Goal: Complete application form: Complete application form

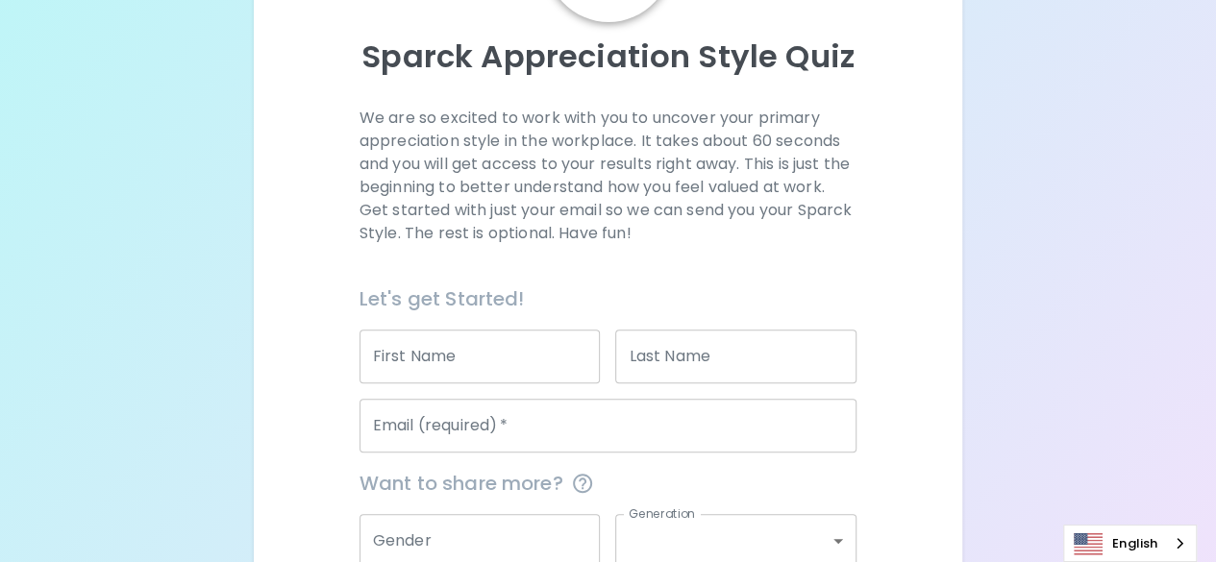
scroll to position [192, 0]
click at [734, 62] on p "Sparck Appreciation Style Quiz" at bounding box center [608, 56] width 663 height 38
click at [754, 107] on p "We are so excited to work with you to uncover your primary appreciation style i…" at bounding box center [607, 176] width 497 height 138
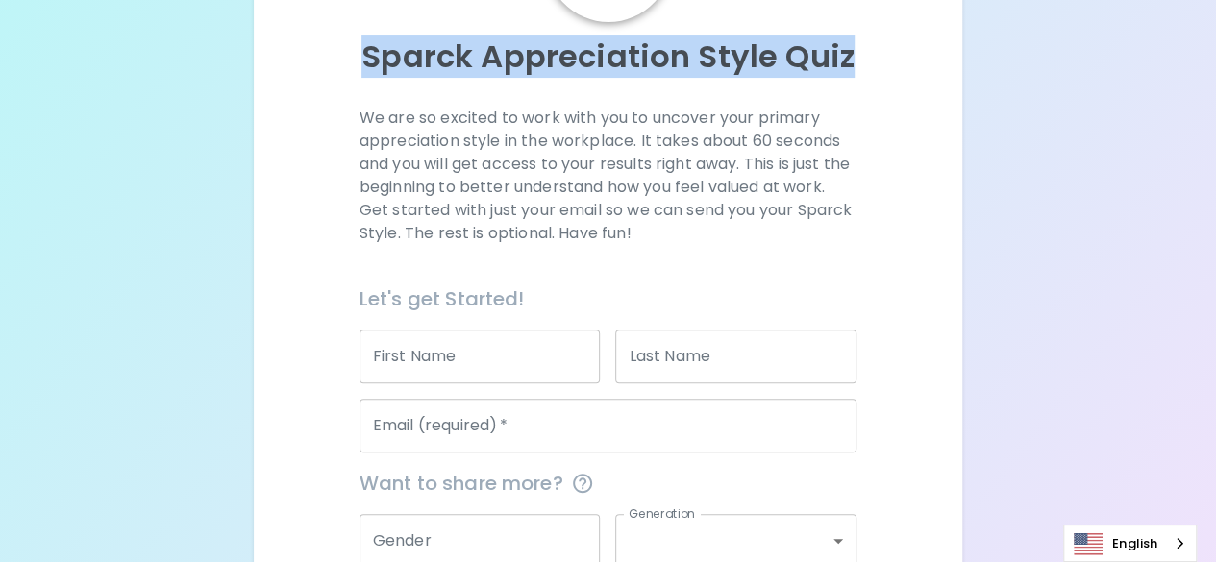
drag, startPoint x: 366, startPoint y: 52, endPoint x: 908, endPoint y: 53, distance: 542.1
click at [908, 53] on p "Sparck Appreciation Style Quiz" at bounding box center [608, 56] width 663 height 38
copy p "Sparck Appreciation Style Quiz"
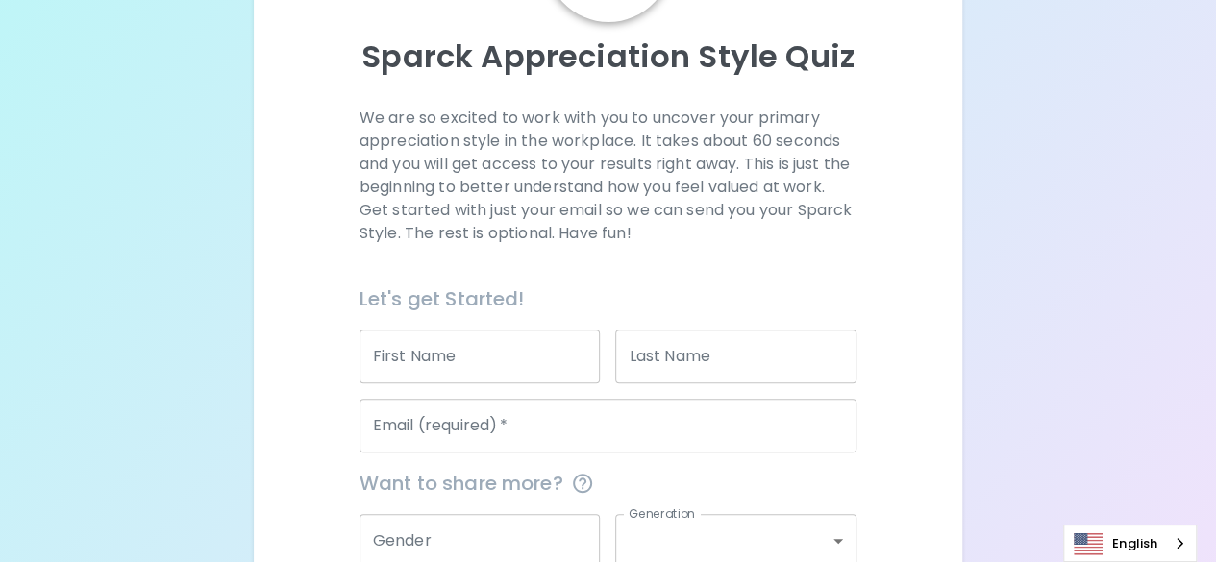
click at [793, 263] on div "We are so excited to work with you to uncover your primary appreciation style i…" at bounding box center [607, 195] width 497 height 177
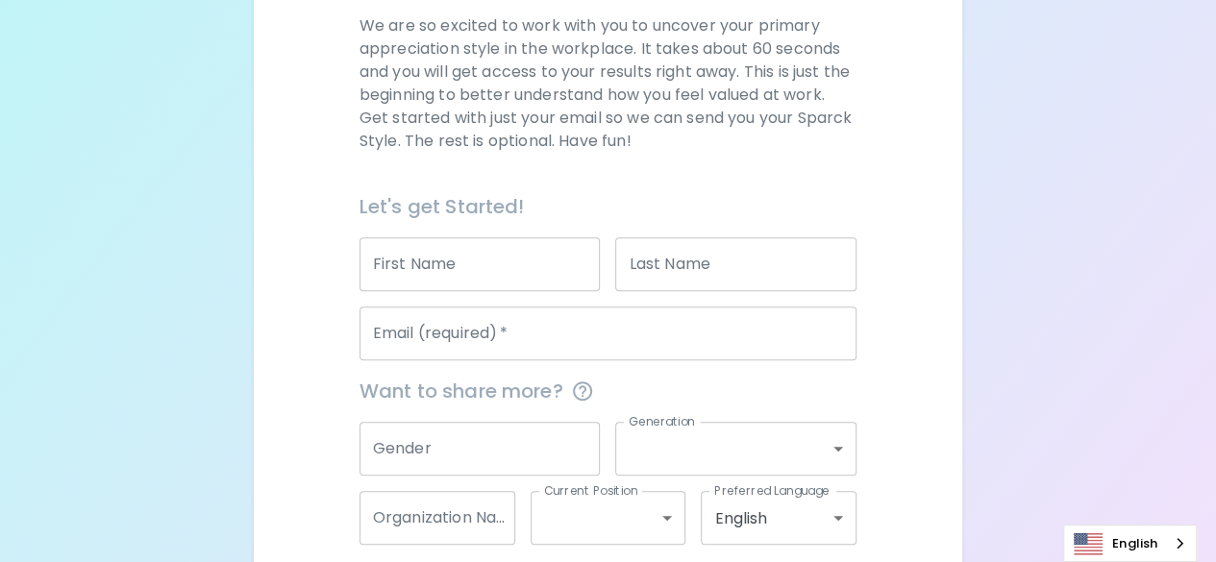
scroll to position [376, 0]
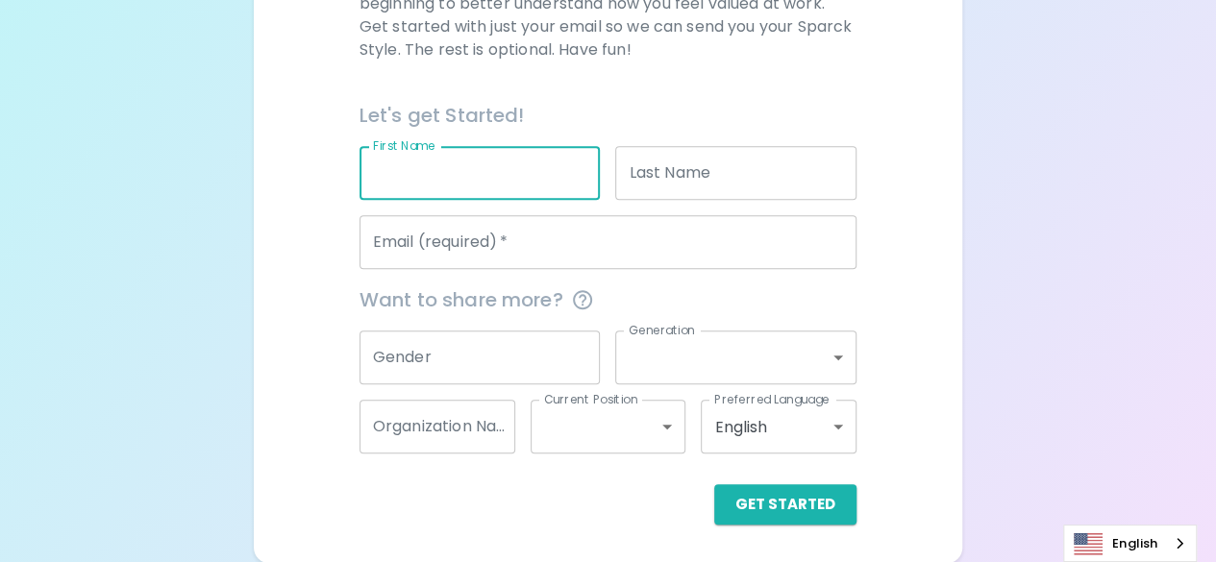
click at [486, 173] on input "First Name" at bounding box center [479, 173] width 241 height 54
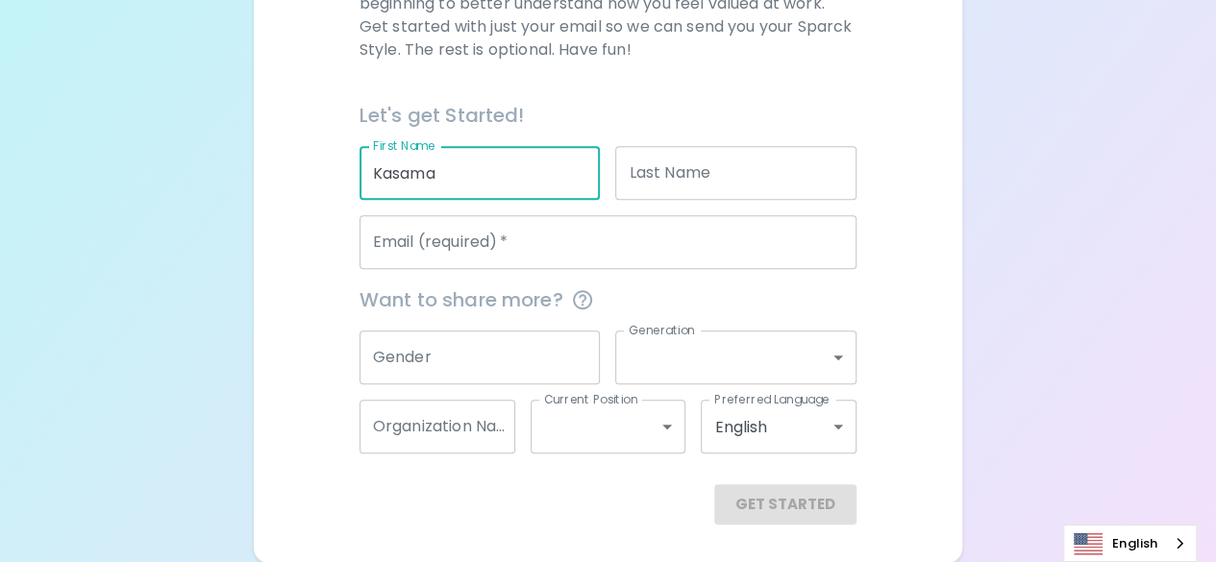
type input "Kasama"
click at [724, 160] on input "Last Name" at bounding box center [735, 173] width 241 height 54
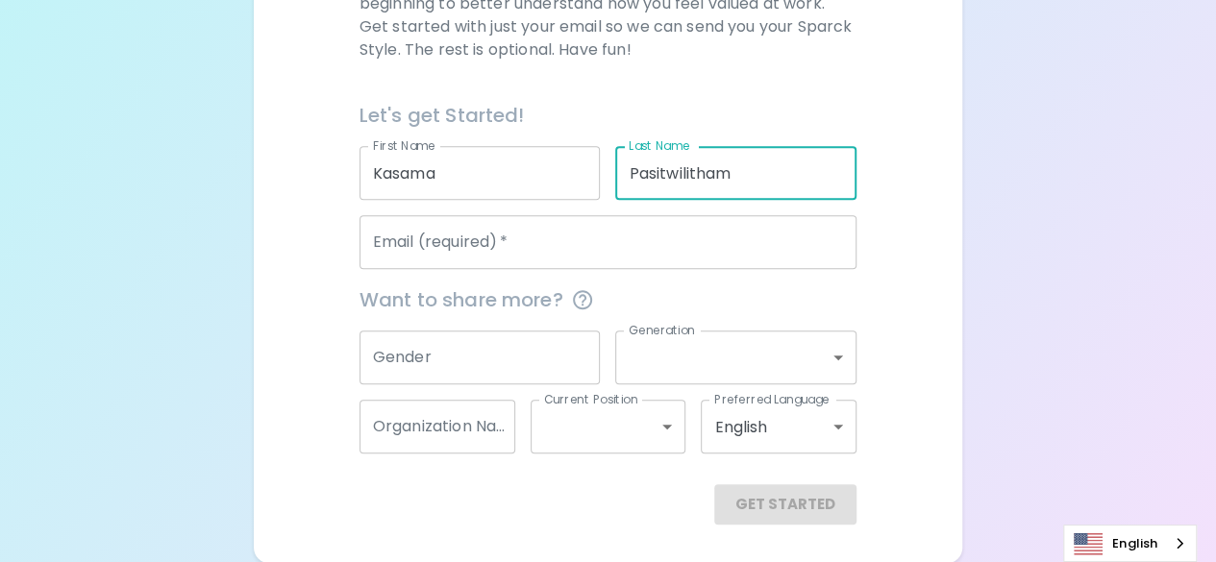
type input "Pasitwilitham"
click at [530, 243] on input "Email (required)   *" at bounding box center [607, 242] width 497 height 54
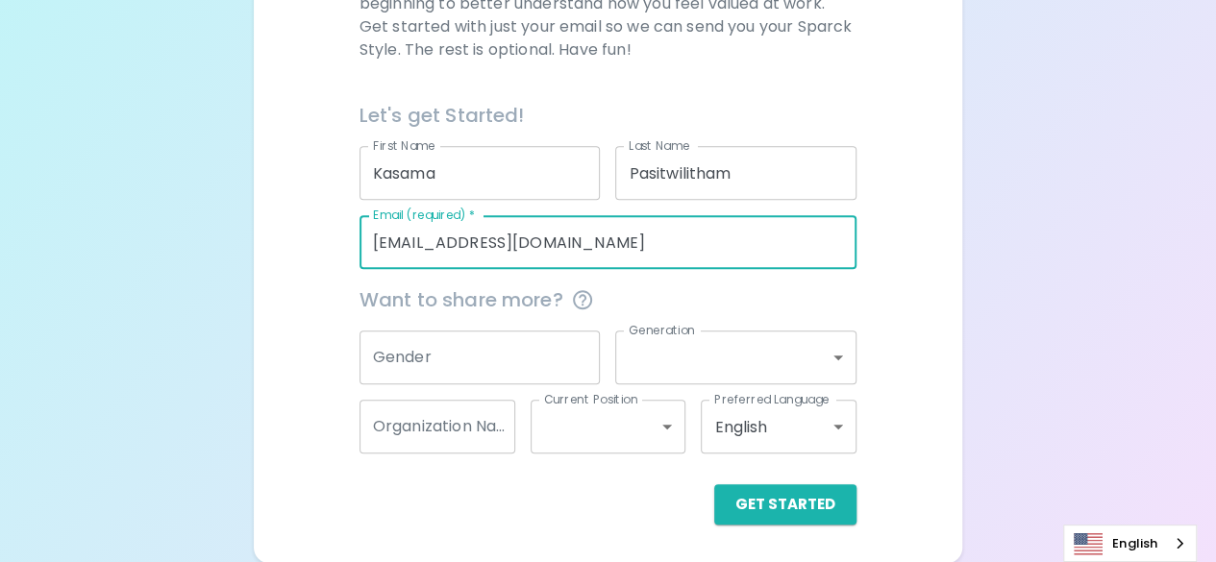
type input "[EMAIL_ADDRESS][DOMAIN_NAME]"
click at [482, 346] on input "Gender" at bounding box center [479, 358] width 241 height 54
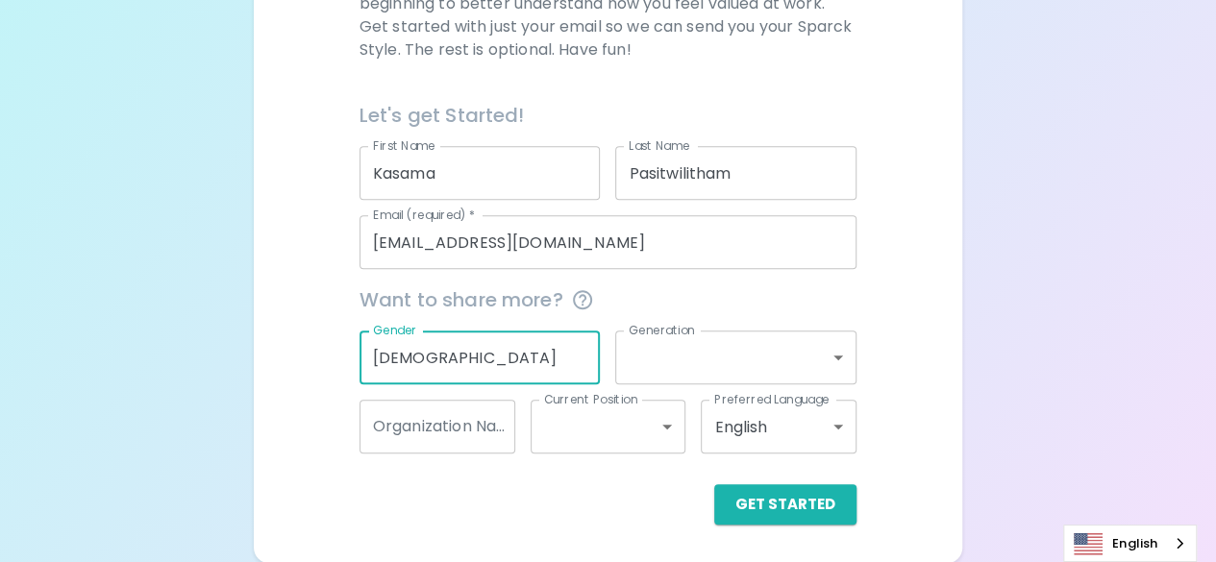
type input "[DEMOGRAPHIC_DATA]"
click at [854, 356] on body "Sparck Appreciation Style Quiz We are so excited to work with you to uncover yo…" at bounding box center [615, 93] width 1230 height 939
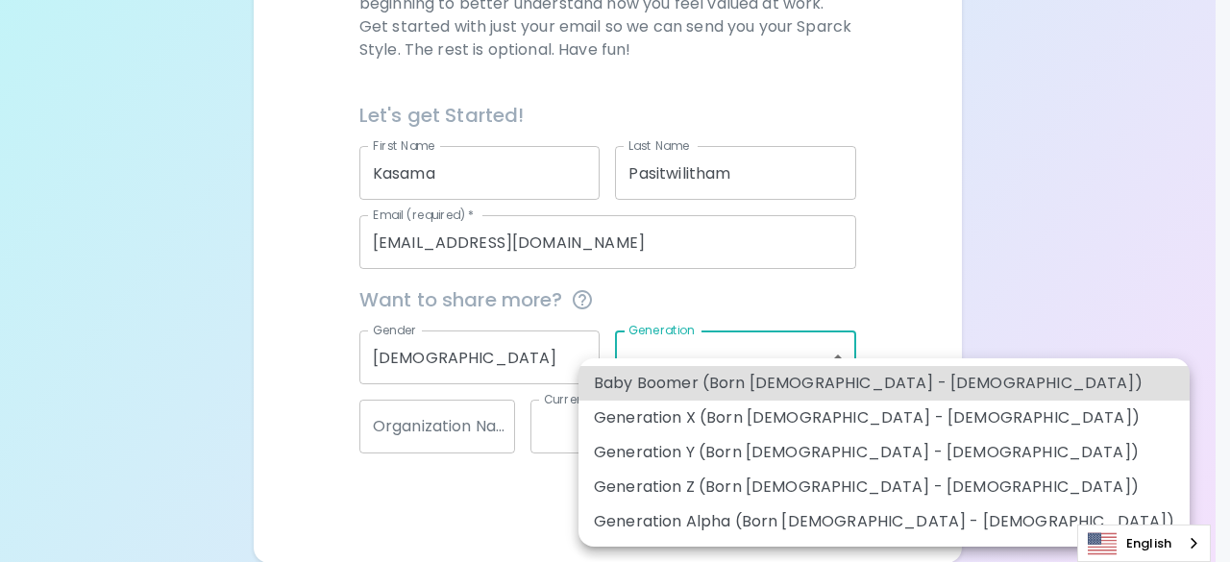
click at [640, 453] on li "Generation Y (Born [DEMOGRAPHIC_DATA] - [DEMOGRAPHIC_DATA])" at bounding box center [884, 452] width 611 height 35
type input "generation_y"
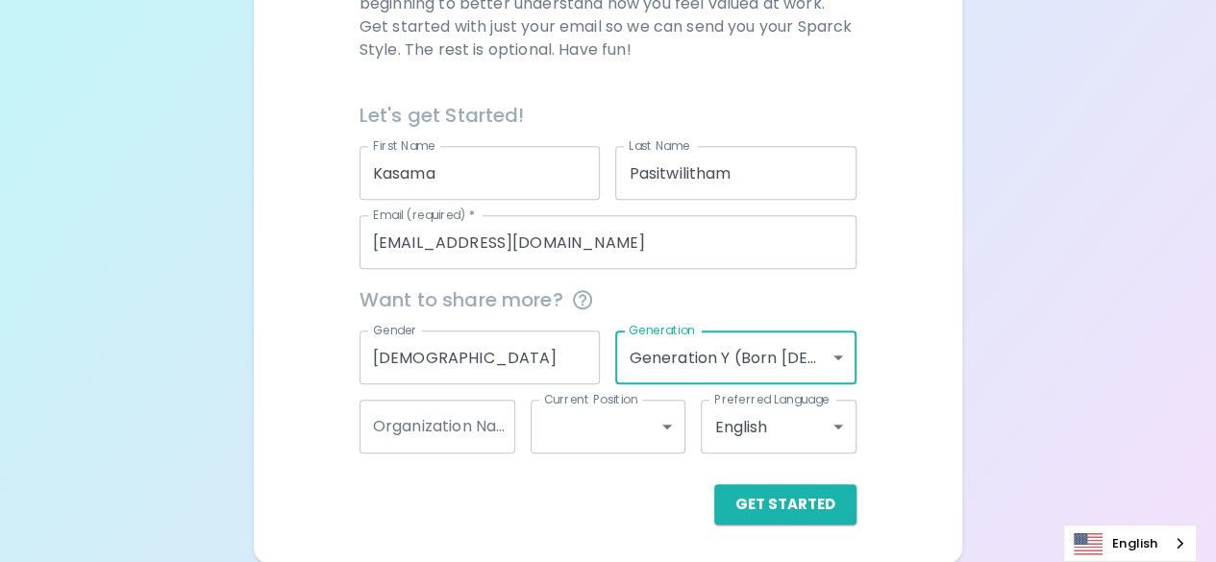
click at [449, 430] on input "Organization Name" at bounding box center [437, 427] width 156 height 54
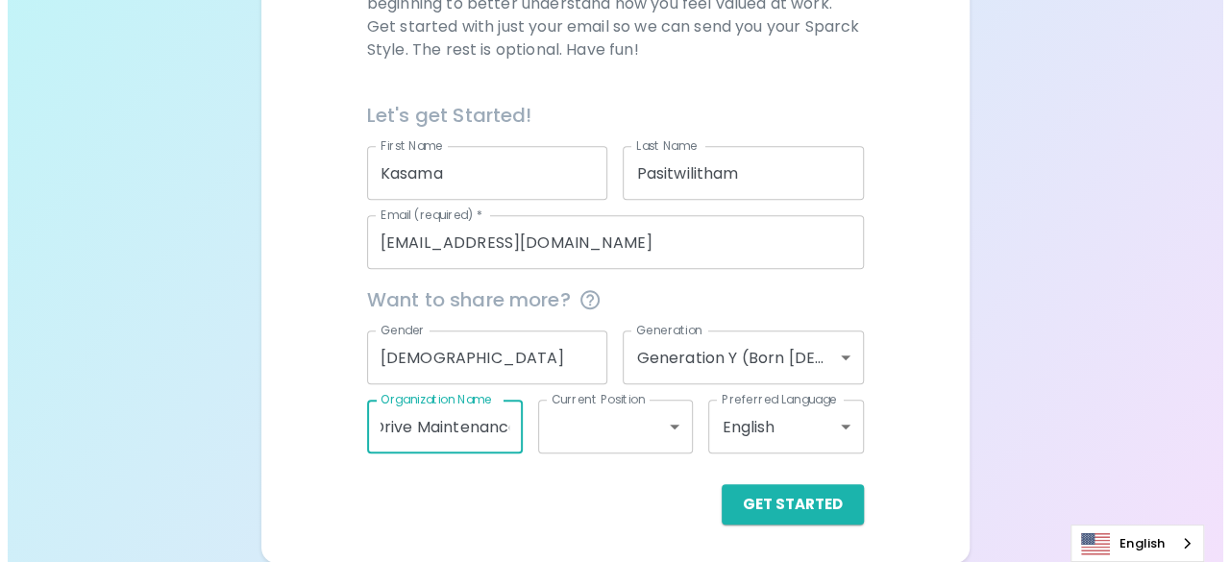
scroll to position [0, 17]
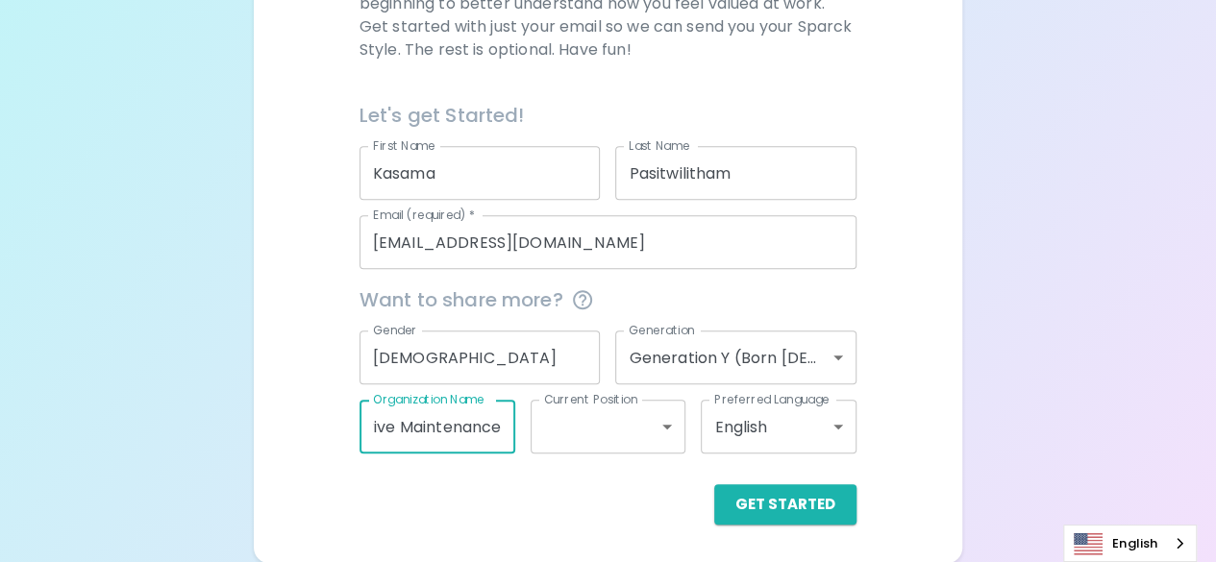
type input "Drive Maintenance"
click at [665, 433] on body "Sparck Appreciation Style Quiz We are so excited to work with you to uncover yo…" at bounding box center [608, 93] width 1216 height 939
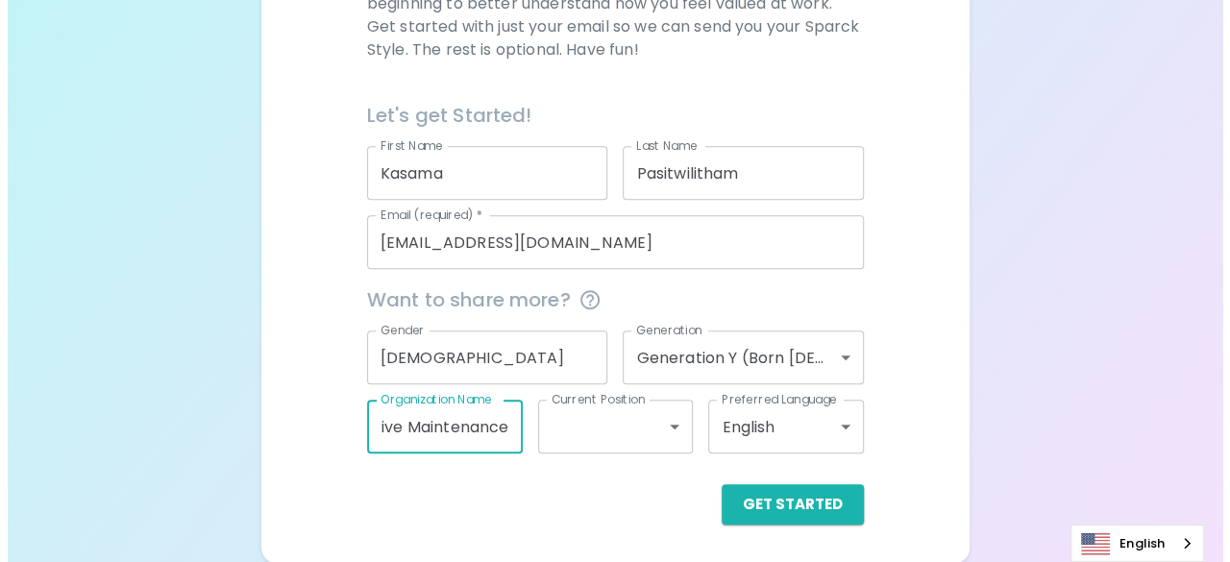
scroll to position [0, 0]
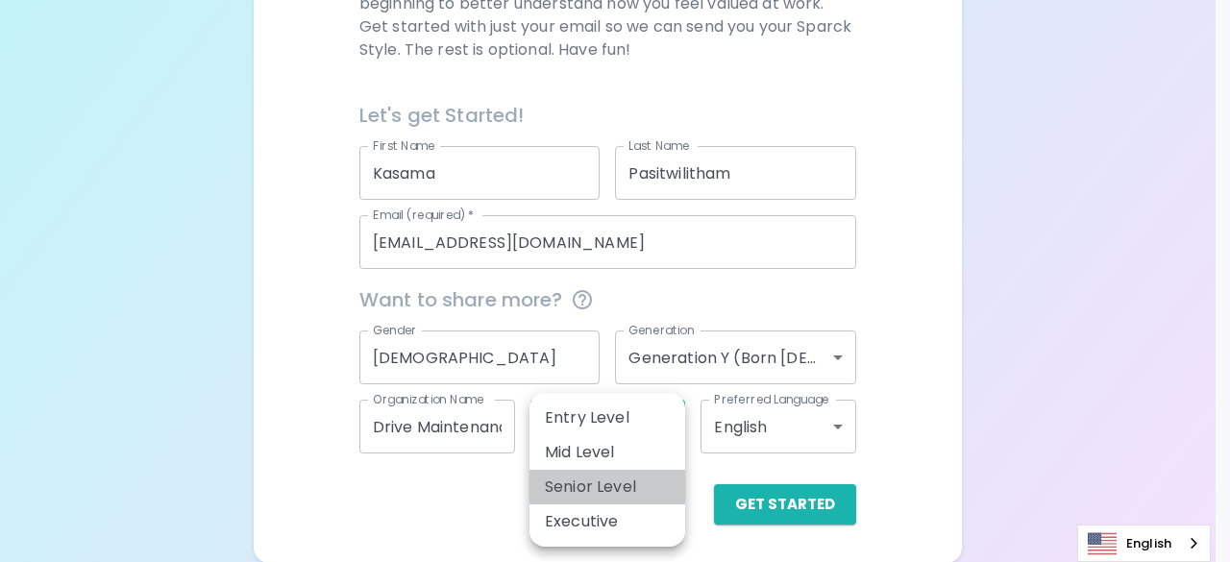
click at [619, 482] on li "Senior Level" at bounding box center [608, 487] width 156 height 35
type input "senior_level"
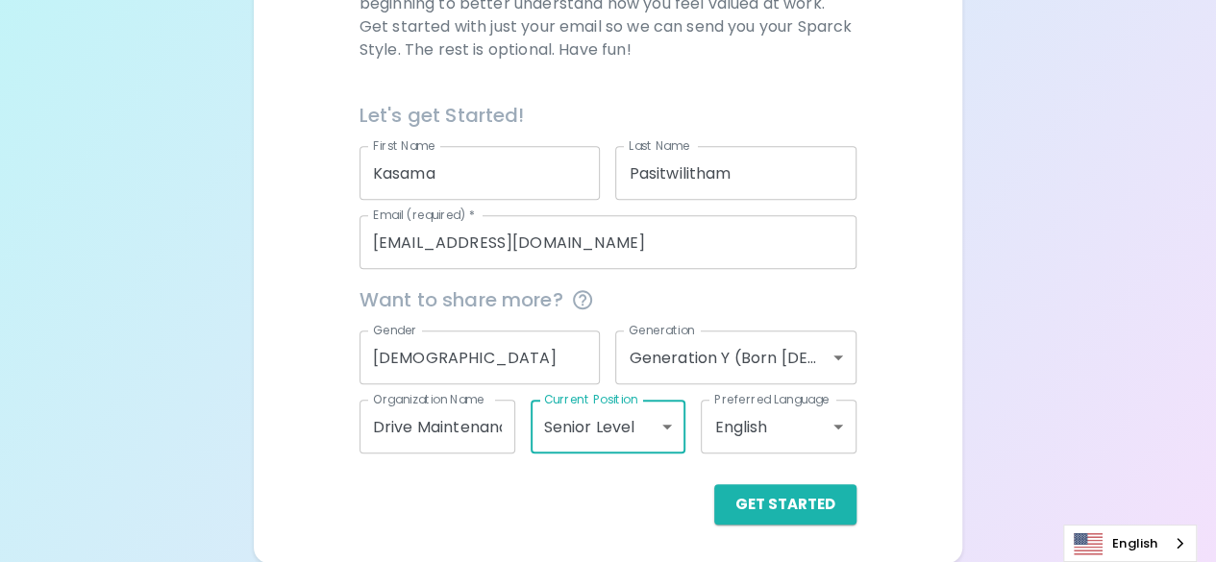
click at [657, 430] on body "Sparck Appreciation Style Quiz We are so excited to work with you to uncover yo…" at bounding box center [608, 93] width 1216 height 939
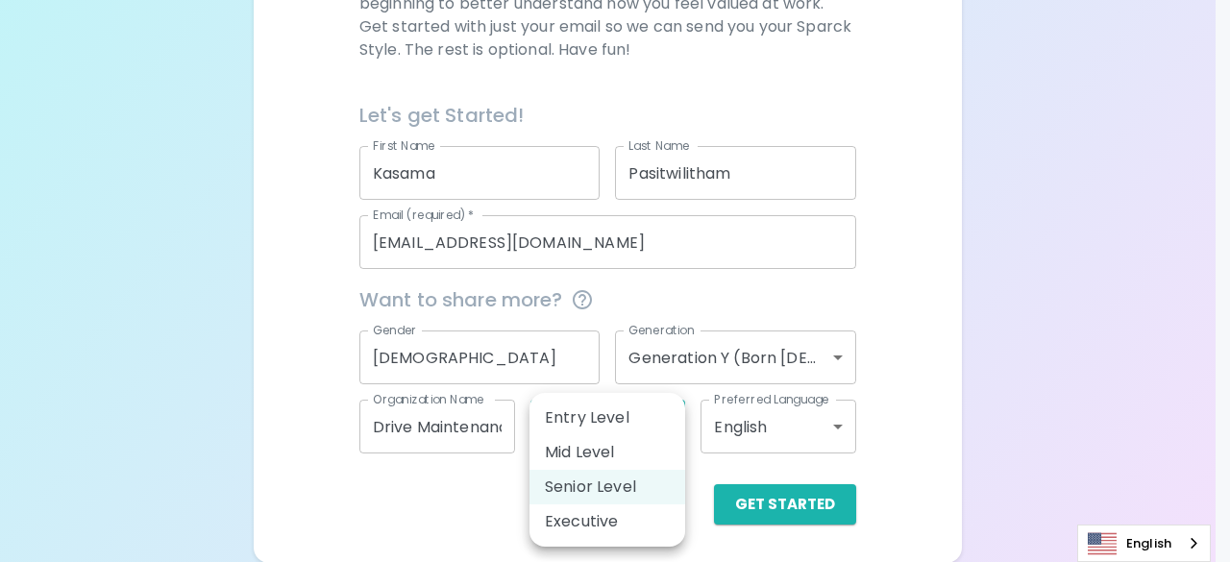
click at [625, 491] on li "Senior Level" at bounding box center [608, 487] width 156 height 35
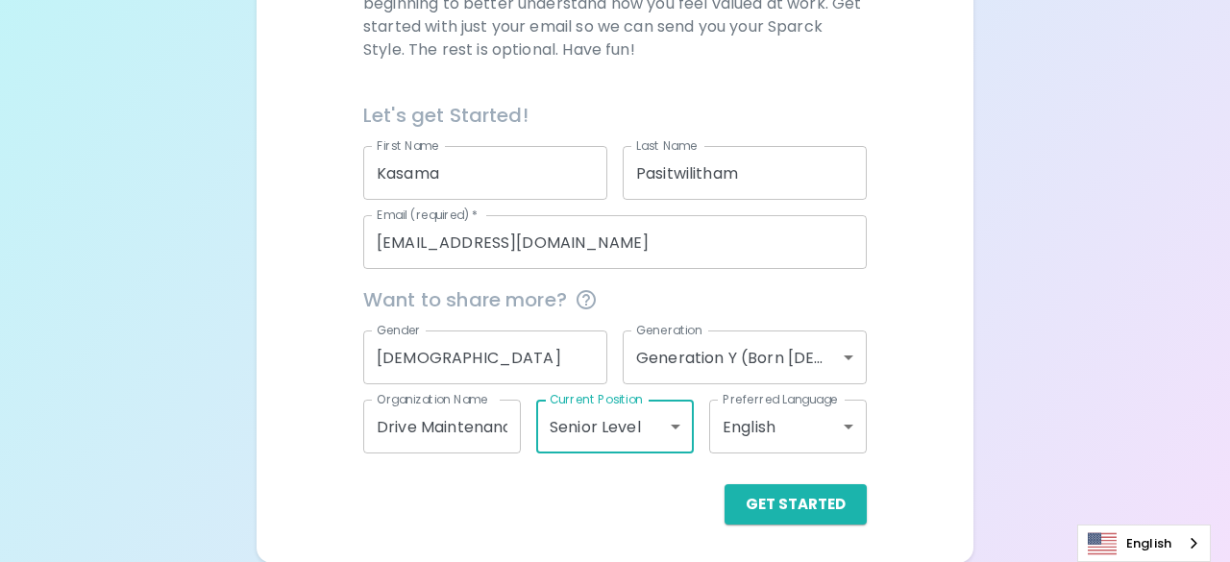
click at [838, 423] on body "Sparck Appreciation Style Quiz We are so excited to work with you to uncover yo…" at bounding box center [615, 93] width 1230 height 939
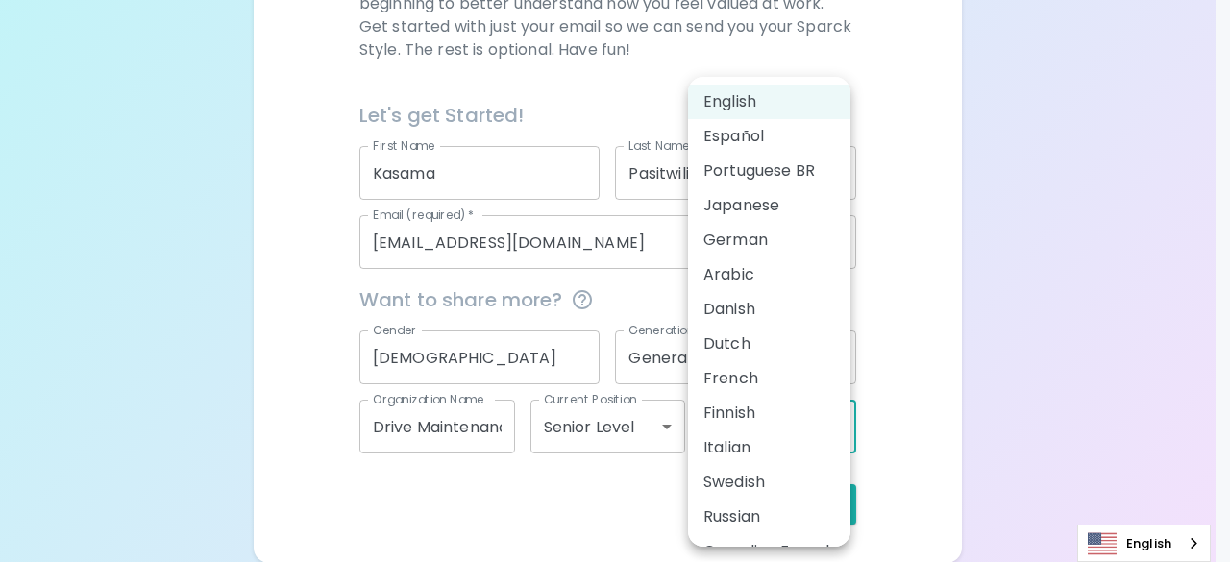
click at [1132, 213] on div at bounding box center [615, 281] width 1230 height 562
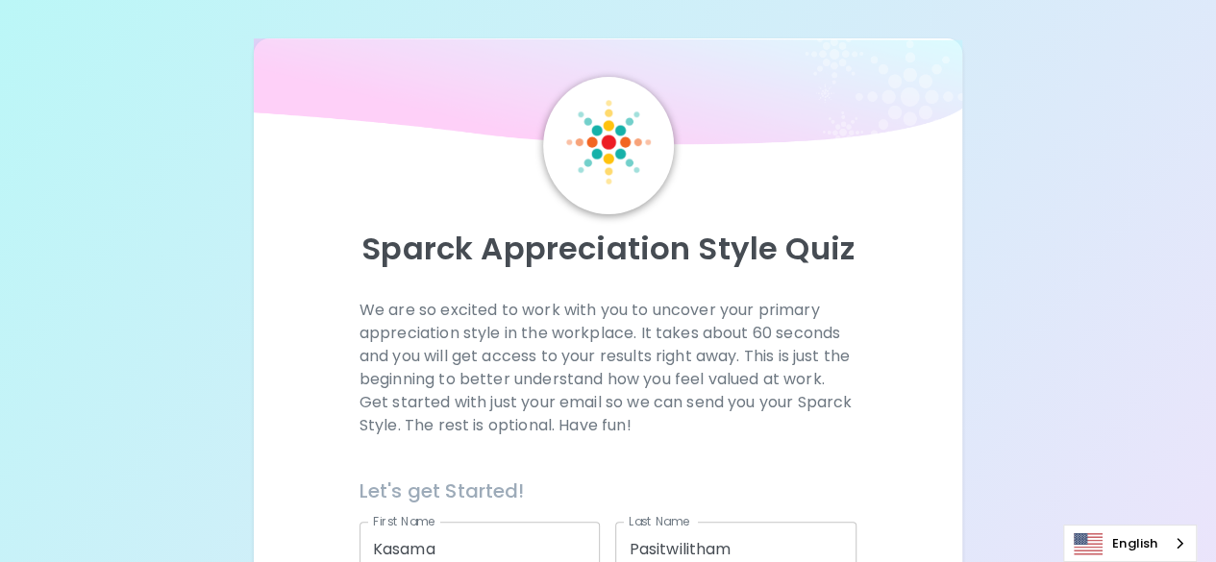
scroll to position [376, 0]
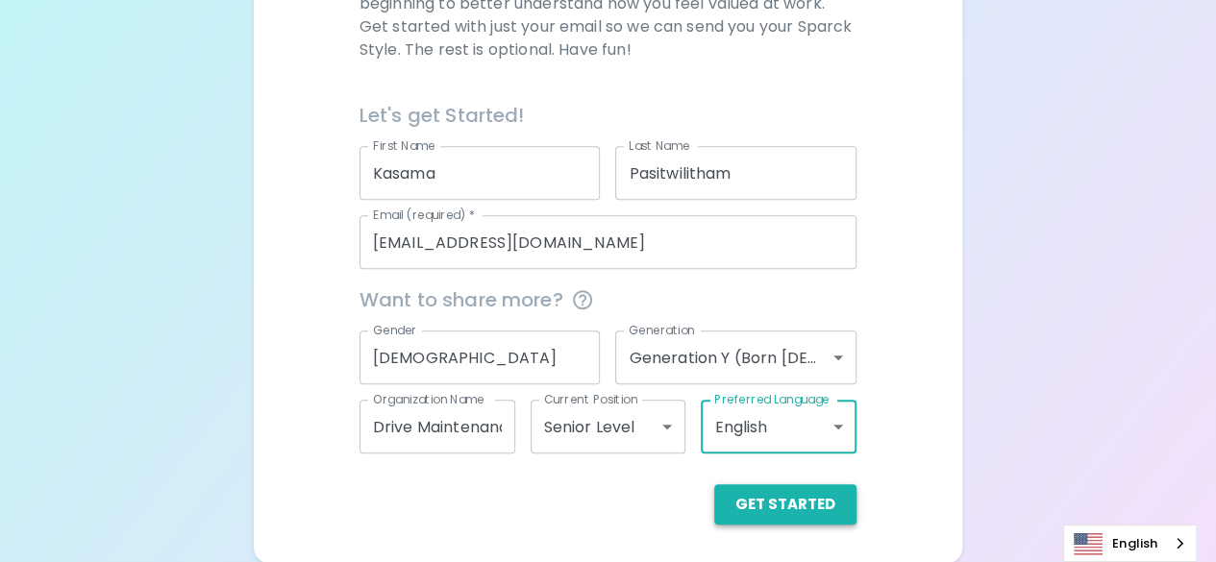
click at [768, 504] on button "Get Started" at bounding box center [785, 504] width 142 height 40
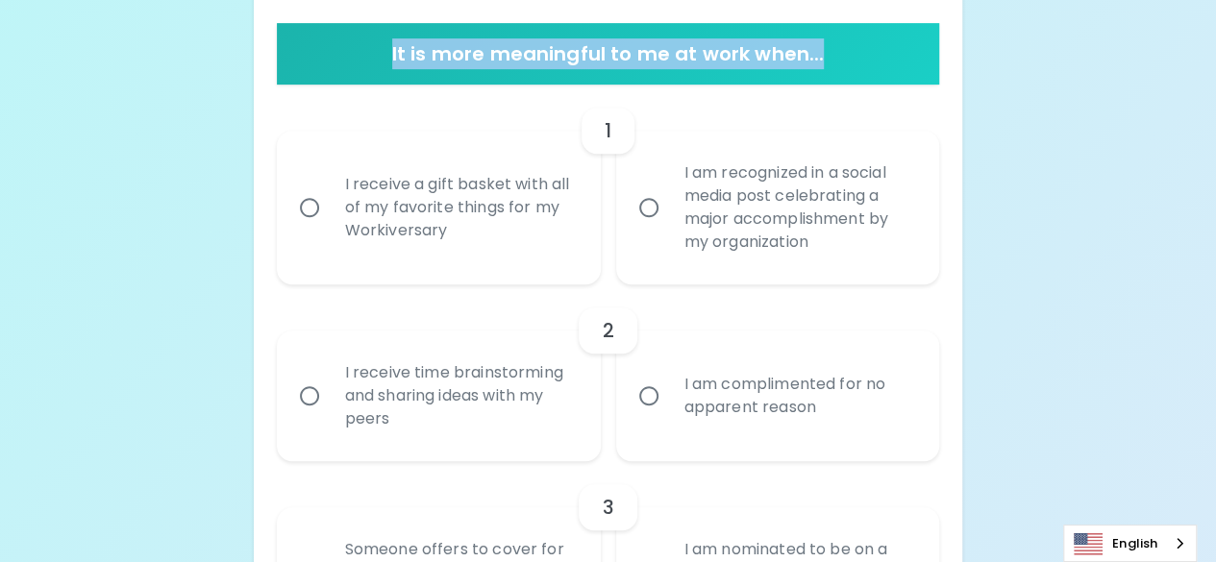
drag, startPoint x: 395, startPoint y: 53, endPoint x: 829, endPoint y: 49, distance: 433.5
click at [829, 49] on h6 "It is more meaningful to me at work when..." at bounding box center [609, 53] width 648 height 31
copy h6 "It is more meaningful to me at work when..."
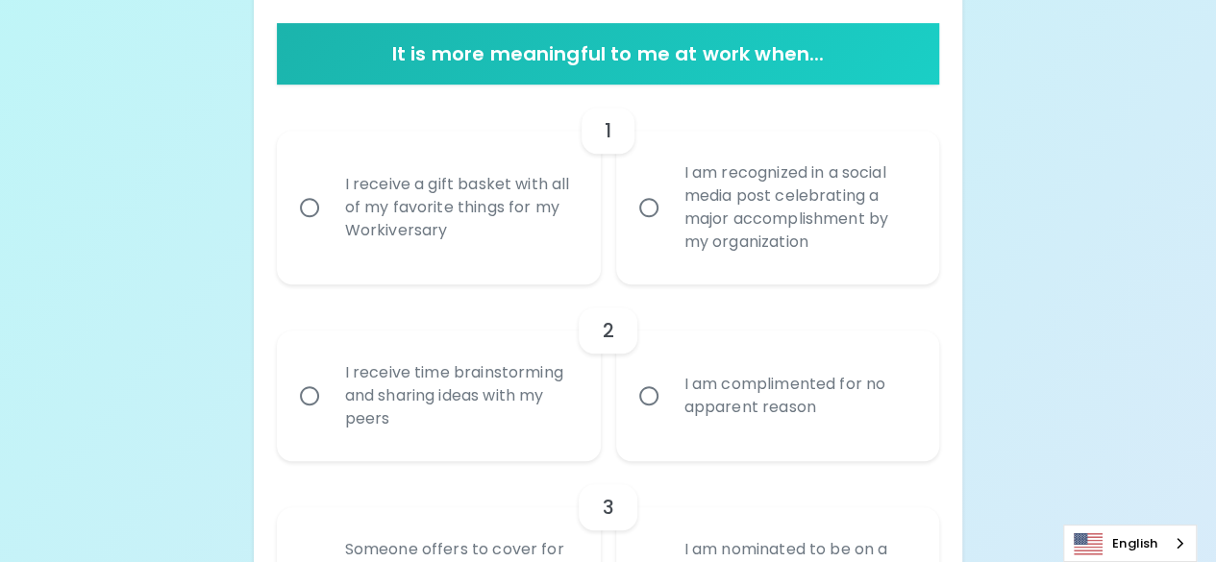
click at [315, 196] on input "I receive a gift basket with all of my favorite things for my Workiversary" at bounding box center [309, 207] width 40 height 40
radio input "true"
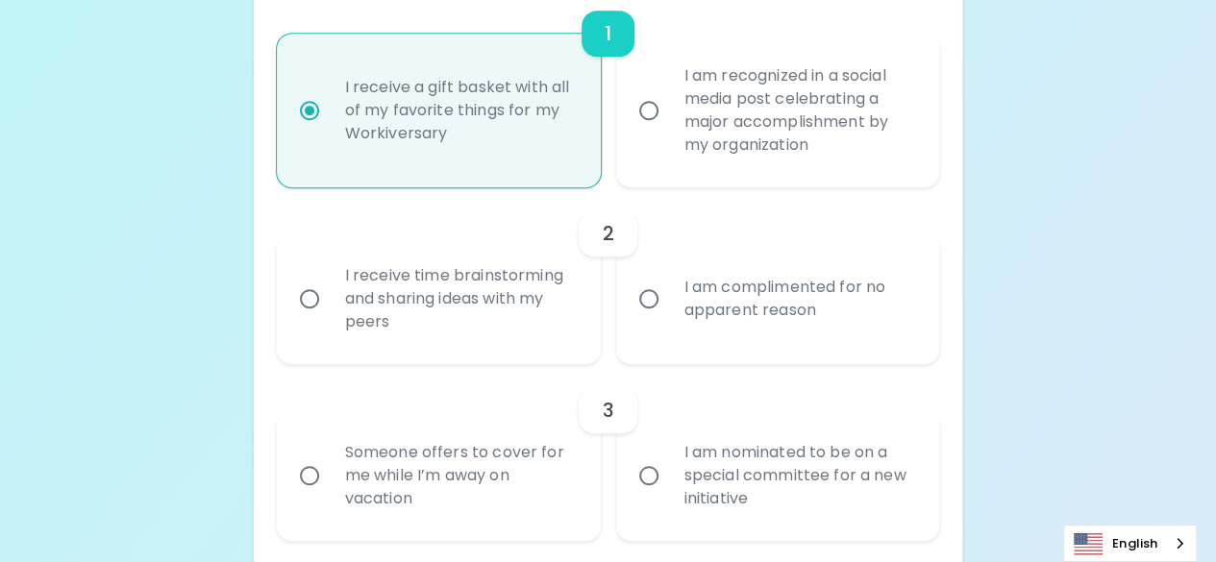
scroll to position [530, 0]
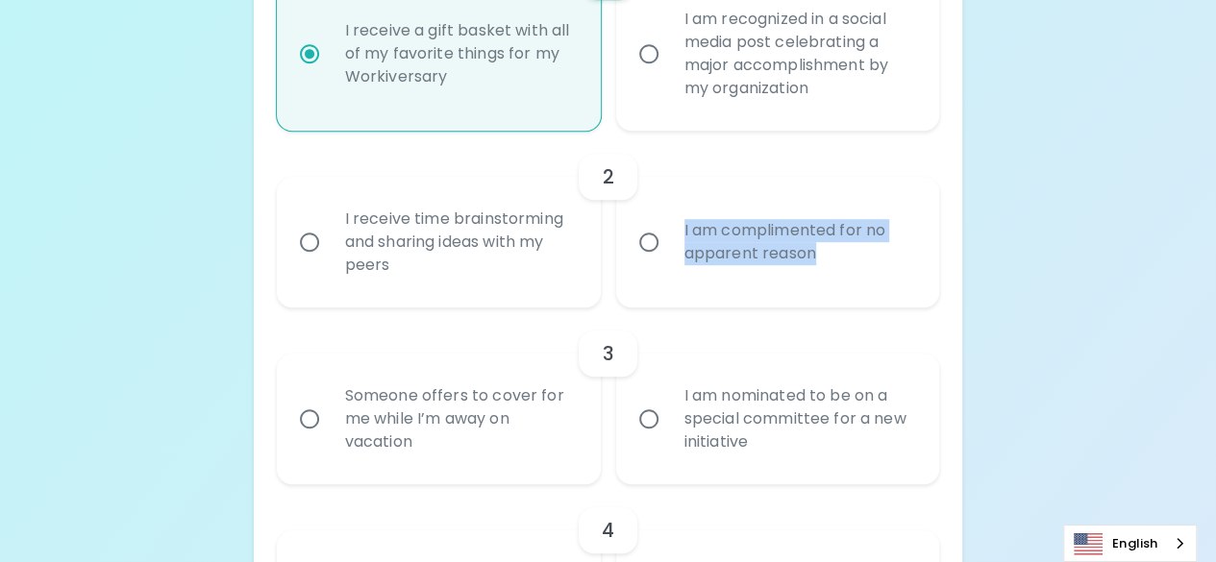
drag, startPoint x: 829, startPoint y: 262, endPoint x: 677, endPoint y: 221, distance: 157.4
click at [677, 221] on div "I am complimented for no apparent reason" at bounding box center [799, 242] width 260 height 92
copy div "I am complimented for no apparent reason"
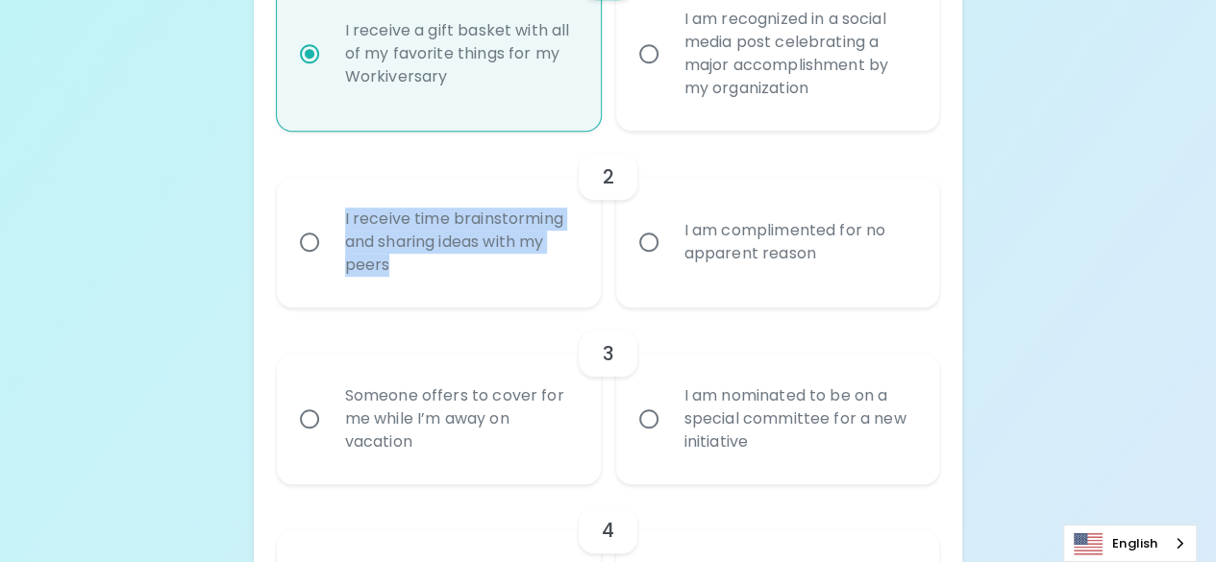
drag, startPoint x: 421, startPoint y: 267, endPoint x: 343, endPoint y: 216, distance: 93.0
click at [342, 216] on div "I receive time brainstorming and sharing ideas with my peers" at bounding box center [460, 242] width 260 height 115
copy div "I receive time brainstorming and sharing ideas with my peers"
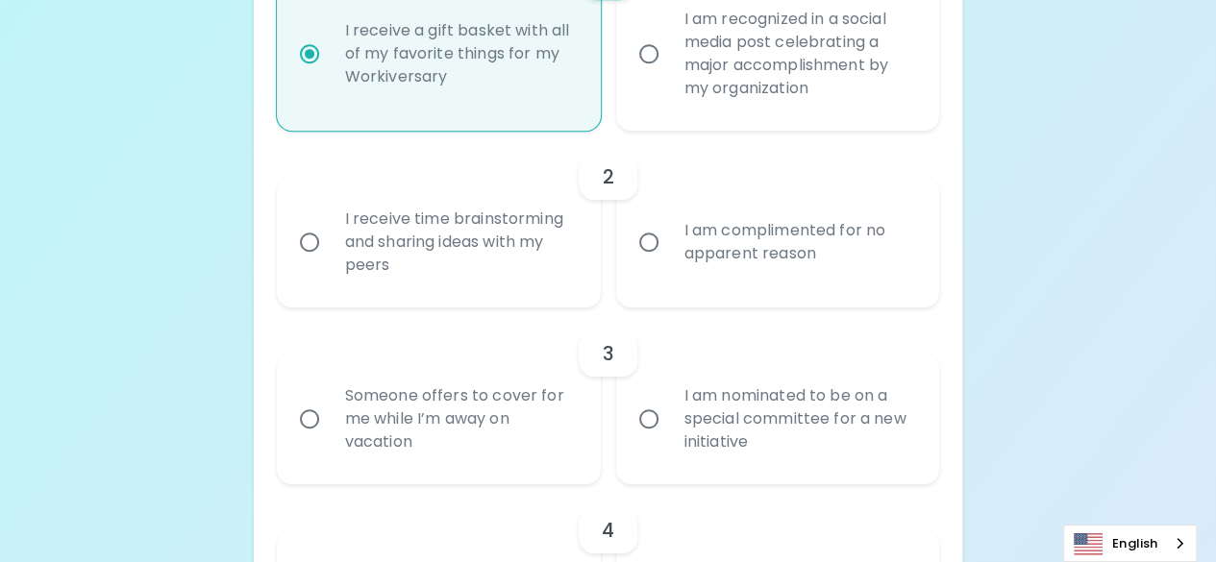
click at [647, 245] on input "I am complimented for no apparent reason" at bounding box center [649, 242] width 40 height 40
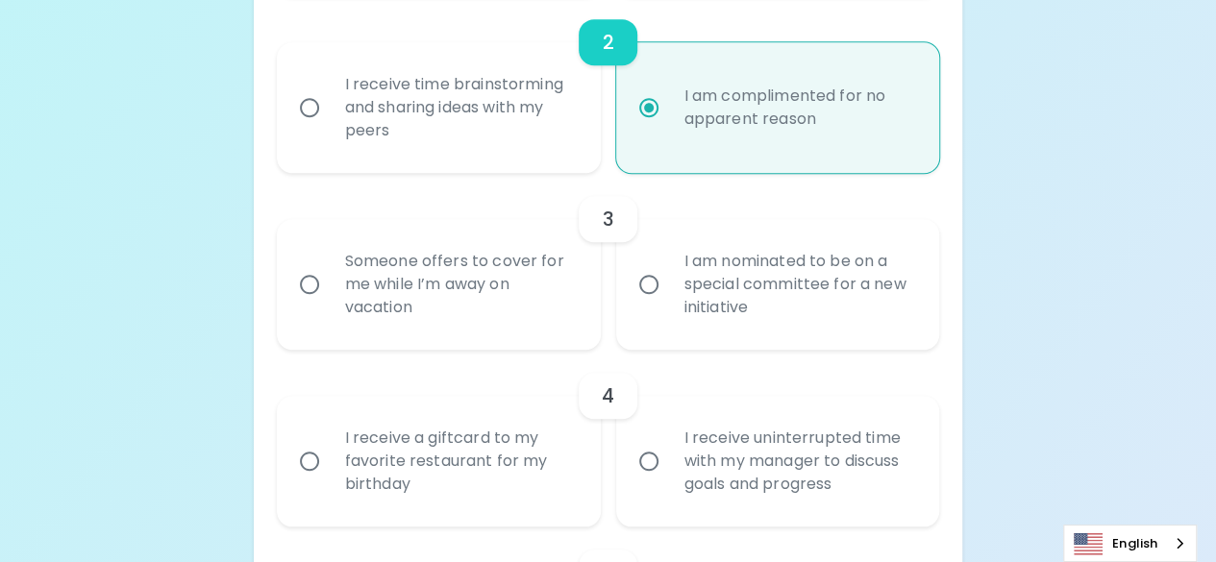
scroll to position [683, 0]
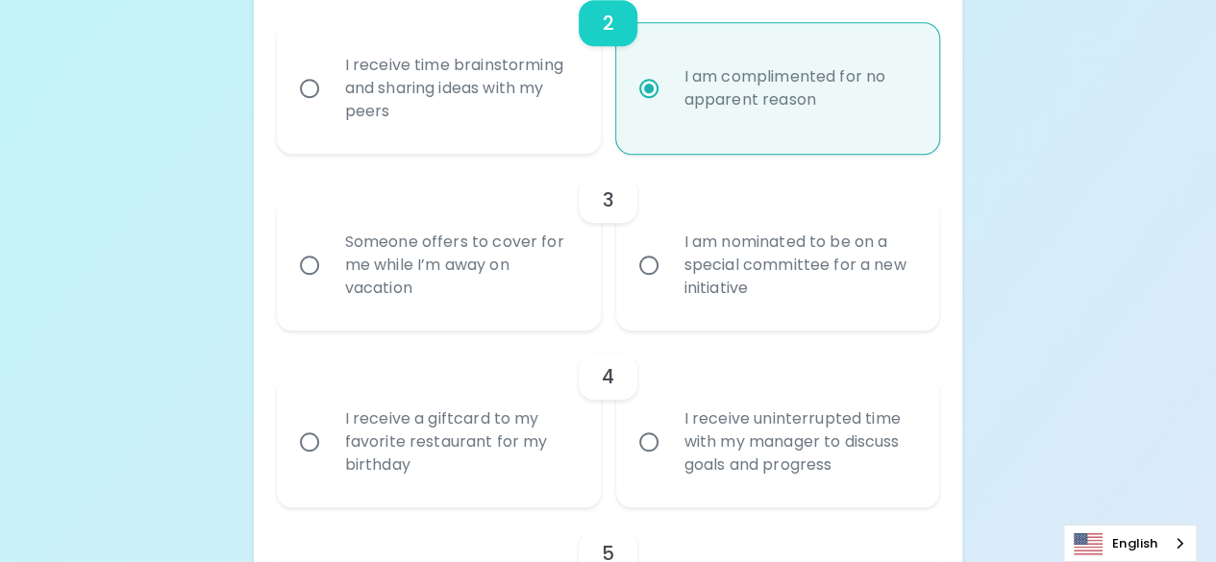
radio input "true"
click at [646, 262] on input "I am nominated to be on a special committee for a new initiative" at bounding box center [649, 265] width 40 height 40
radio input "false"
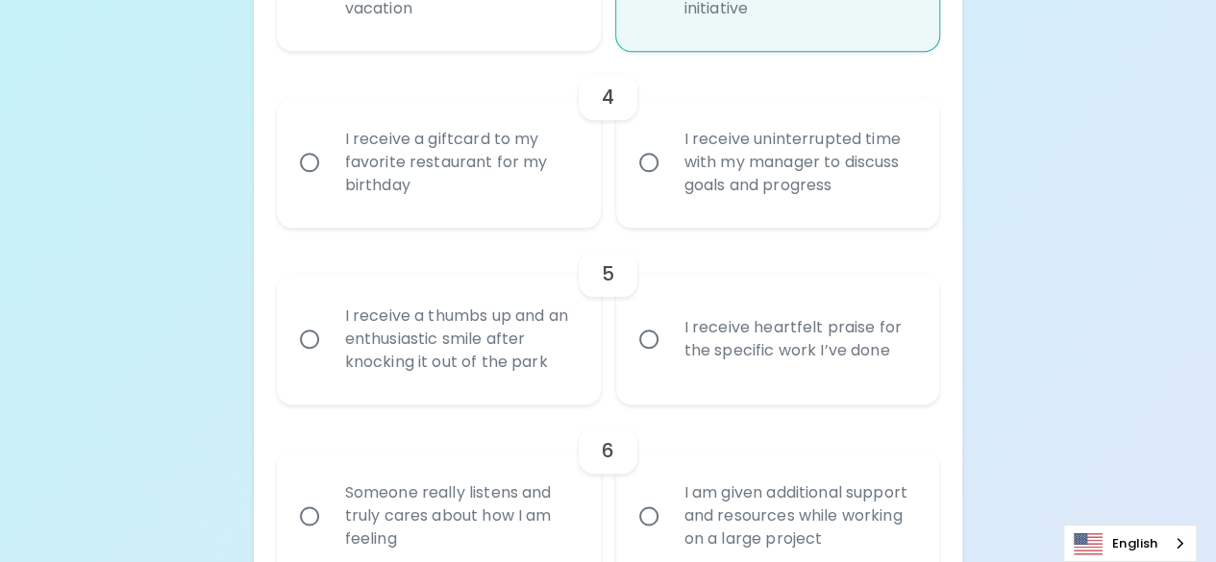
scroll to position [933, 0]
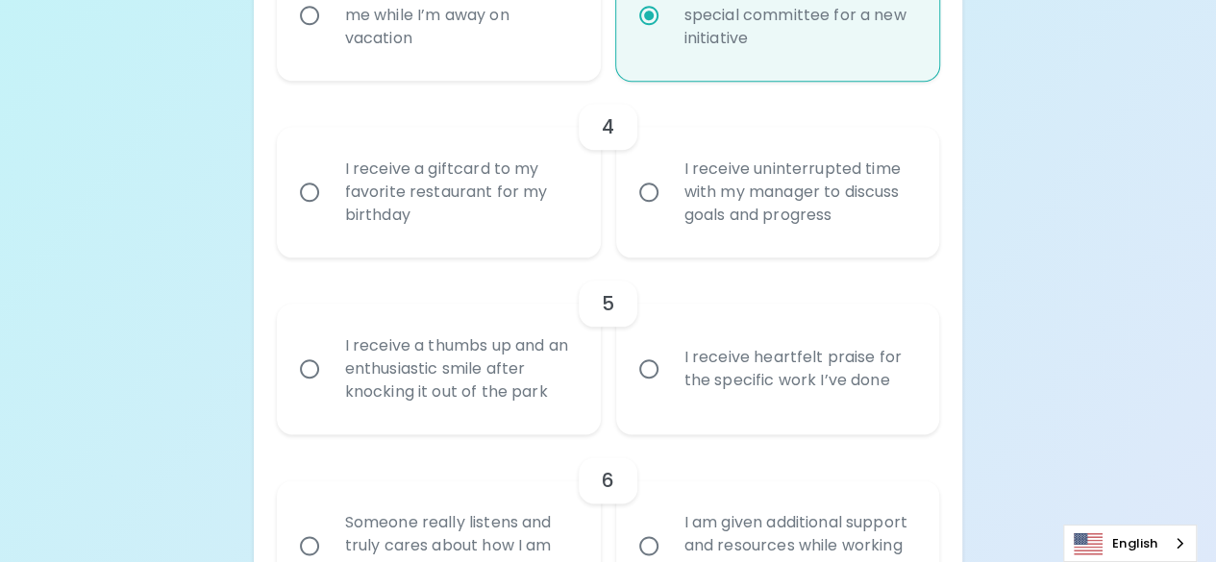
radio input "true"
click at [310, 186] on input "I receive a giftcard to my favorite restaurant for my birthday" at bounding box center [309, 192] width 40 height 40
radio input "false"
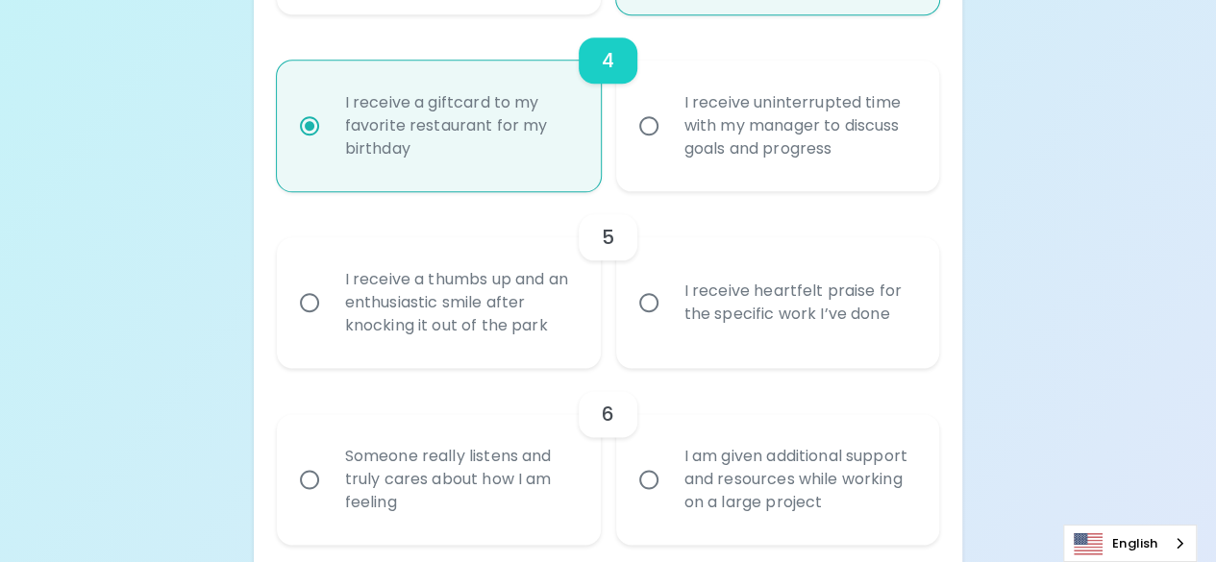
scroll to position [1087, 0]
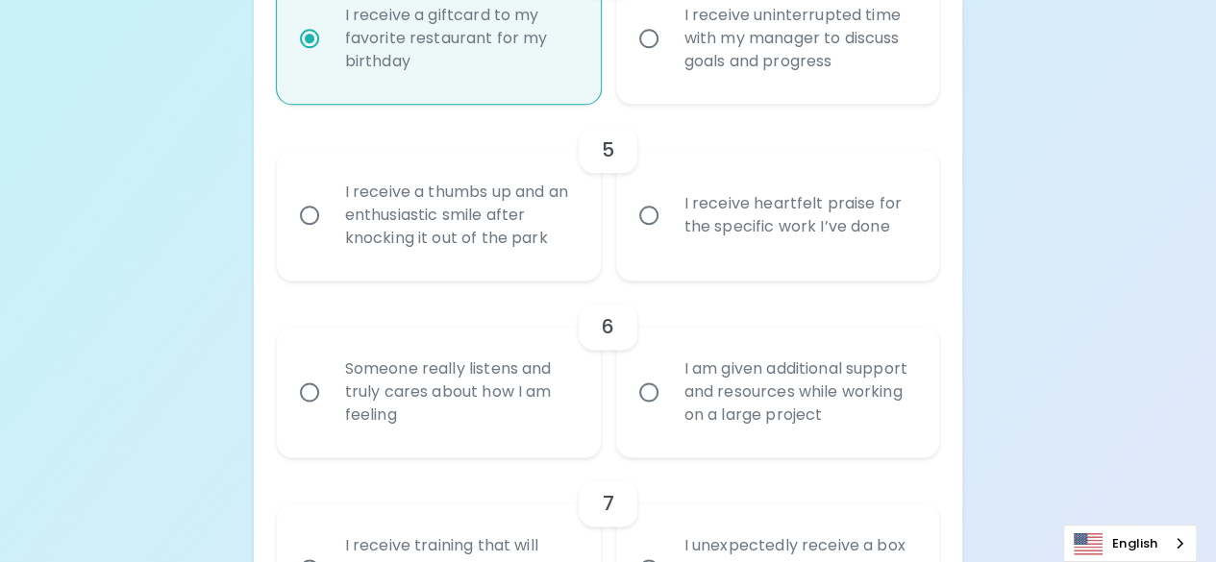
radio input "true"
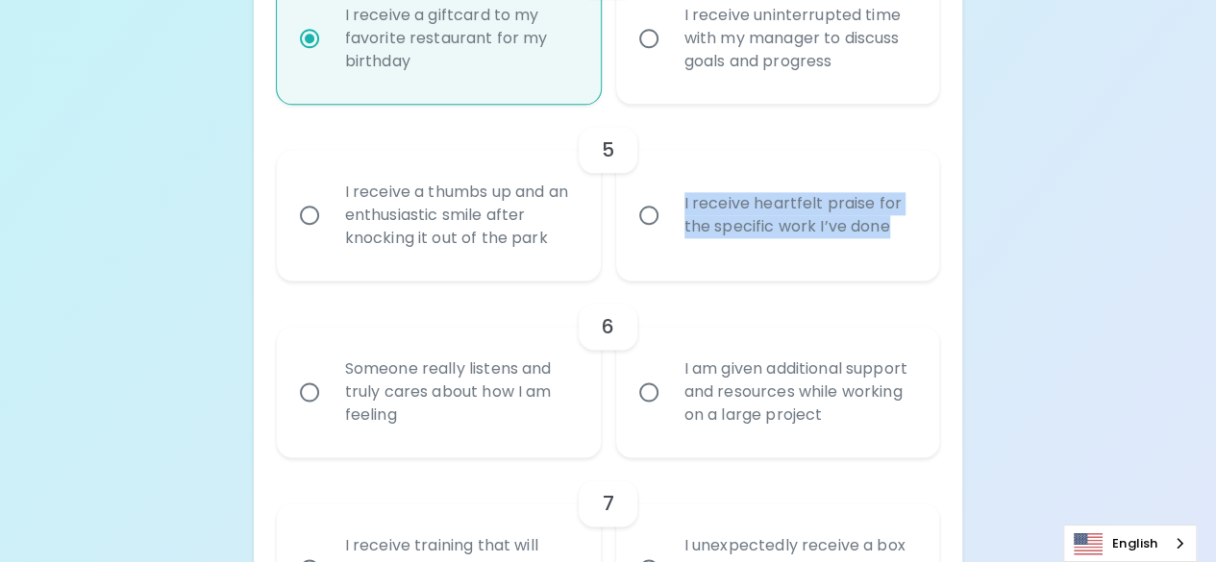
drag, startPoint x: 894, startPoint y: 228, endPoint x: 681, endPoint y: 201, distance: 214.1
click at [681, 201] on div "I receive heartfelt praise for the specific work I’ve done" at bounding box center [799, 215] width 260 height 92
copy div "I receive heartfelt praise for the specific work I’ve done"
click at [648, 212] on input "I receive heartfelt praise for the specific work I’ve done" at bounding box center [649, 215] width 40 height 40
radio input "false"
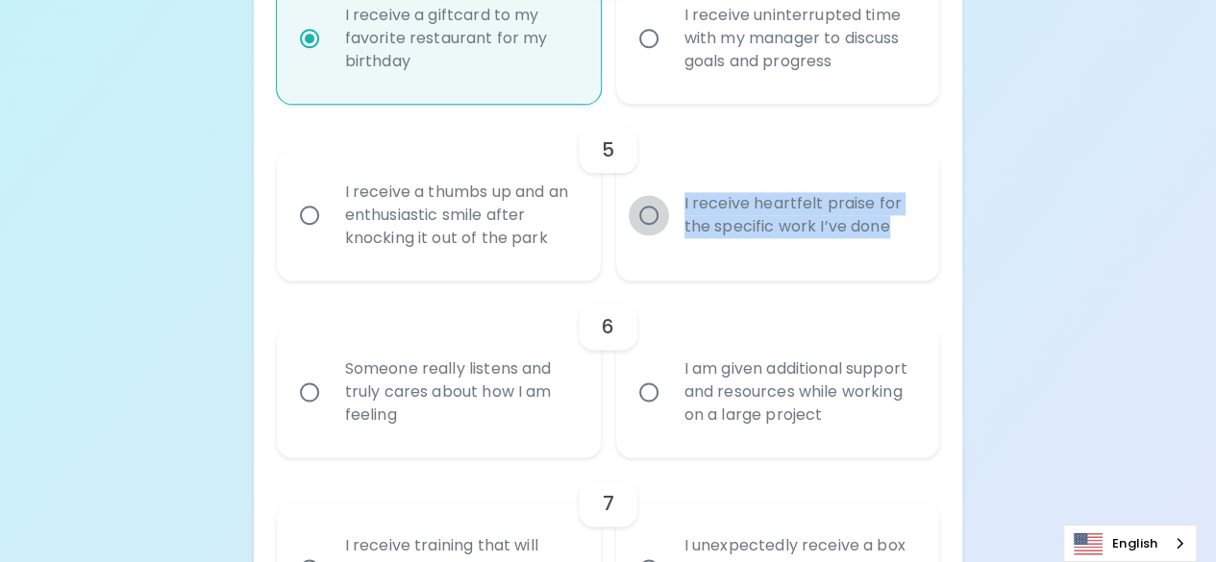
radio input "false"
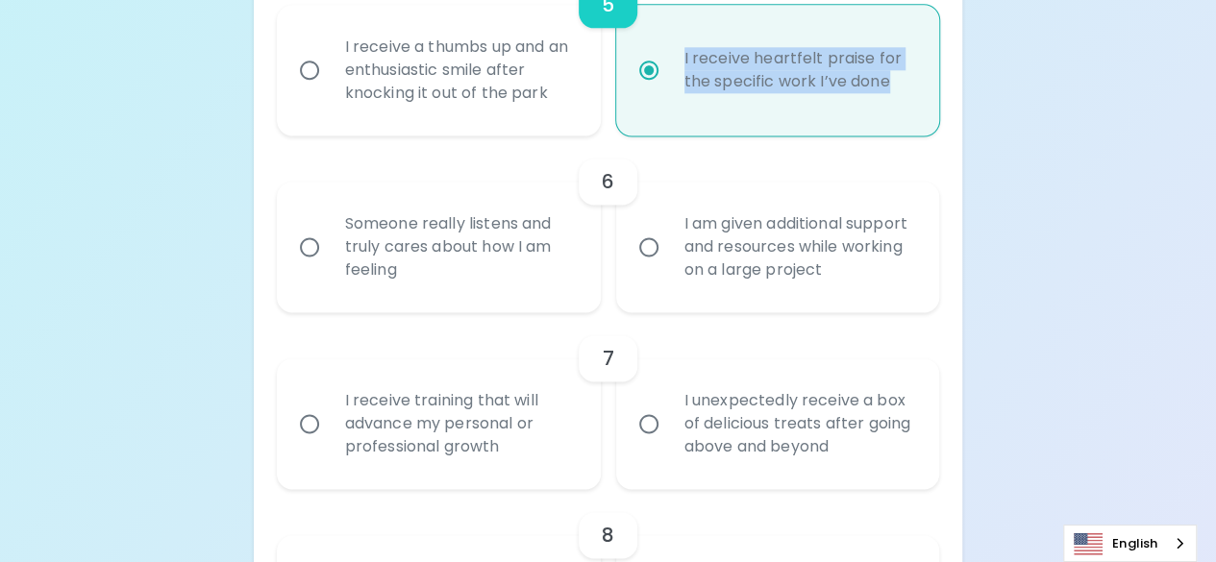
scroll to position [1241, 0]
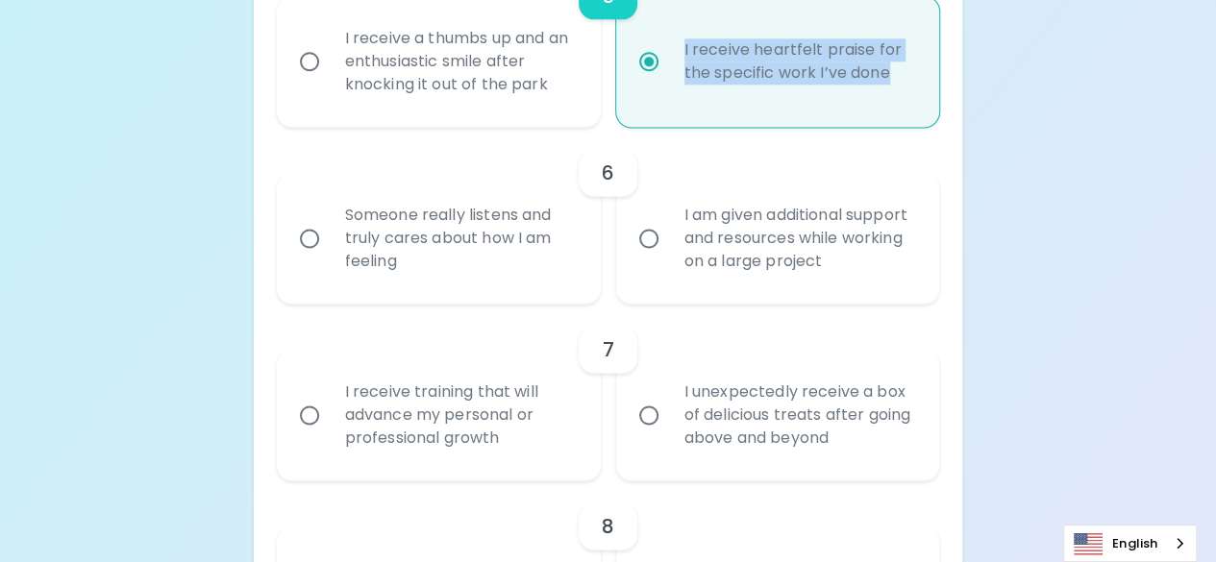
radio input "true"
click at [658, 234] on input "I am given additional support and resources while working on a large project" at bounding box center [649, 238] width 40 height 40
radio input "false"
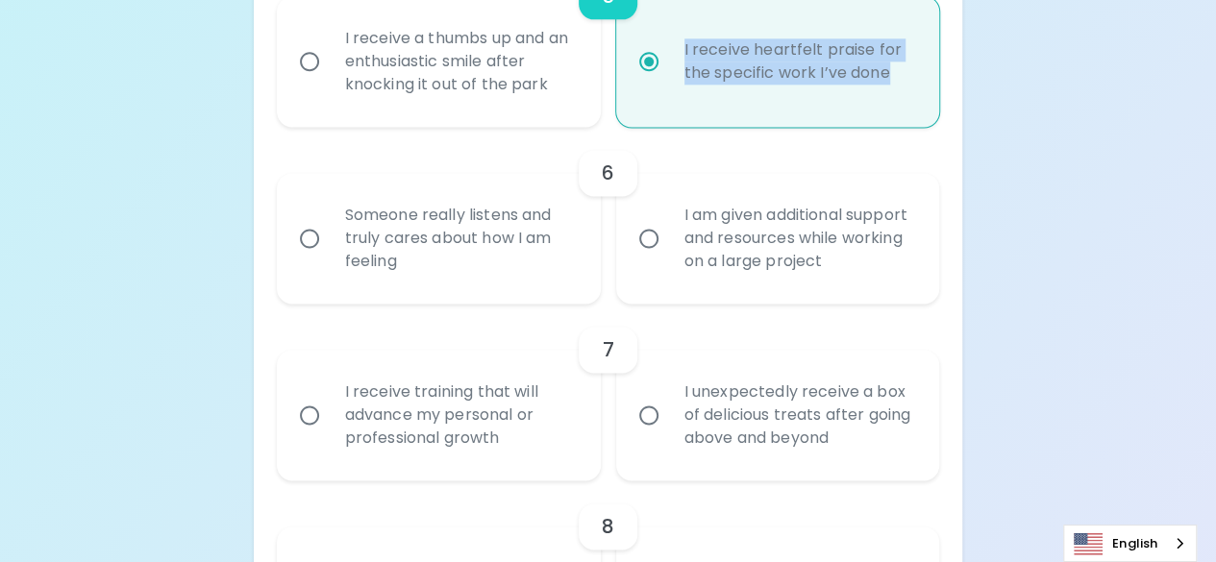
radio input "false"
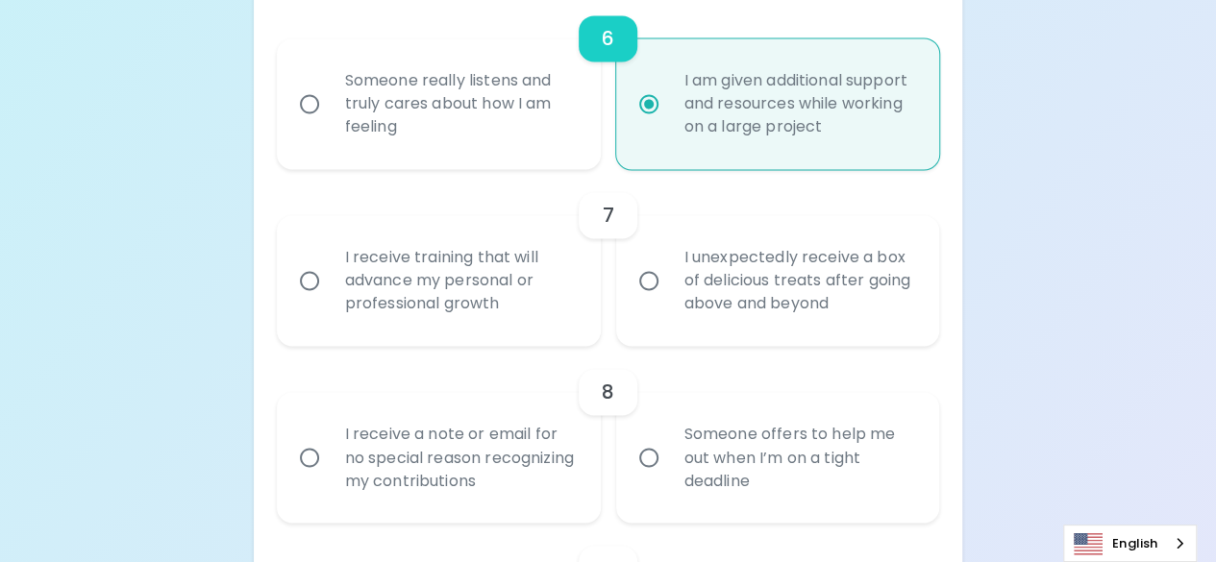
scroll to position [1395, 0]
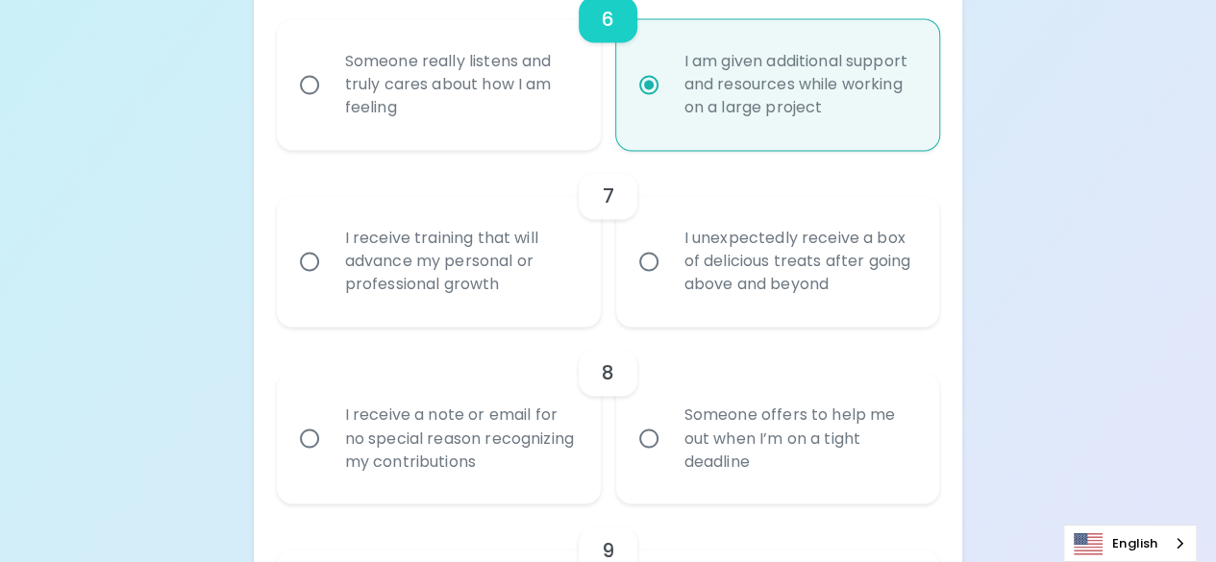
radio input "true"
click at [645, 268] on input "I unexpectedly receive a box of delicious treats after going above and beyond" at bounding box center [649, 261] width 40 height 40
radio input "false"
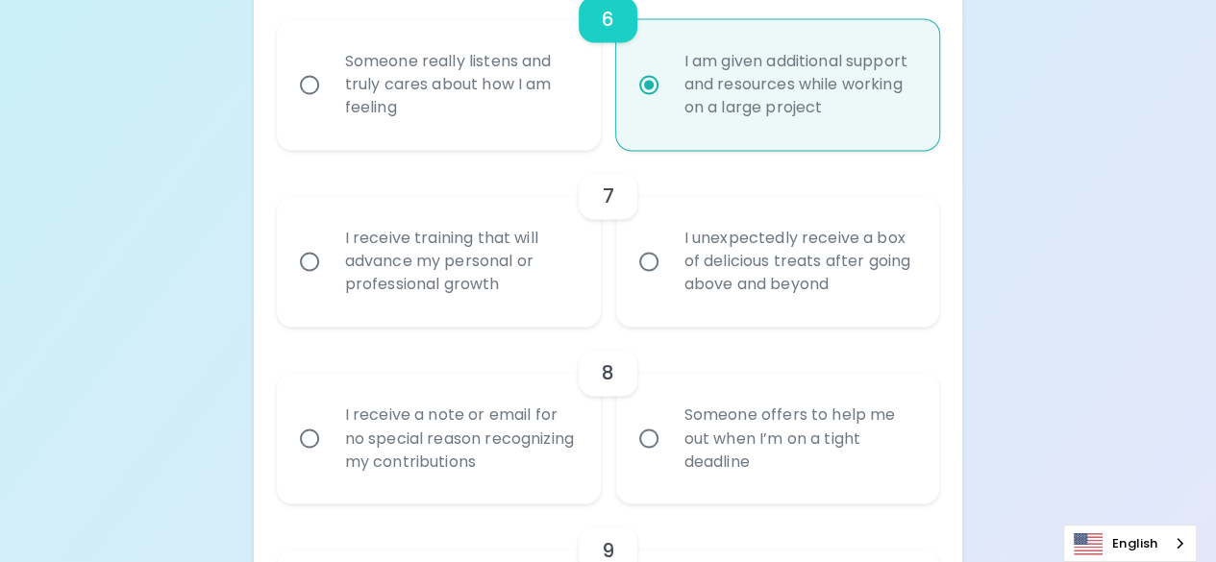
radio input "false"
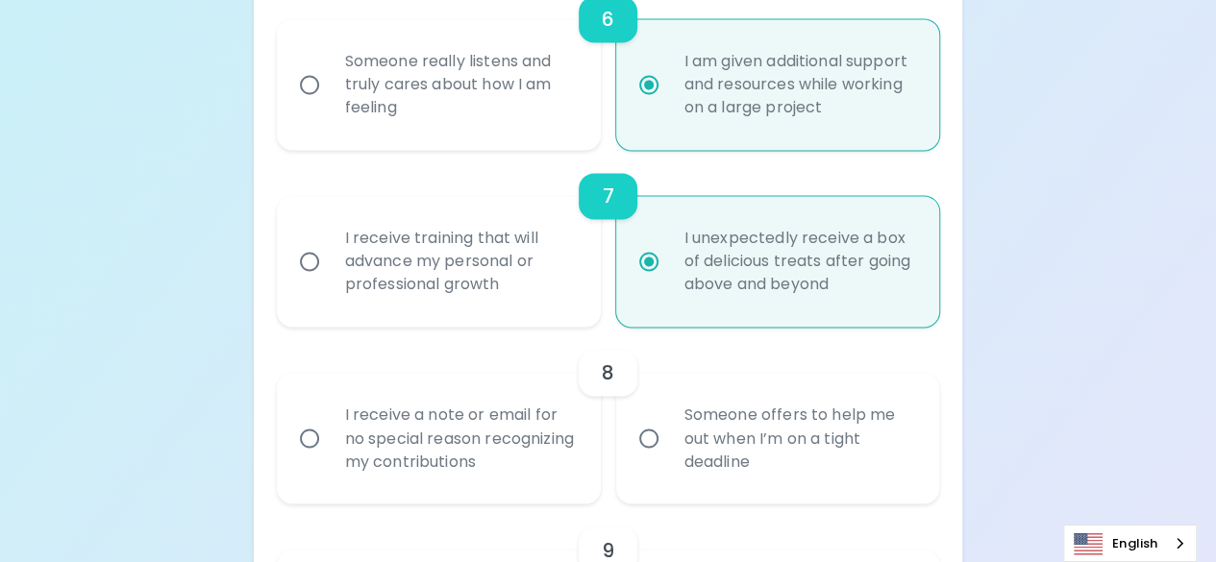
scroll to position [1548, 0]
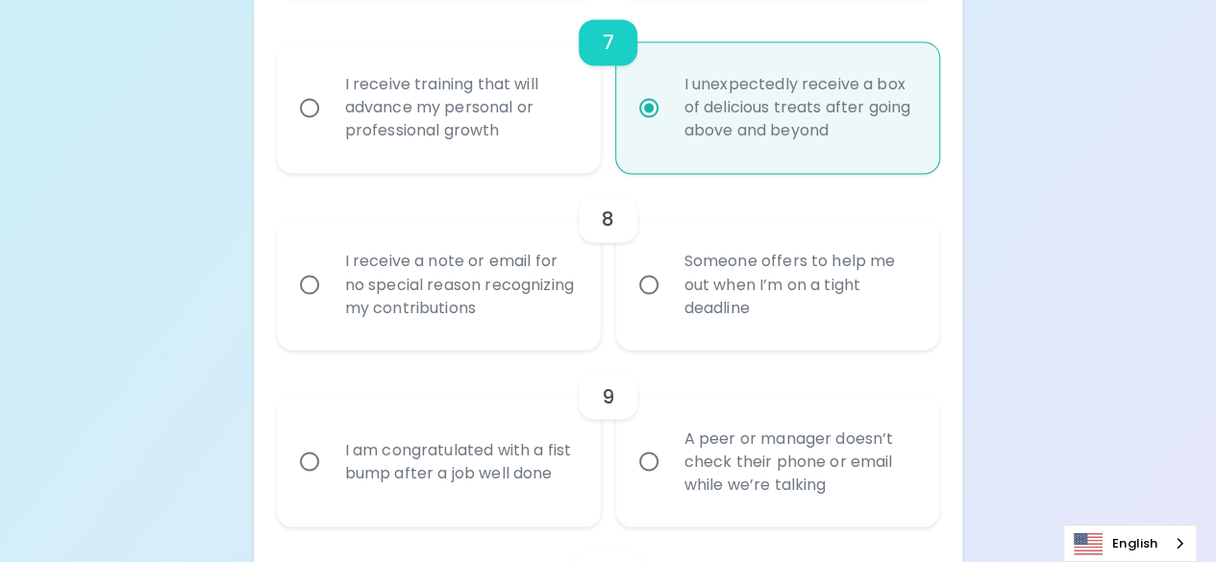
radio input "true"
click at [645, 281] on input "Someone offers to help me out when I’m on a tight deadline" at bounding box center [649, 284] width 40 height 40
radio input "false"
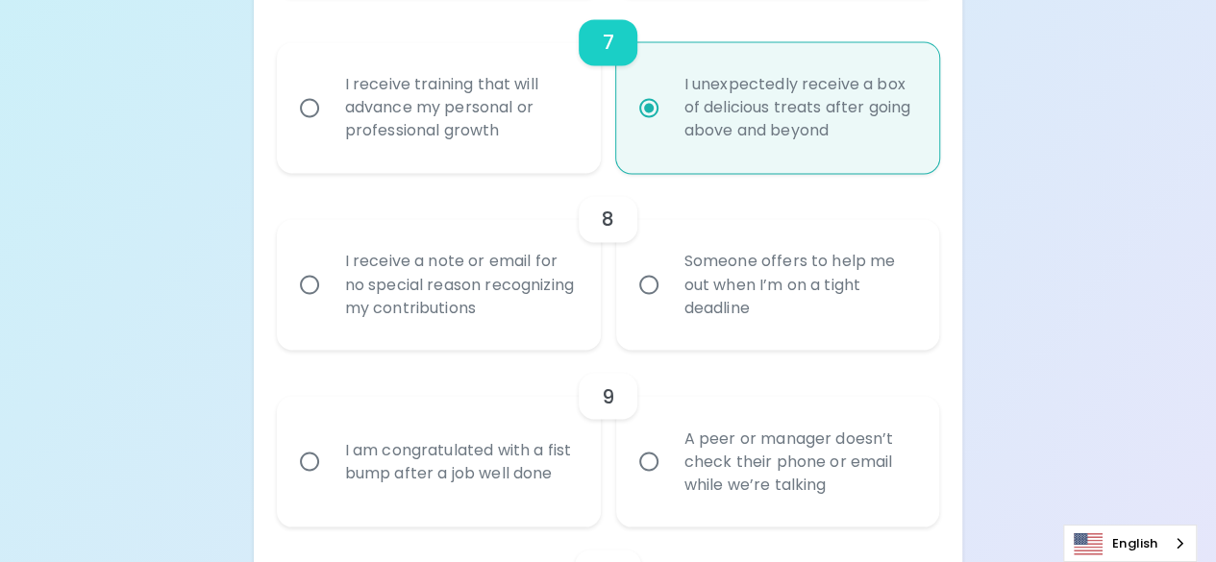
radio input "false"
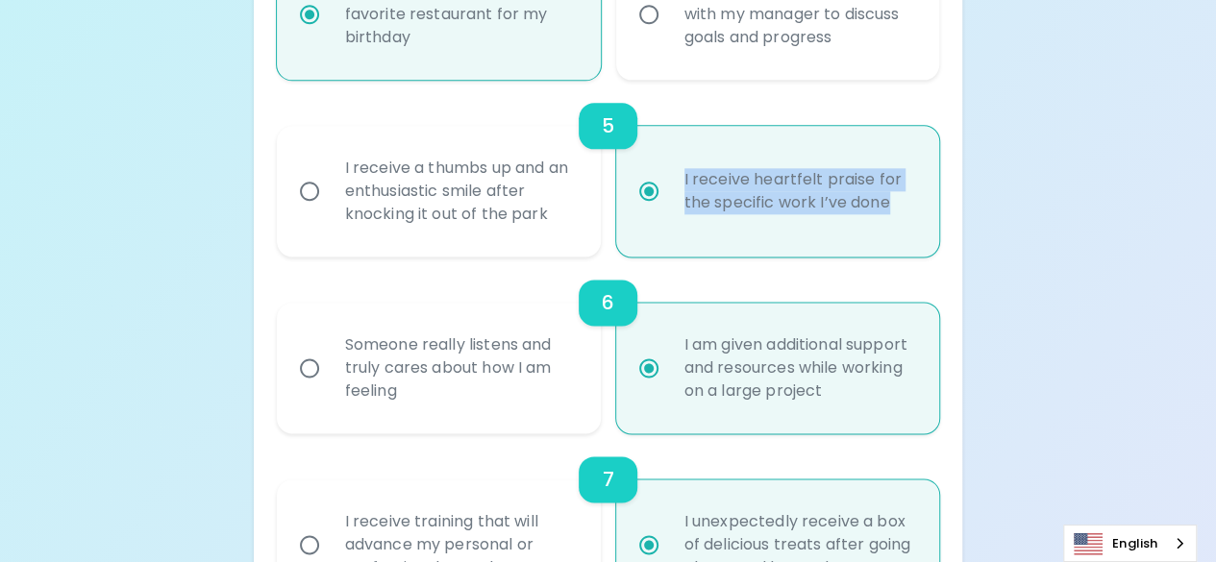
scroll to position [1222, 0]
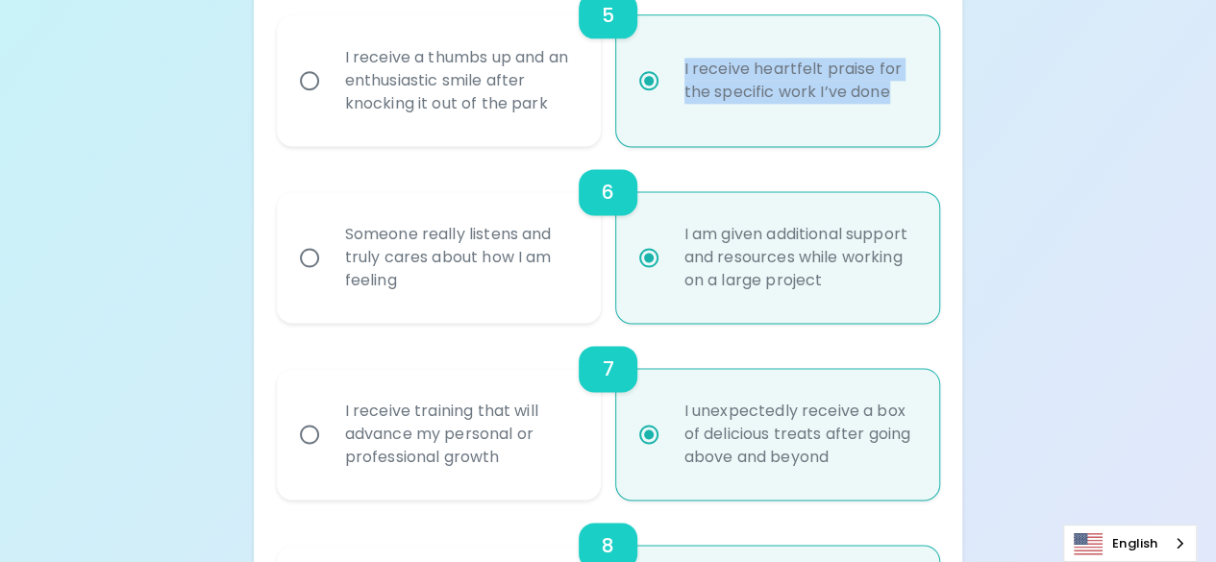
radio input "true"
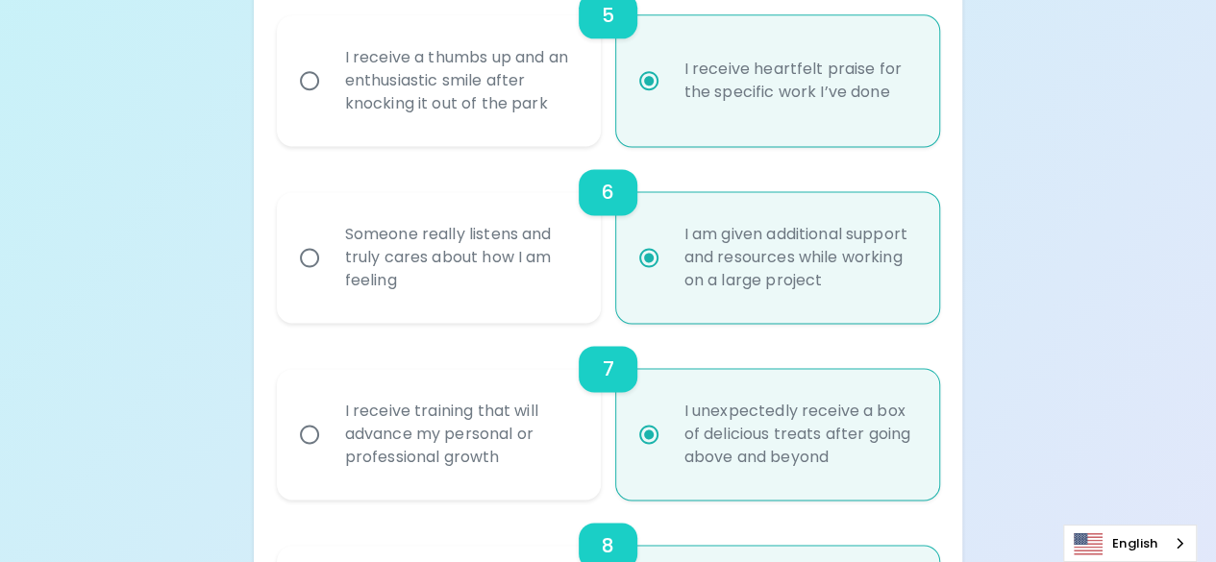
click at [1209, 175] on div "Uncover Your Sparck Appreciation Style This quick quiz will help you determine …" at bounding box center [608, 428] width 1216 height 3300
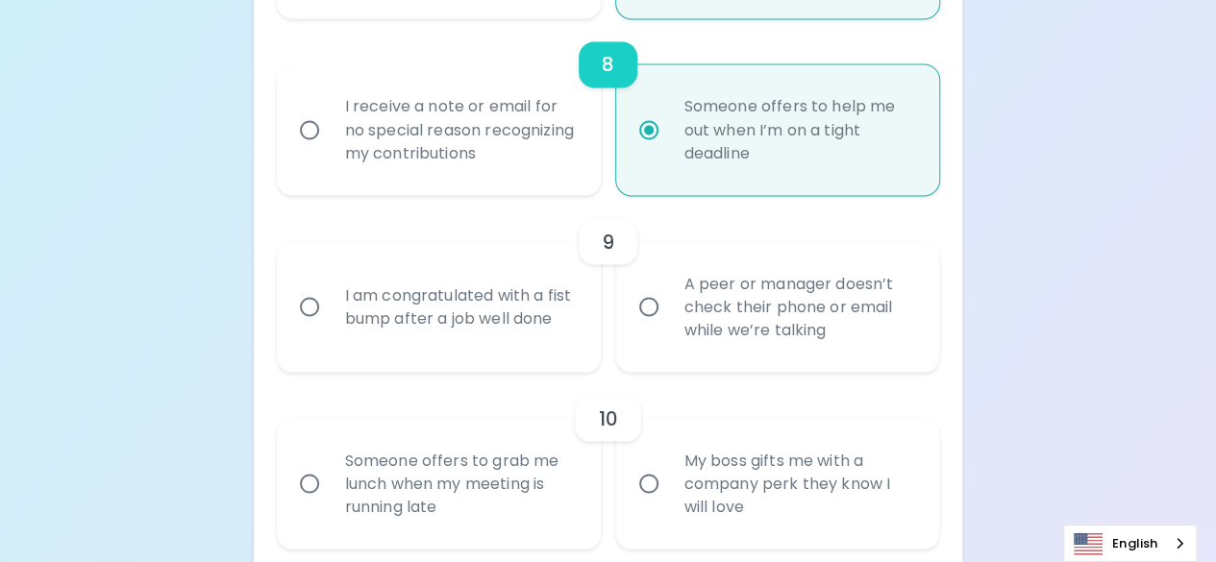
scroll to position [1894, 0]
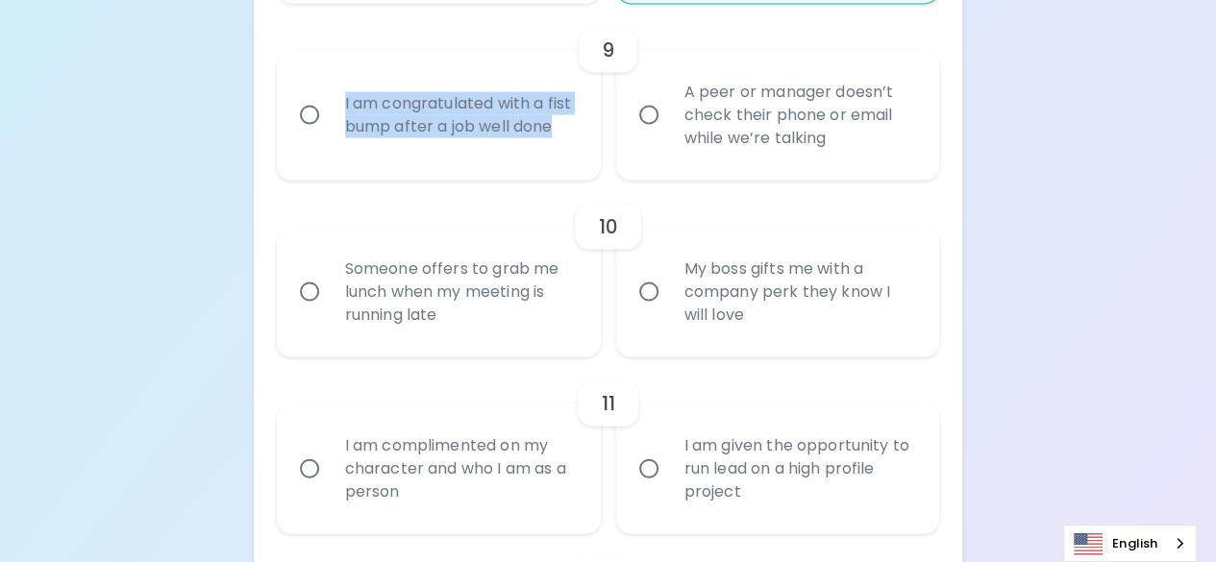
drag, startPoint x: 397, startPoint y: 143, endPoint x: 331, endPoint y: 91, distance: 84.2
click at [331, 91] on div "I am congratulated with a fist bump after a job well done" at bounding box center [460, 115] width 260 height 92
copy div "I am congratulated with a fist bump after a job well done"
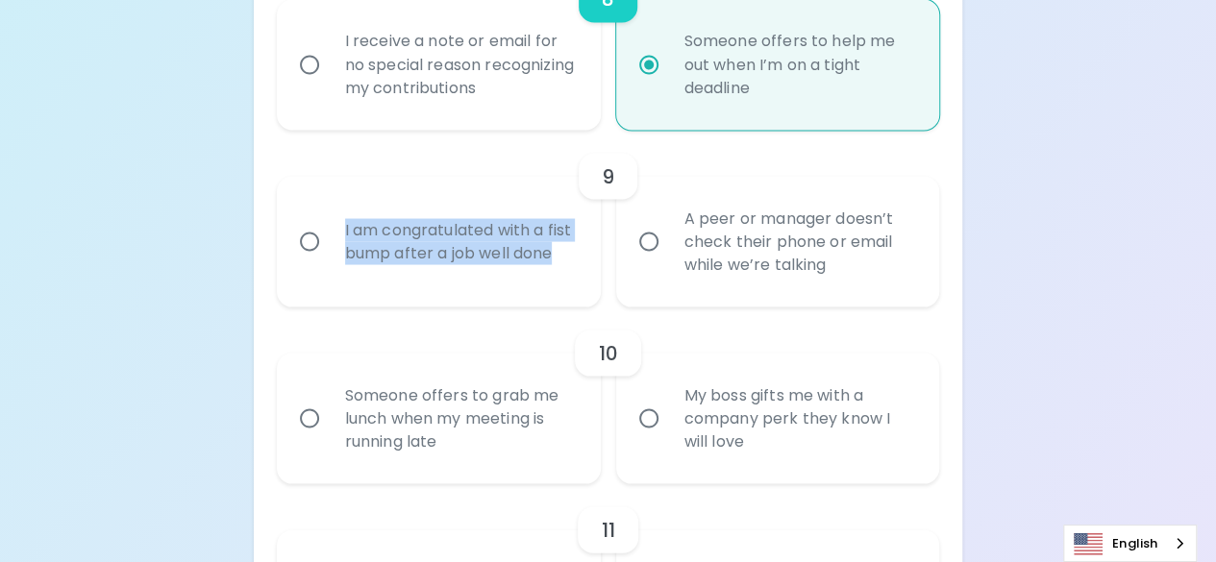
scroll to position [1798, 0]
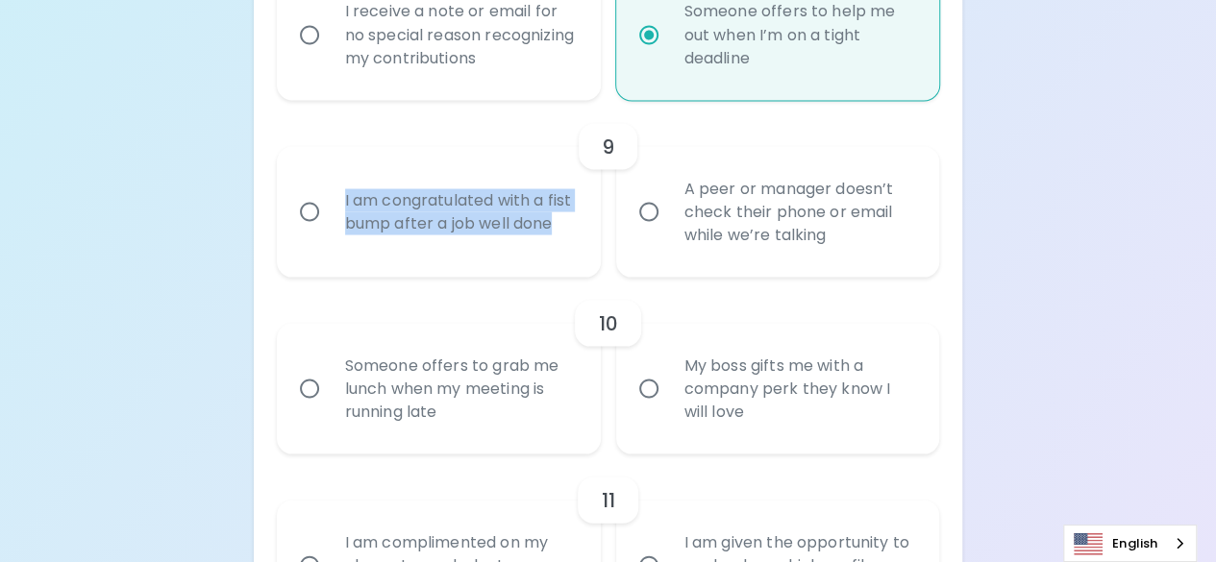
click at [309, 209] on input "I am congratulated with a fist bump after a job well done" at bounding box center [309, 211] width 40 height 40
radio input "false"
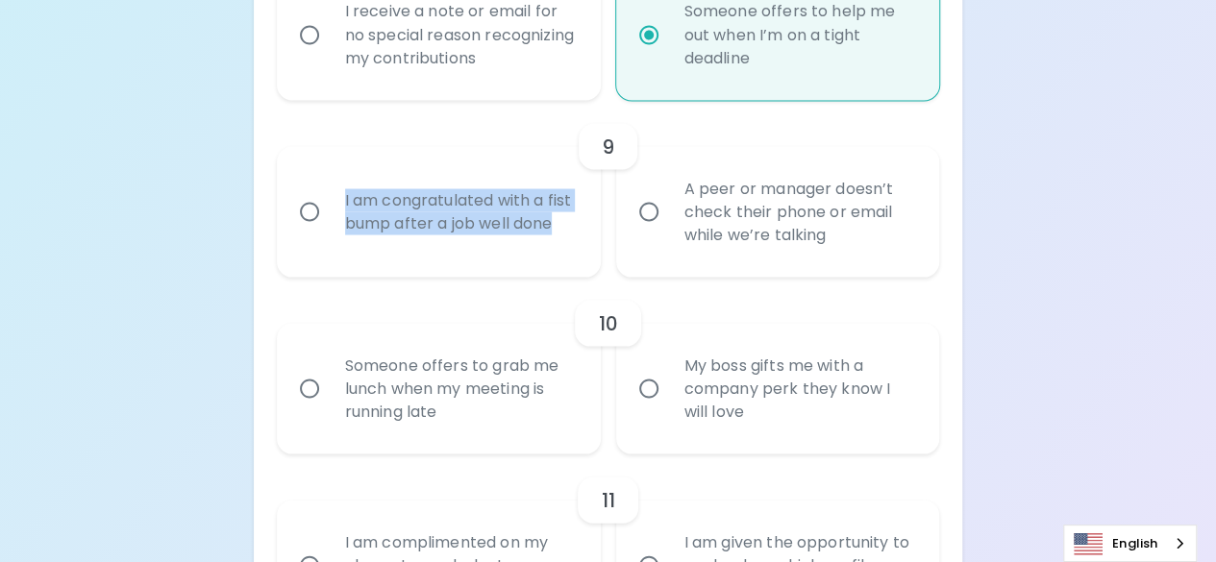
radio input "false"
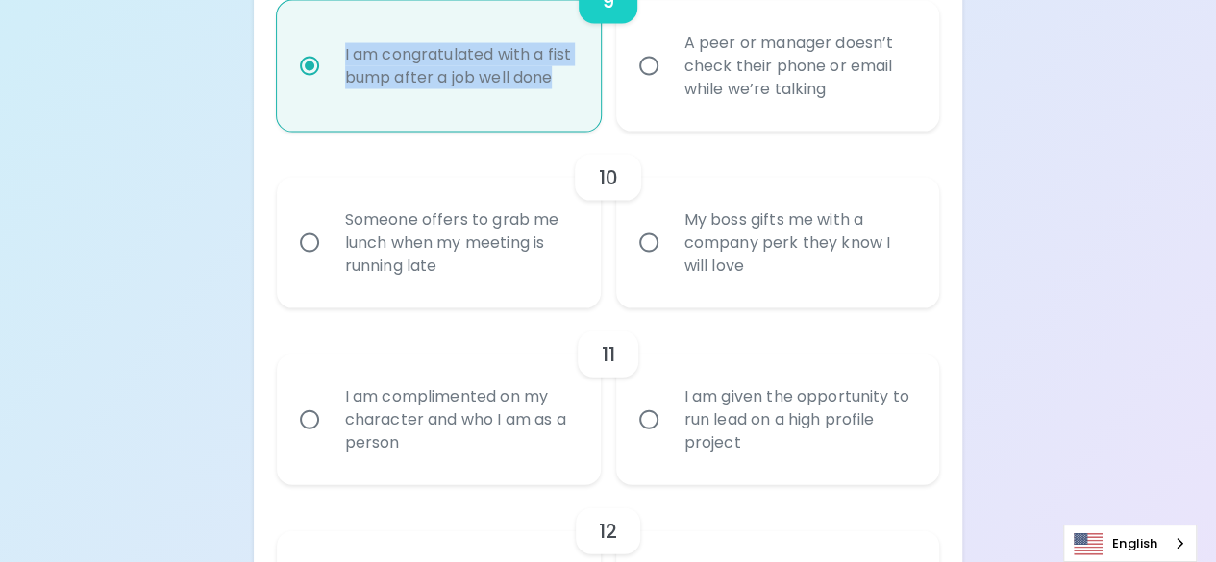
scroll to position [1952, 0]
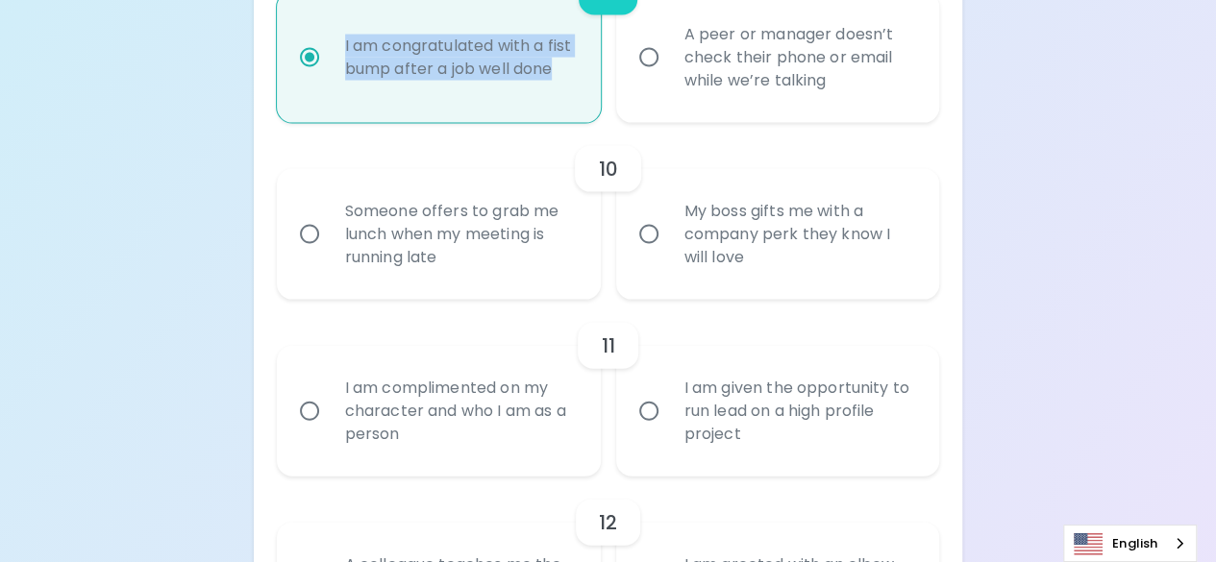
radio input "true"
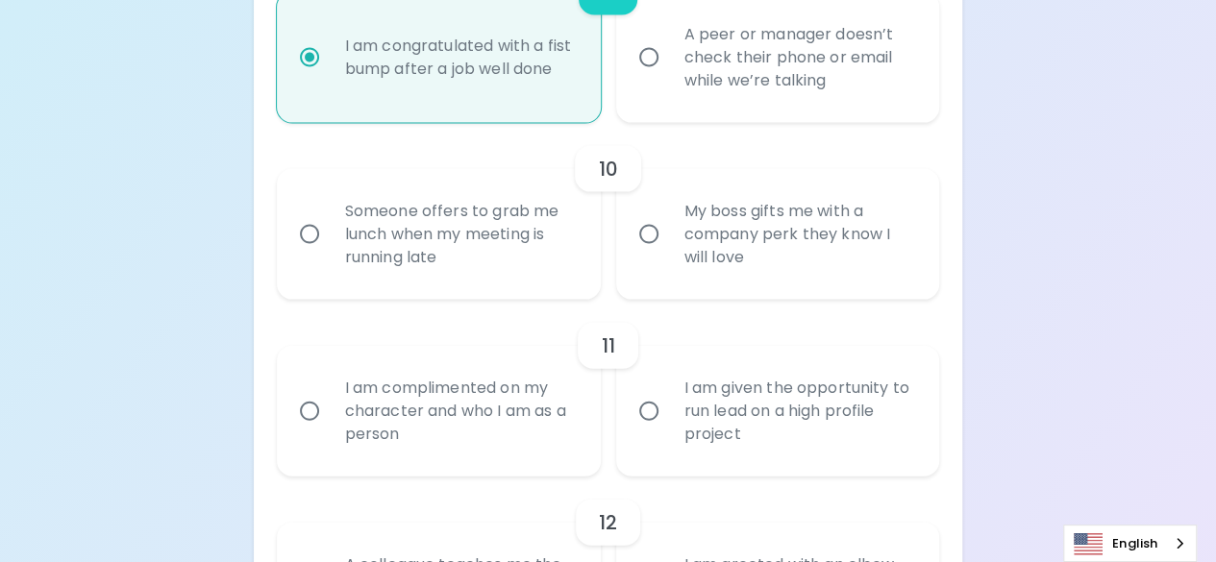
drag, startPoint x: 694, startPoint y: 236, endPoint x: 798, endPoint y: 235, distance: 103.8
click at [798, 235] on div "My boss gifts me with a company perk they know I will love" at bounding box center [799, 234] width 260 height 115
copy div "company perk"
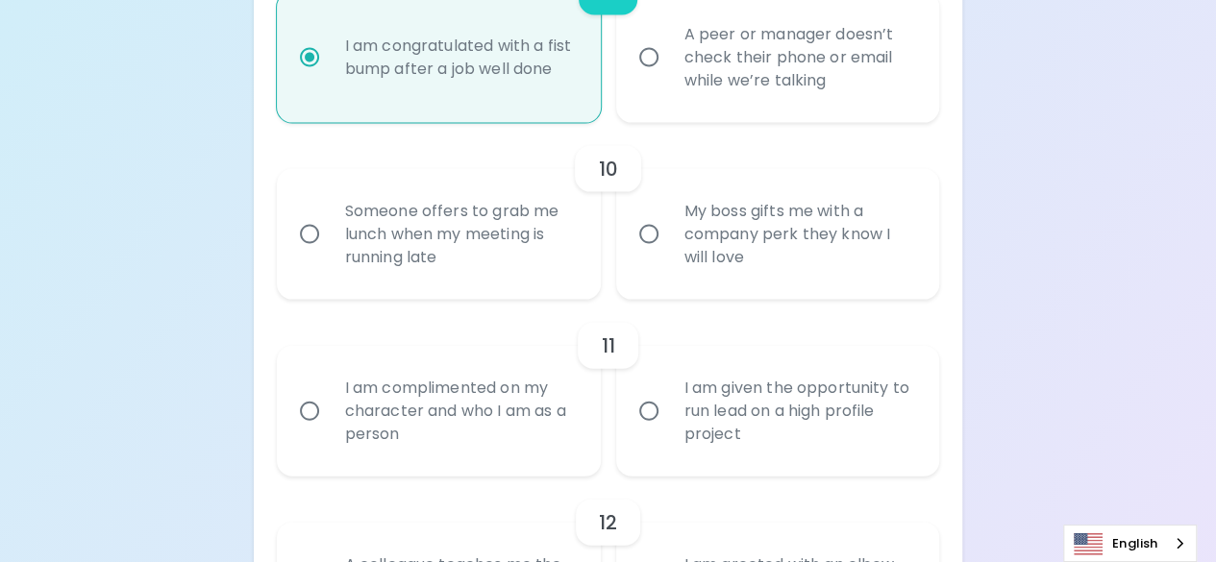
click at [315, 234] on input "Someone offers to grab me lunch when my meeting is running late" at bounding box center [309, 234] width 40 height 40
radio input "false"
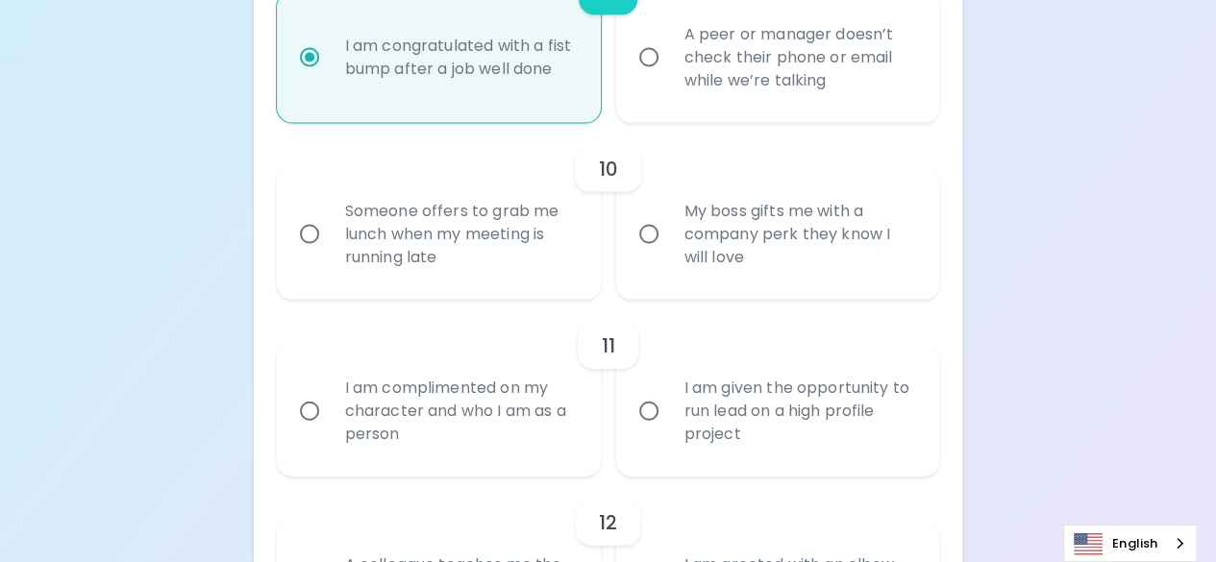
radio input "false"
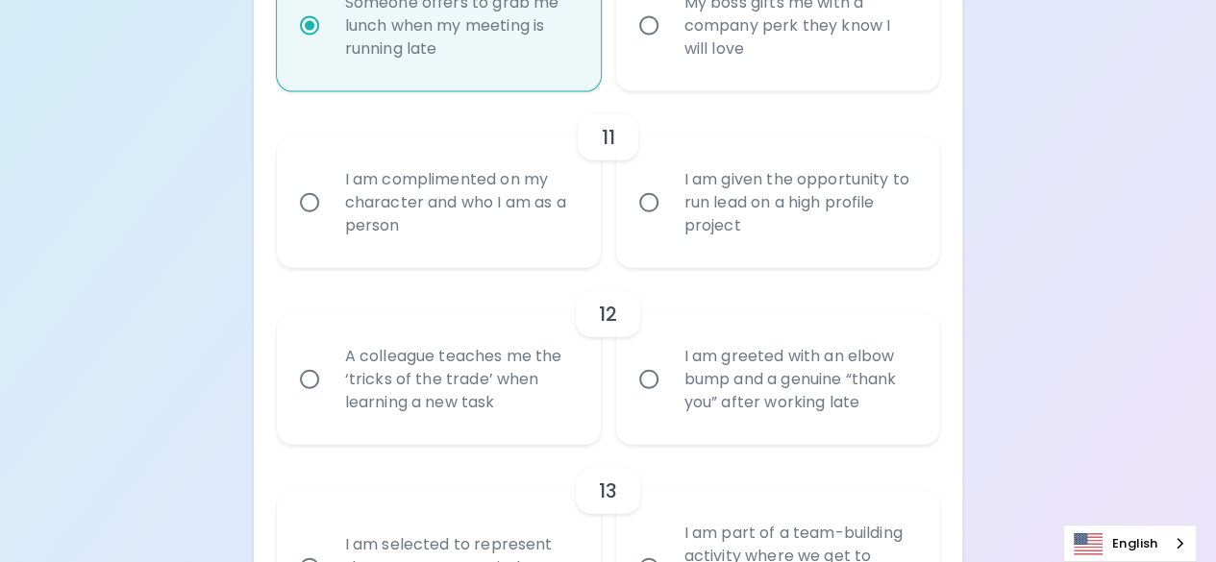
scroll to position [2106, 0]
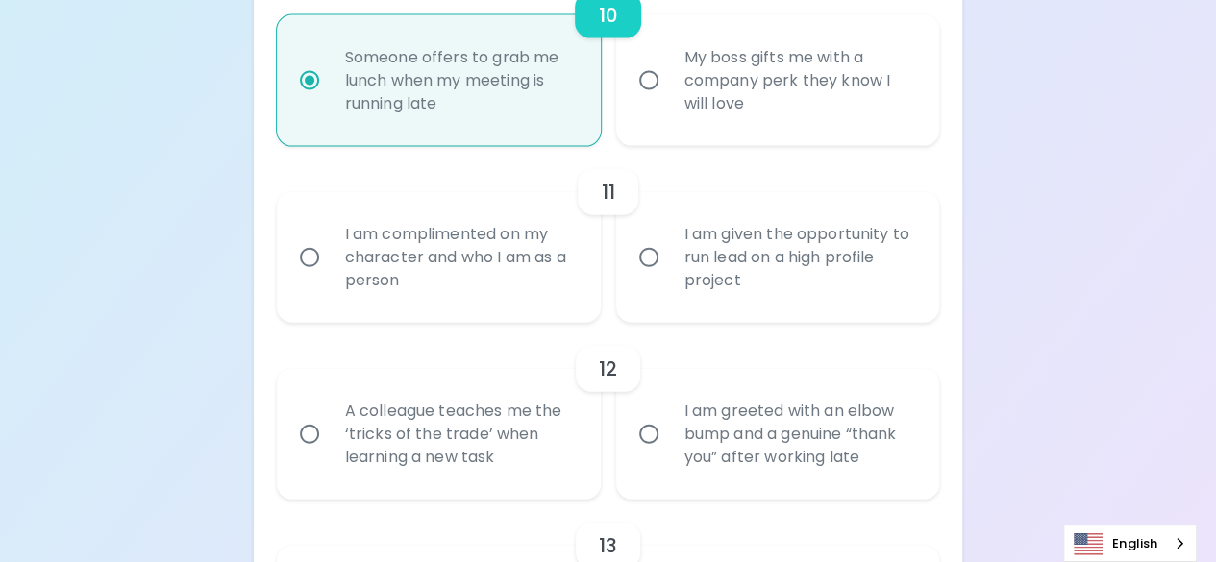
radio input "true"
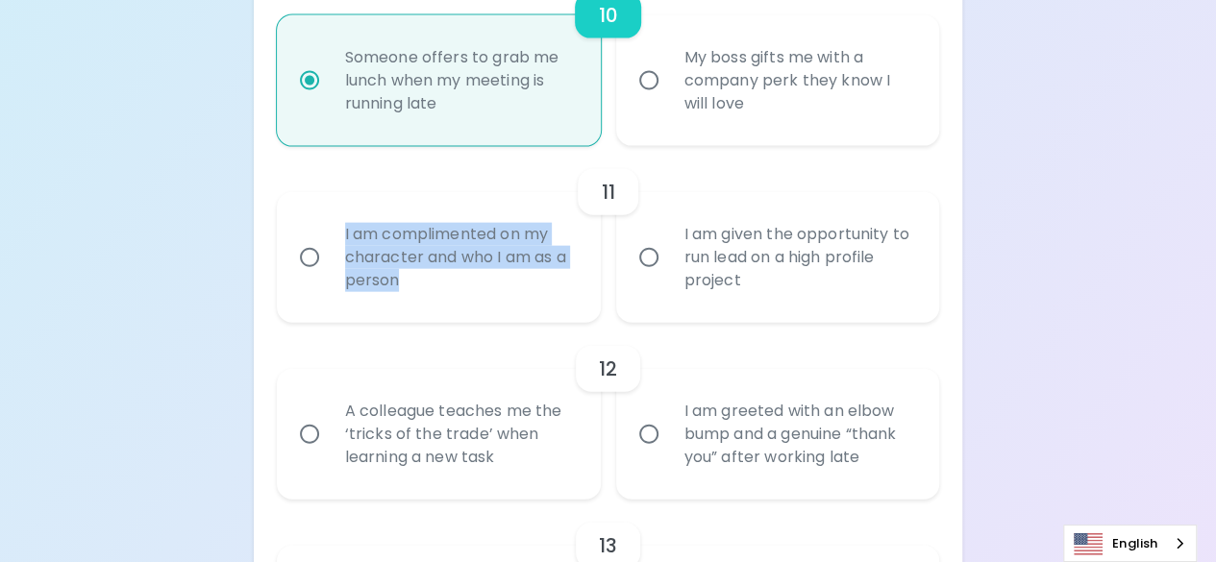
drag, startPoint x: 413, startPoint y: 280, endPoint x: 341, endPoint y: 231, distance: 87.2
click at [341, 231] on div "I am complimented on my character and who I am as a person" at bounding box center [460, 257] width 260 height 115
copy div "I am complimented on my character and who I am as a person"
click at [311, 262] on input "I am complimented on my character and who I am as a person" at bounding box center [309, 257] width 40 height 40
radio input "false"
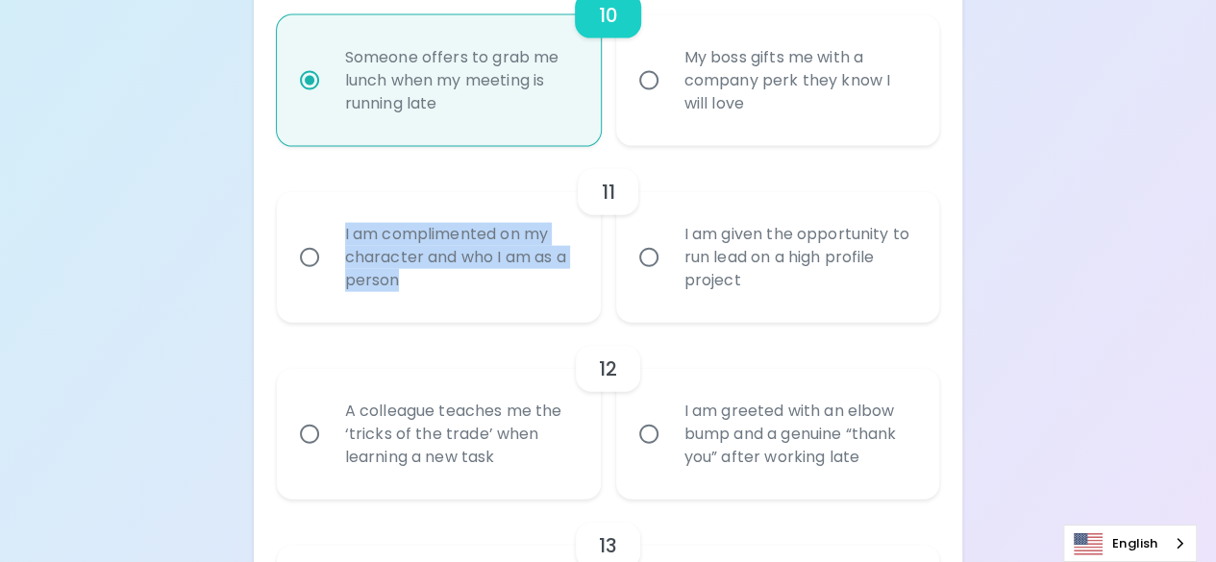
radio input "false"
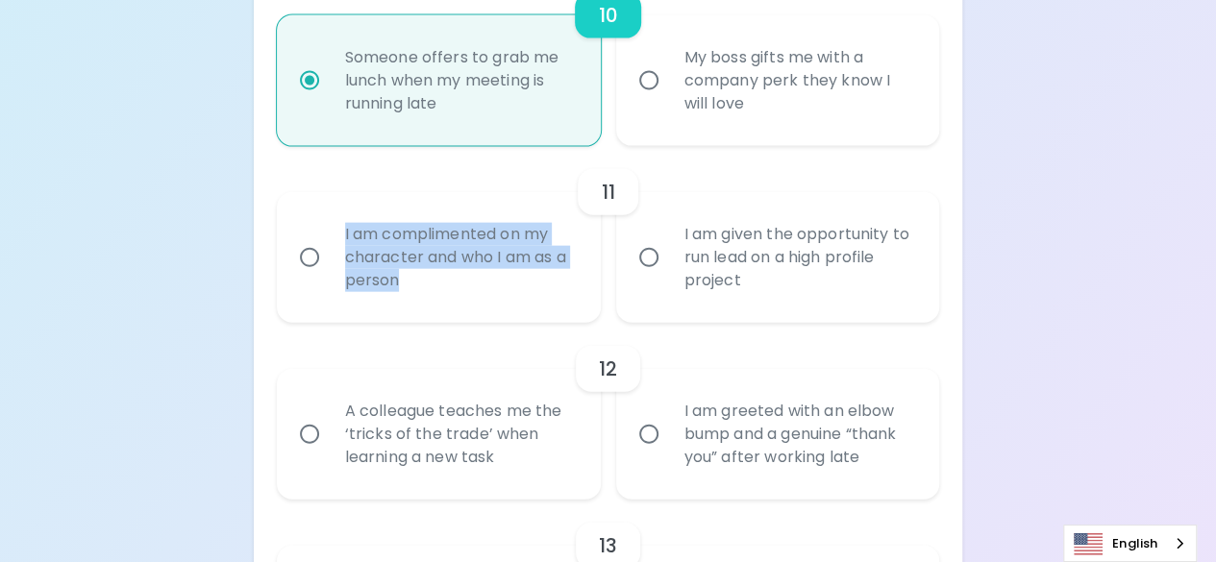
radio input "false"
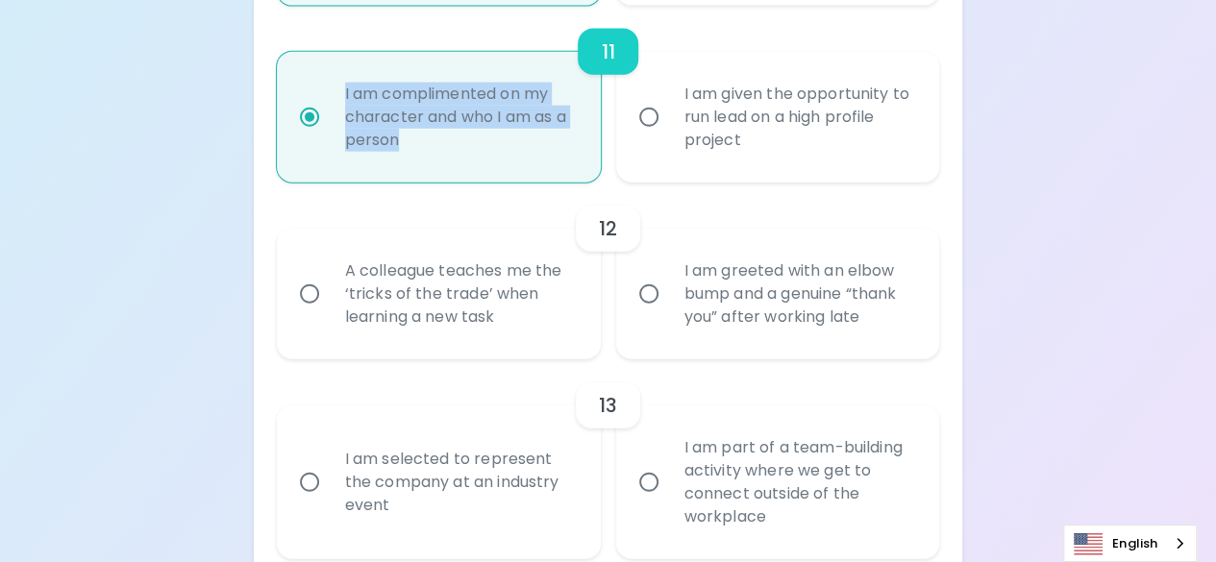
scroll to position [2260, 0]
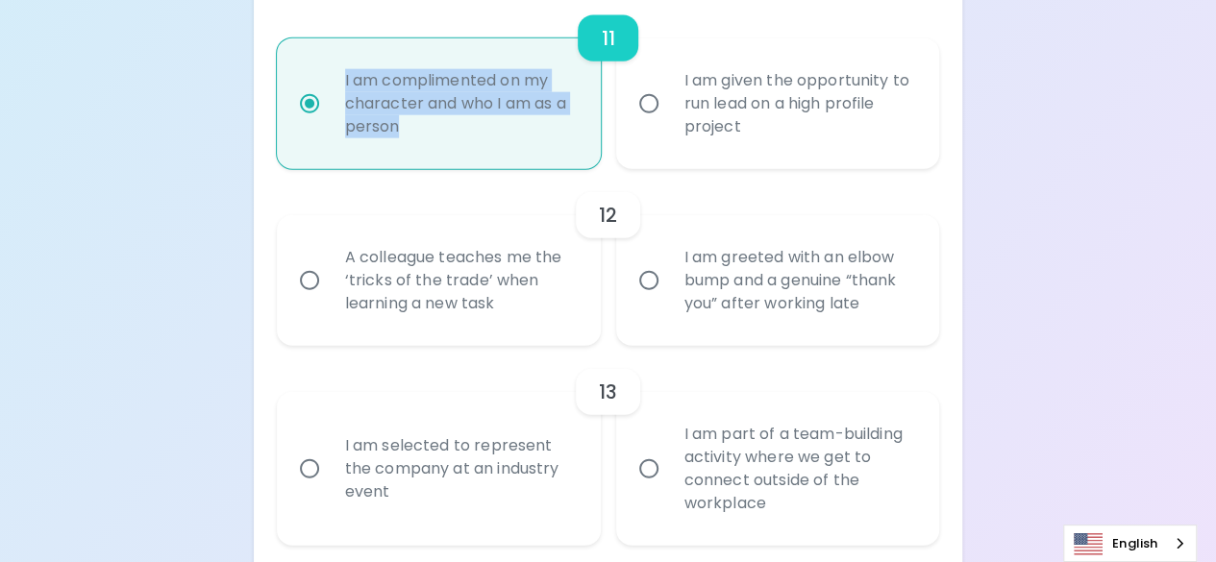
radio input "true"
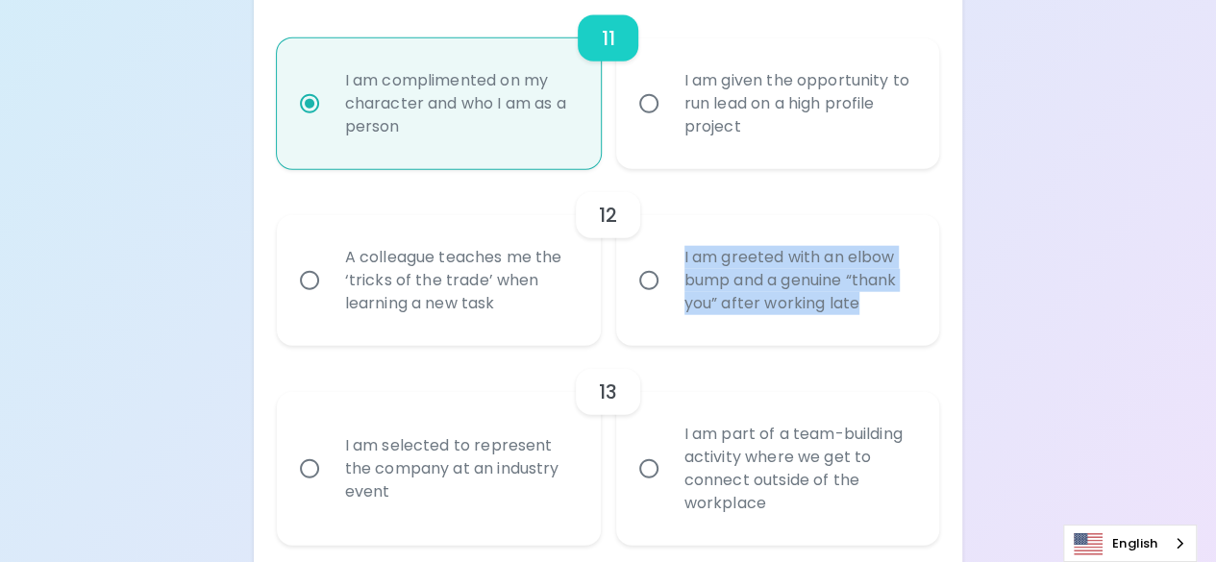
drag, startPoint x: 867, startPoint y: 307, endPoint x: 681, endPoint y: 260, distance: 192.1
click at [681, 260] on div "I am greeted with an elbow bump and a genuine “thank you” after working late" at bounding box center [799, 280] width 260 height 115
copy div "I am greeted with an elbow bump and a genuine “thank you” after working late"
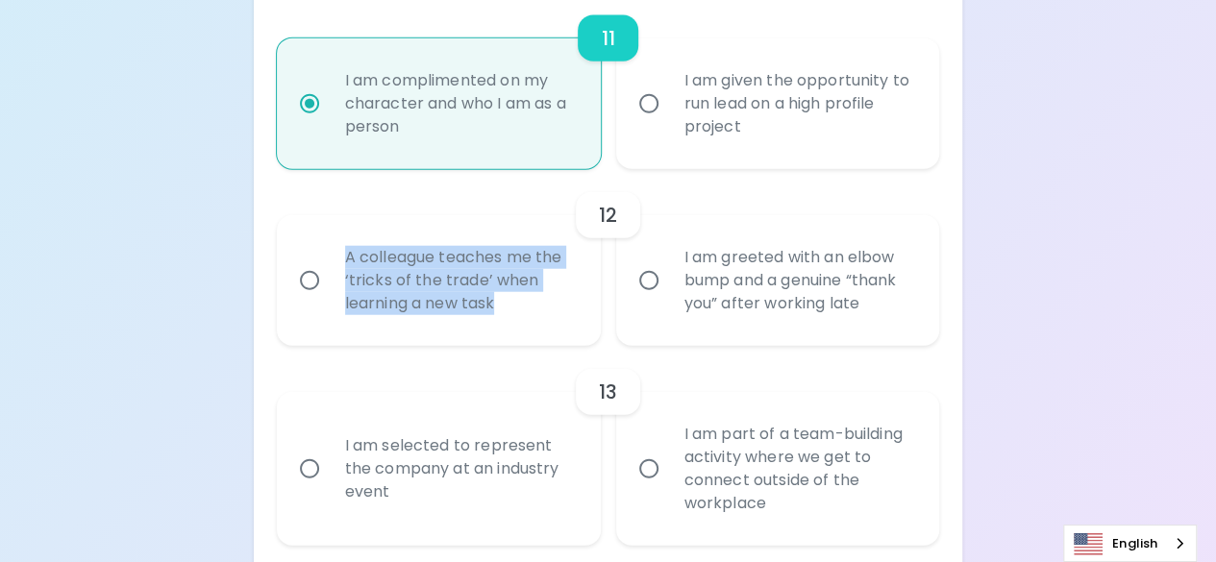
drag, startPoint x: 479, startPoint y: 305, endPoint x: 331, endPoint y: 263, distance: 153.7
click at [331, 263] on div "A colleague teaches me the ‘tricks of the trade’ when learning a new task" at bounding box center [460, 280] width 260 height 115
copy div "A colleague teaches me the ‘tricks of the trade’ when learning a new task"
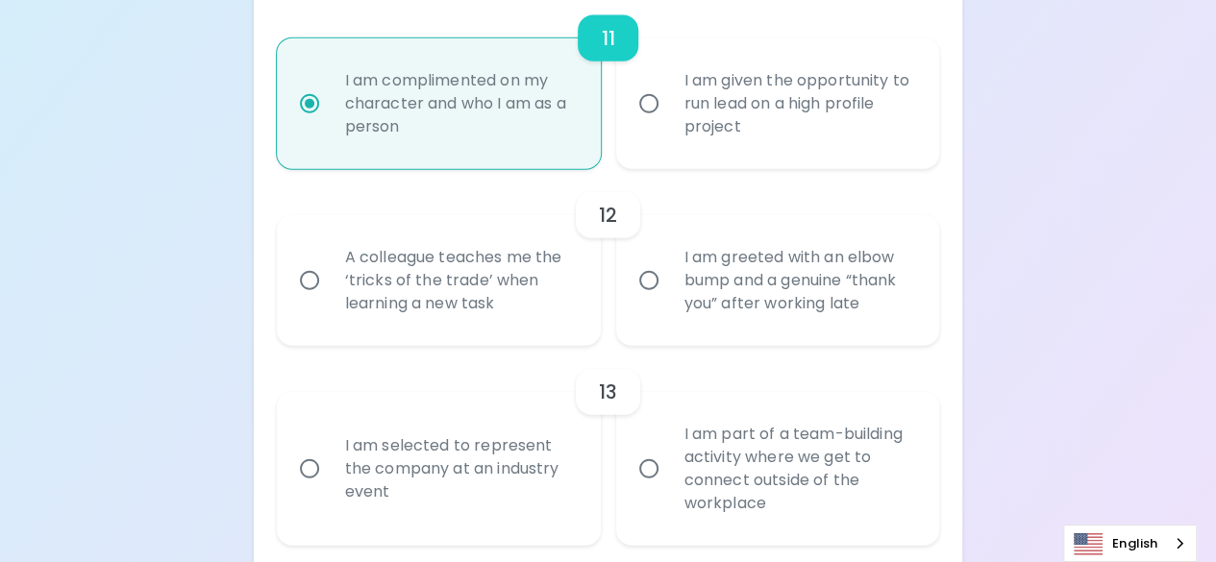
click at [358, 278] on div "A colleague teaches me the ‘tricks of the trade’ when learning a new task" at bounding box center [460, 280] width 260 height 115
click at [330, 278] on input "A colleague teaches me the ‘tricks of the trade’ when learning a new task" at bounding box center [309, 280] width 40 height 40
radio input "false"
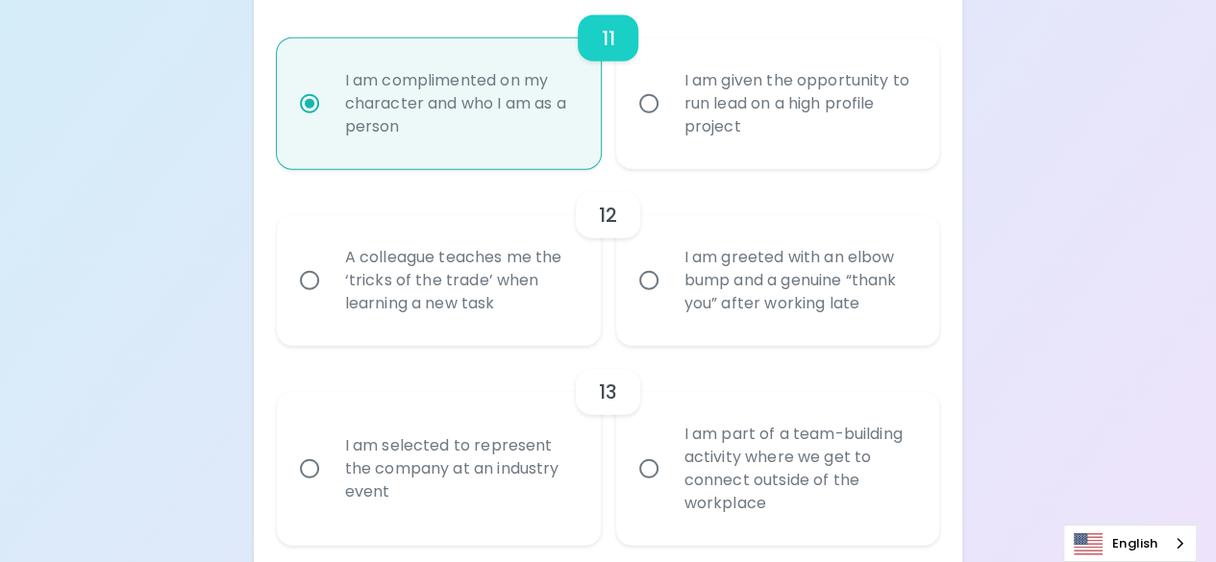
radio input "false"
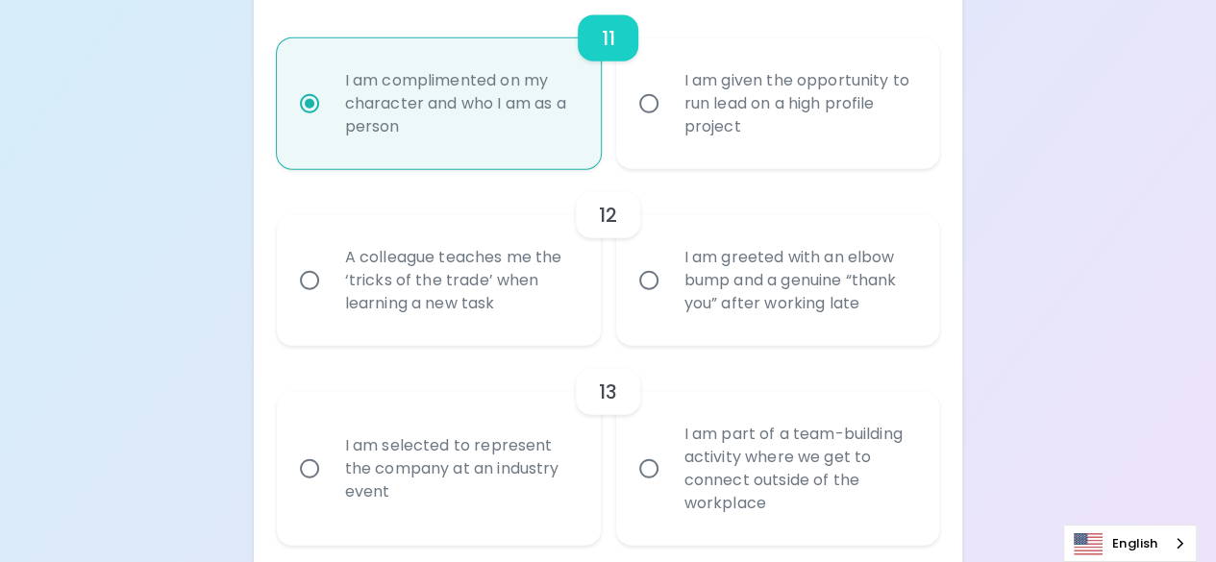
radio input "false"
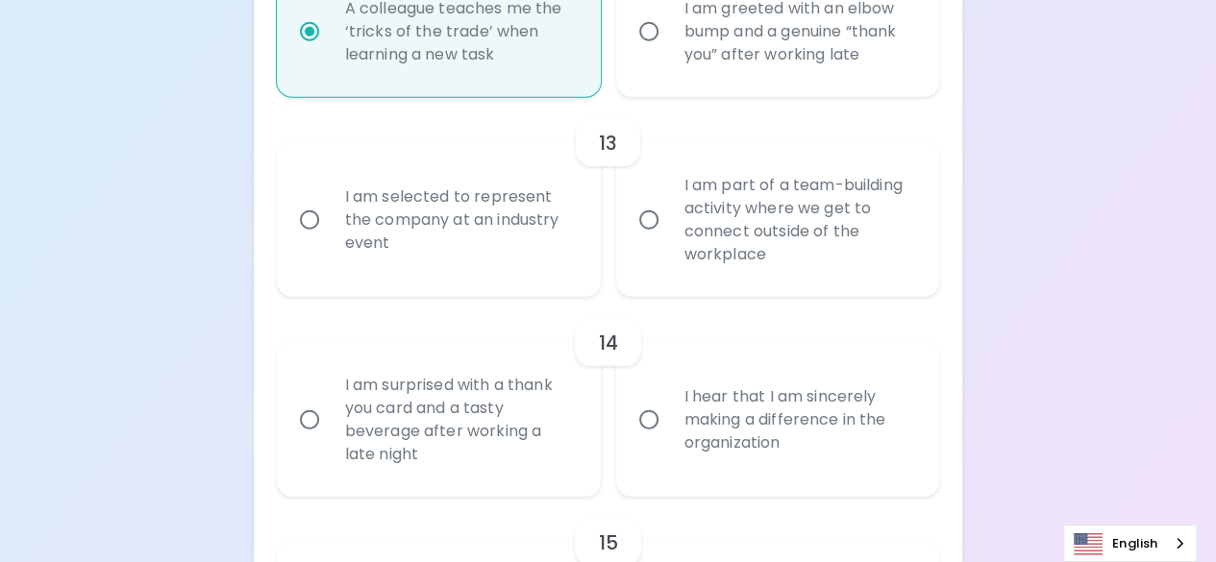
scroll to position [2414, 0]
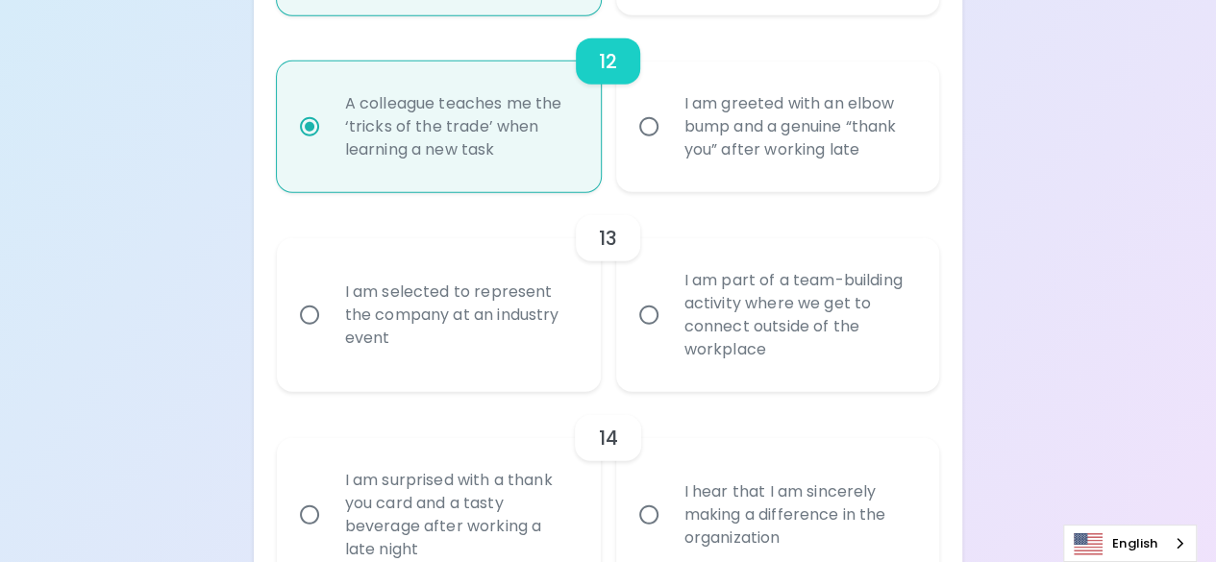
radio input "true"
click at [654, 315] on input "I am part of a team-building activity where we get to connect outside of the wo…" at bounding box center [649, 315] width 40 height 40
radio input "false"
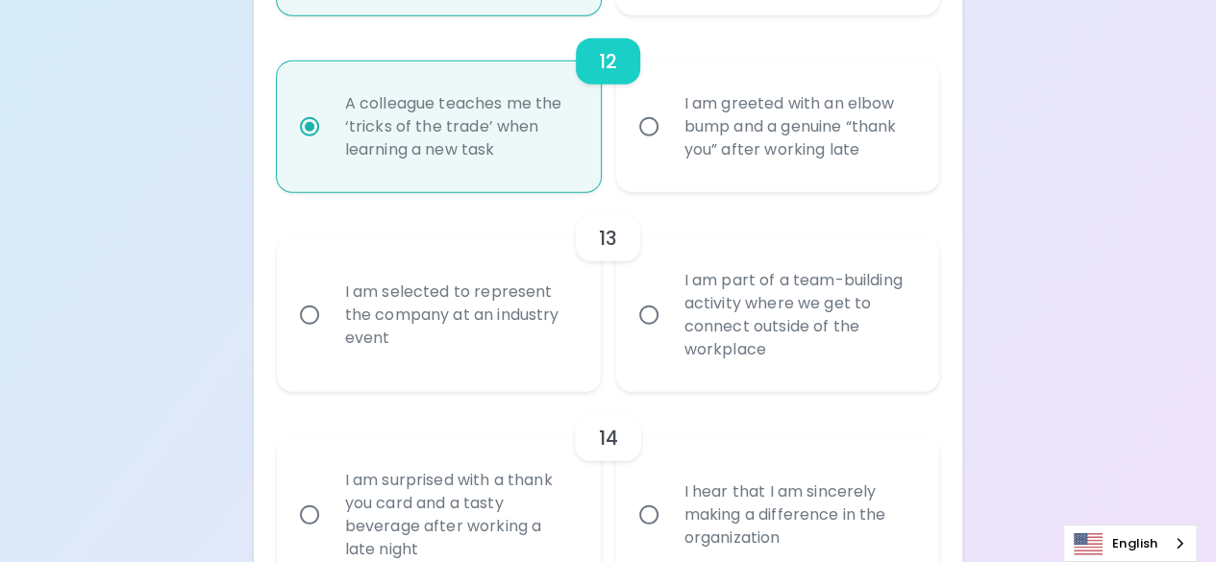
radio input "false"
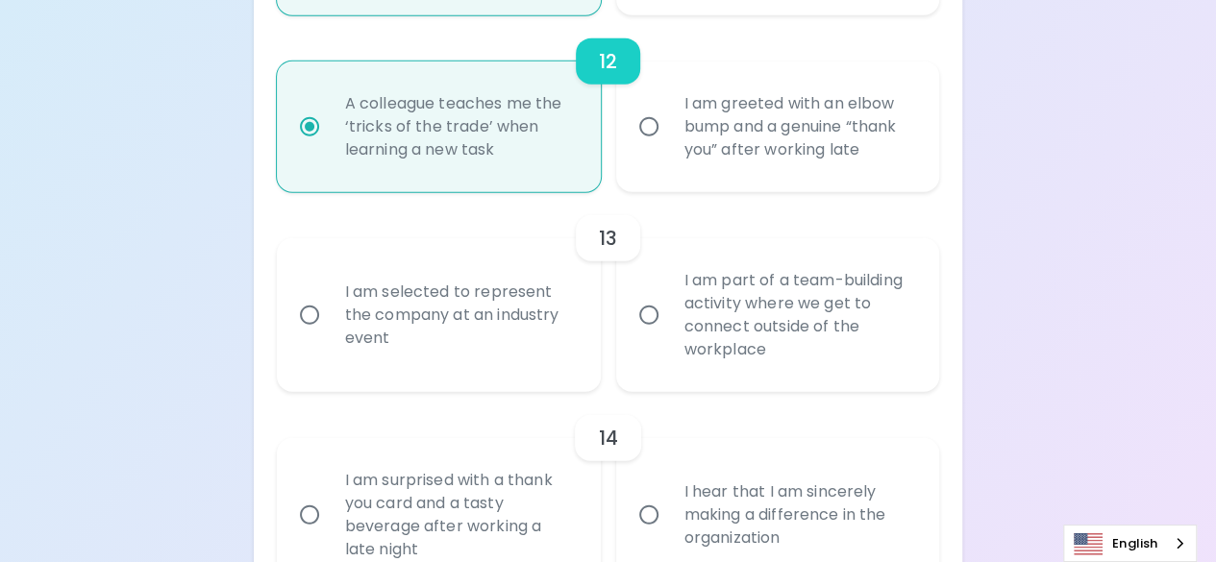
radio input "false"
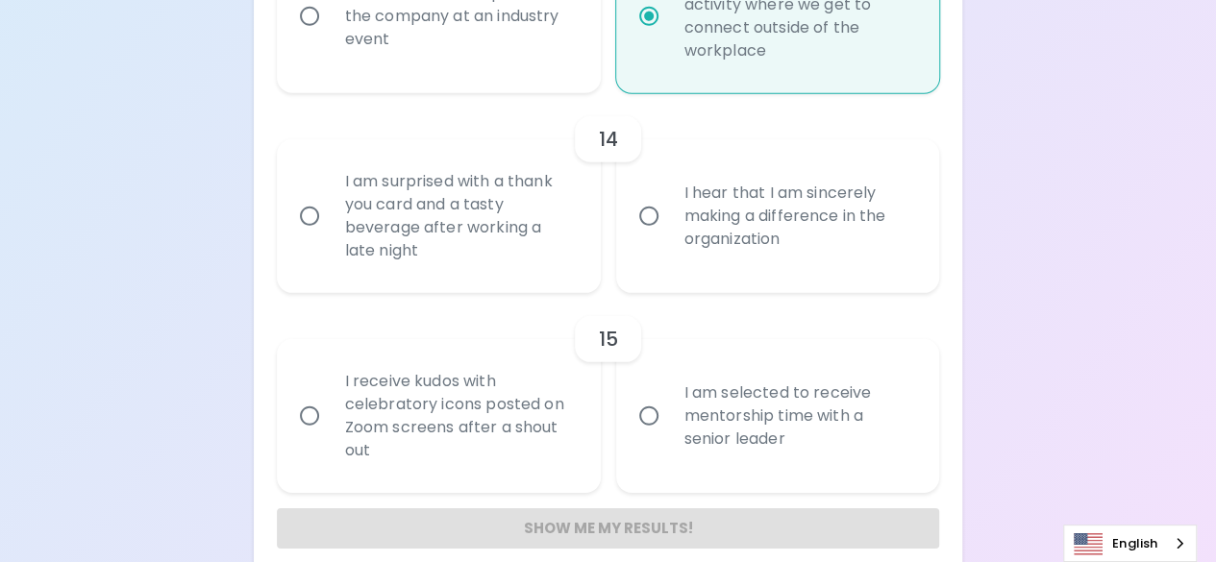
scroll to position [2736, 0]
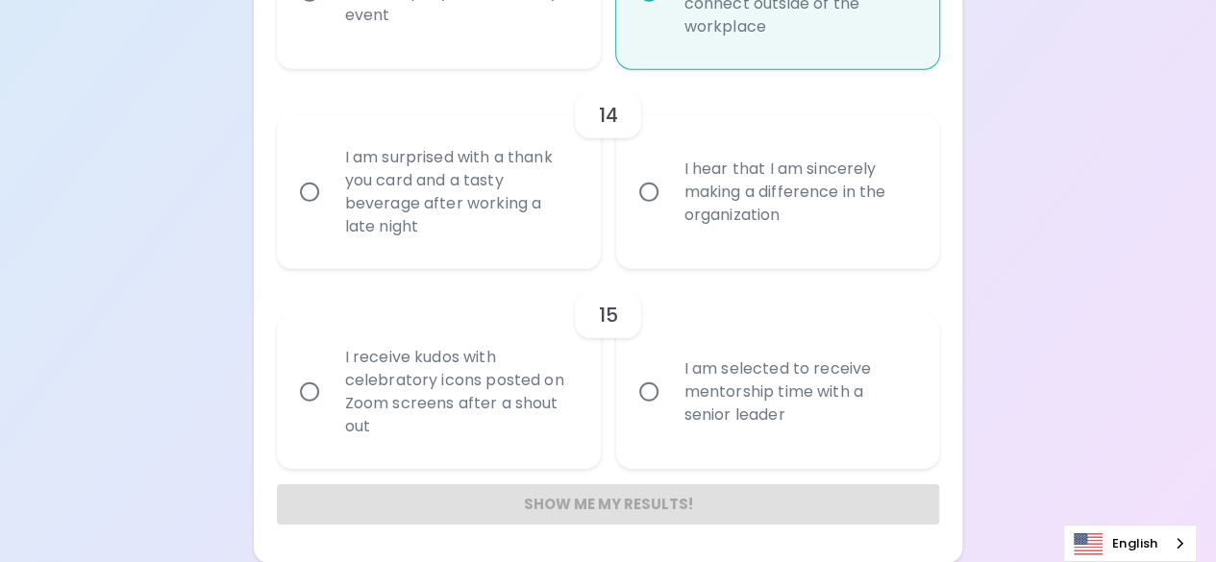
radio input "true"
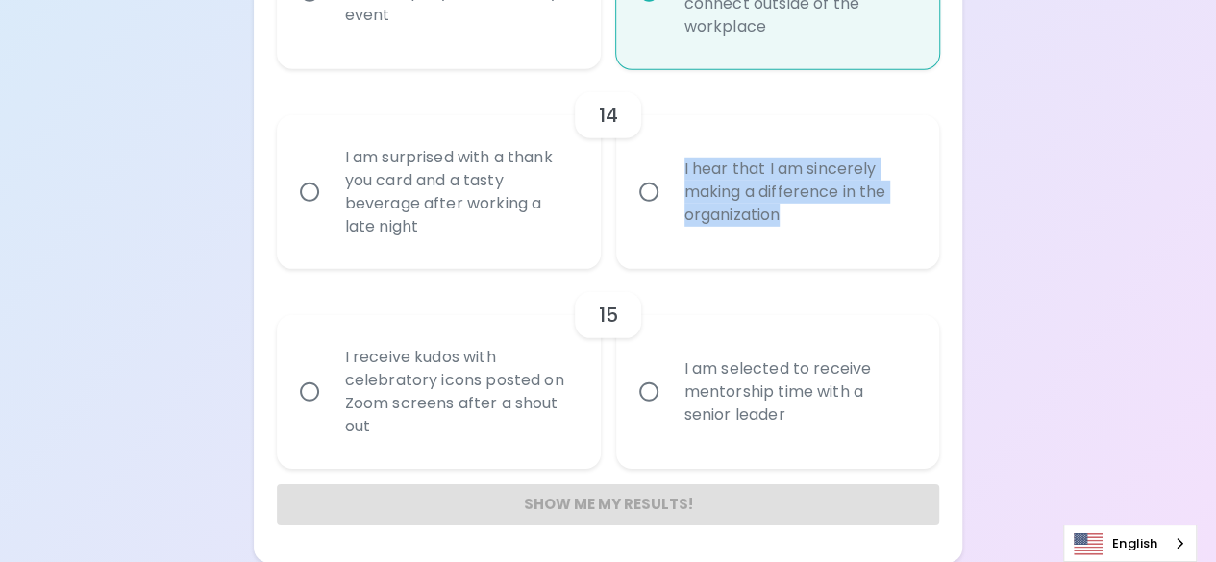
drag, startPoint x: 797, startPoint y: 221, endPoint x: 685, endPoint y: 166, distance: 124.2
click at [685, 166] on div "I hear that I am sincerely making a difference in the organization" at bounding box center [799, 192] width 260 height 115
click at [655, 196] on input "I hear that I am sincerely making a difference in the organization" at bounding box center [649, 192] width 40 height 40
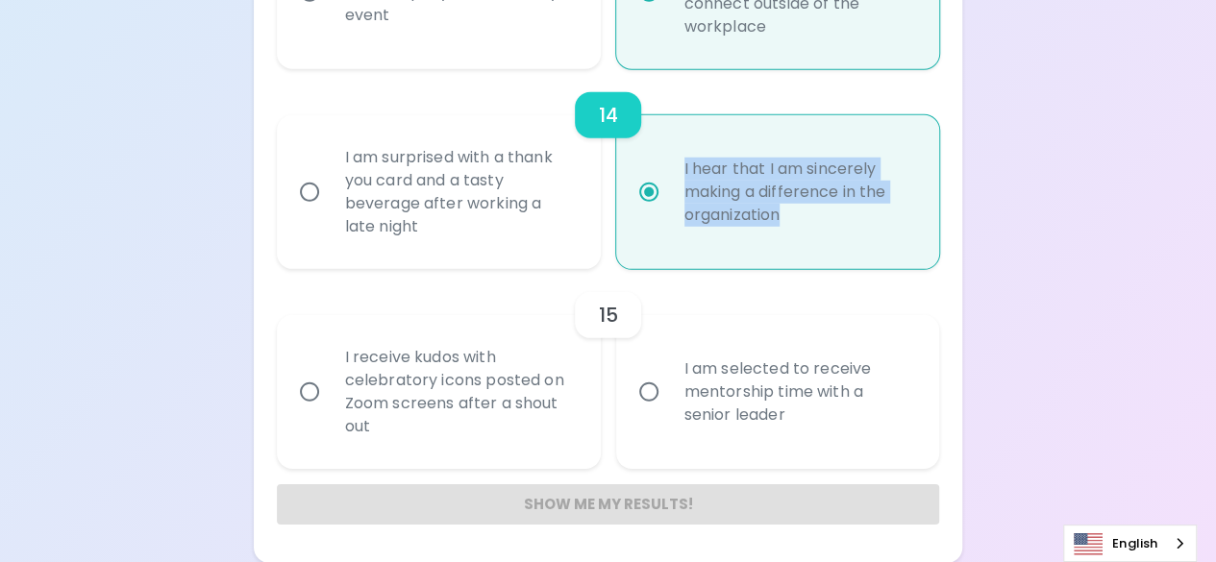
radio input "false"
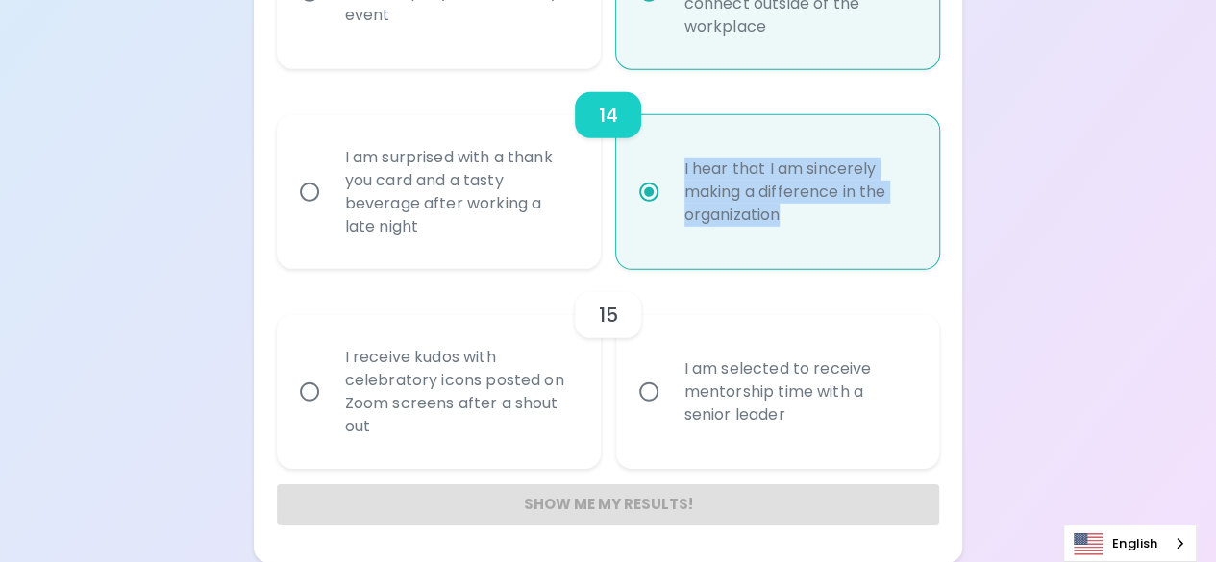
radio input "false"
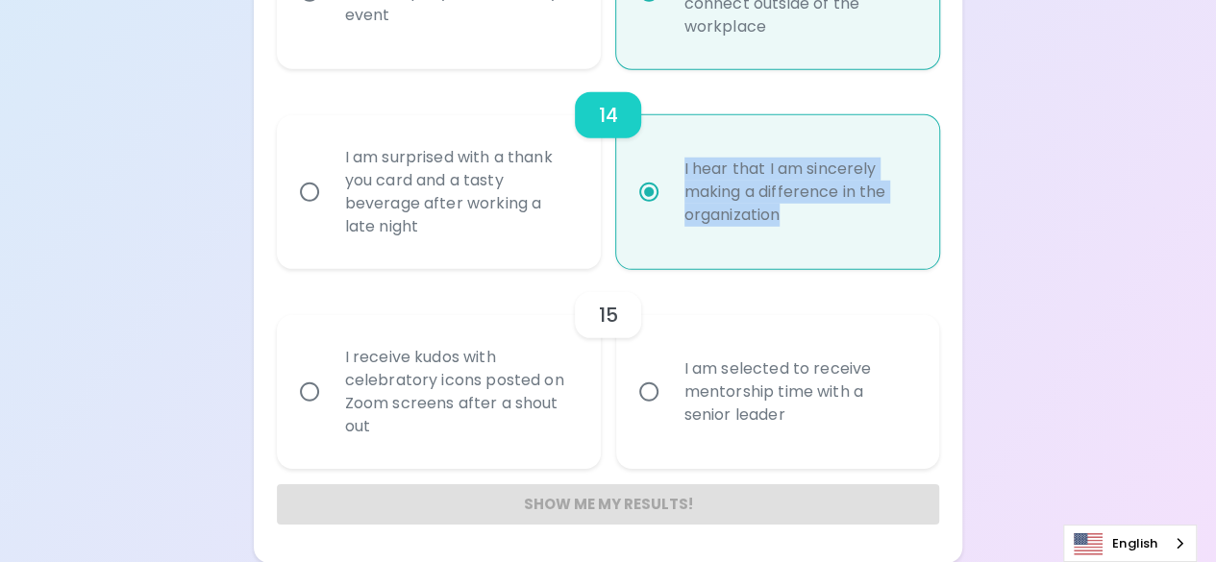
radio input "false"
radio input "true"
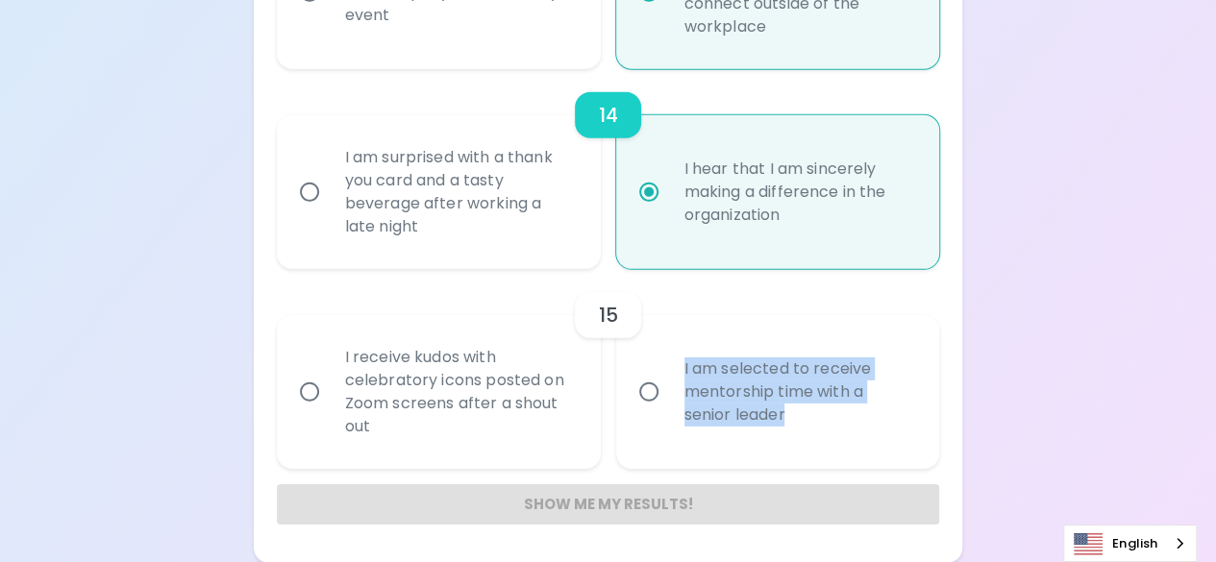
drag, startPoint x: 802, startPoint y: 416, endPoint x: 680, endPoint y: 371, distance: 130.2
click at [680, 371] on div "I am selected to receive mentorship time with a senior leader" at bounding box center [799, 391] width 260 height 115
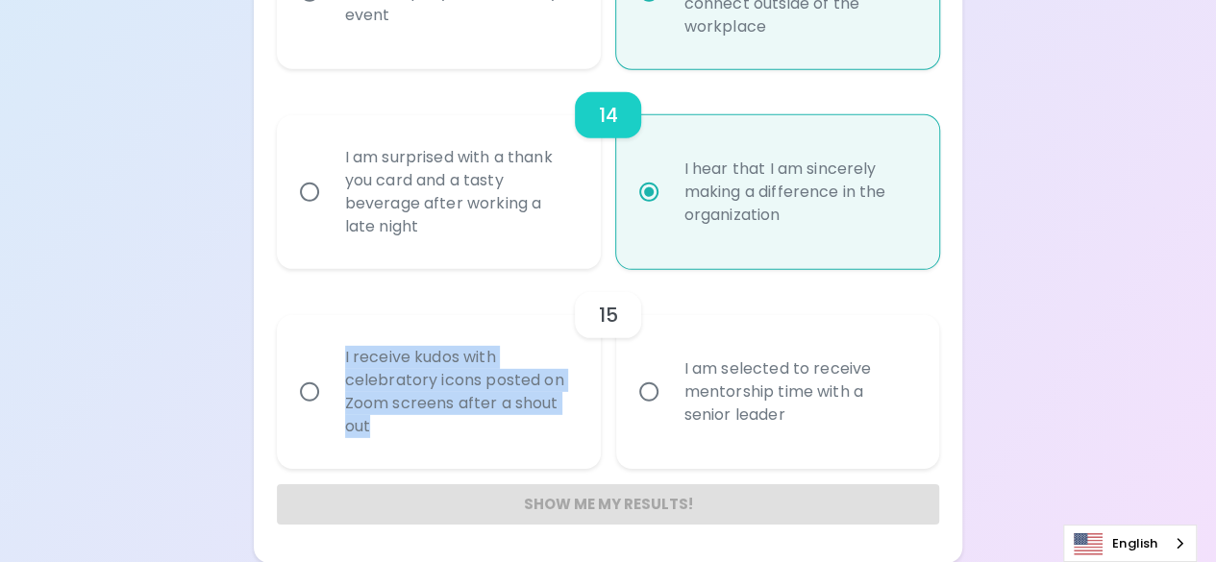
drag, startPoint x: 408, startPoint y: 424, endPoint x: 335, endPoint y: 363, distance: 94.1
click at [335, 363] on div "I receive kudos with celebratory icons posted on Zoom screens after a shout out" at bounding box center [460, 392] width 260 height 138
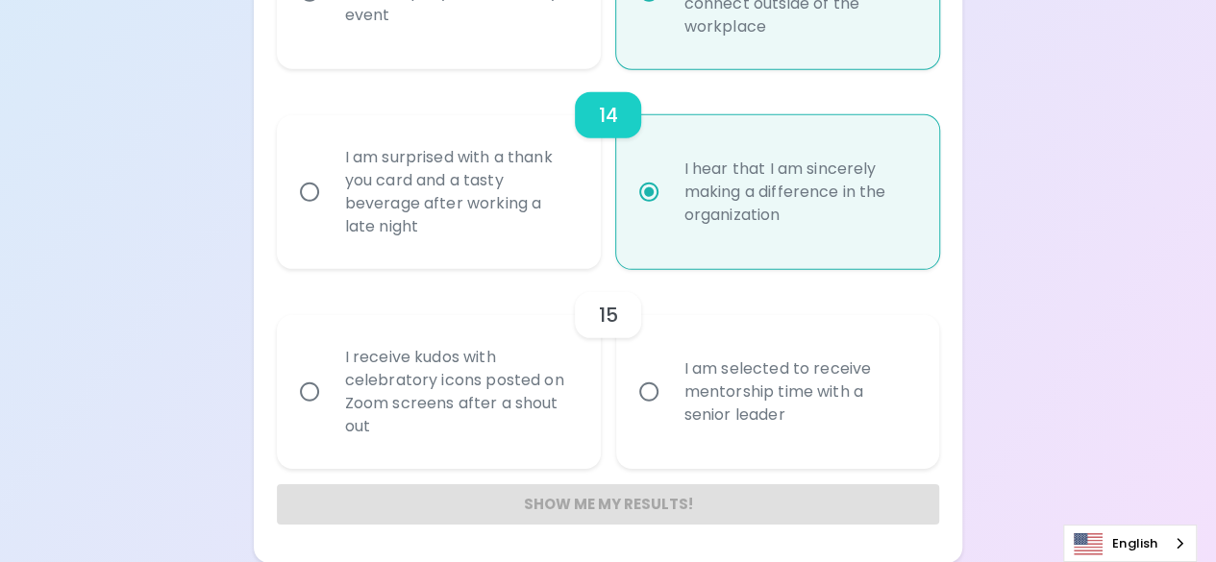
click at [308, 381] on input "I receive kudos with celebratory icons posted on Zoom screens after a shout out" at bounding box center [309, 392] width 40 height 40
radio input "false"
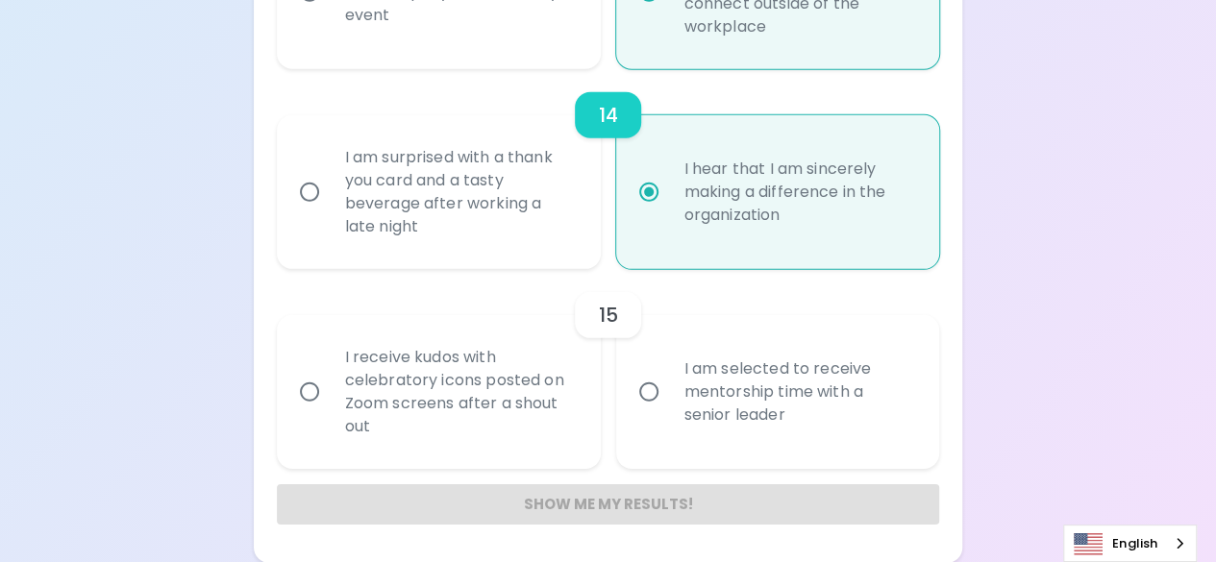
radio input "false"
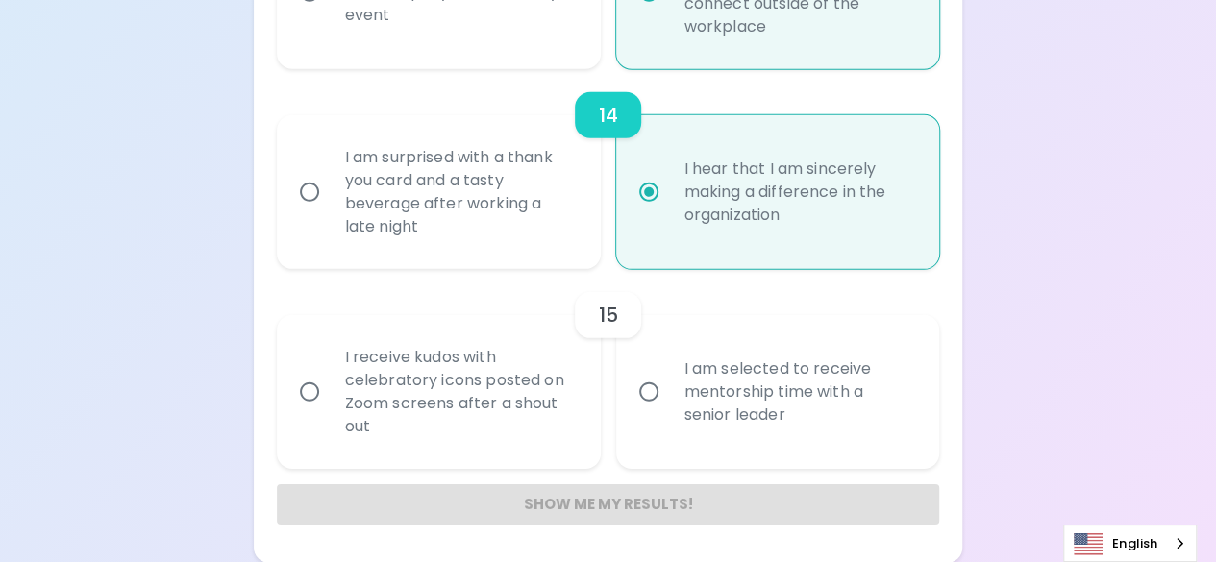
radio input "false"
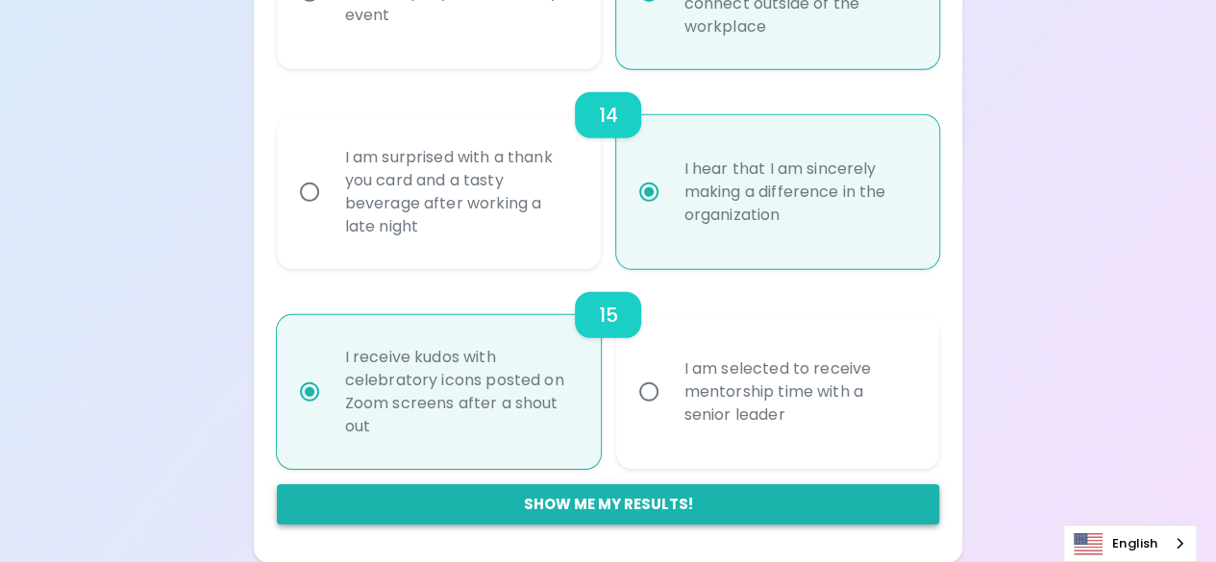
radio input "true"
click at [688, 508] on button "Show me my results!" at bounding box center [608, 504] width 663 height 40
radio input "false"
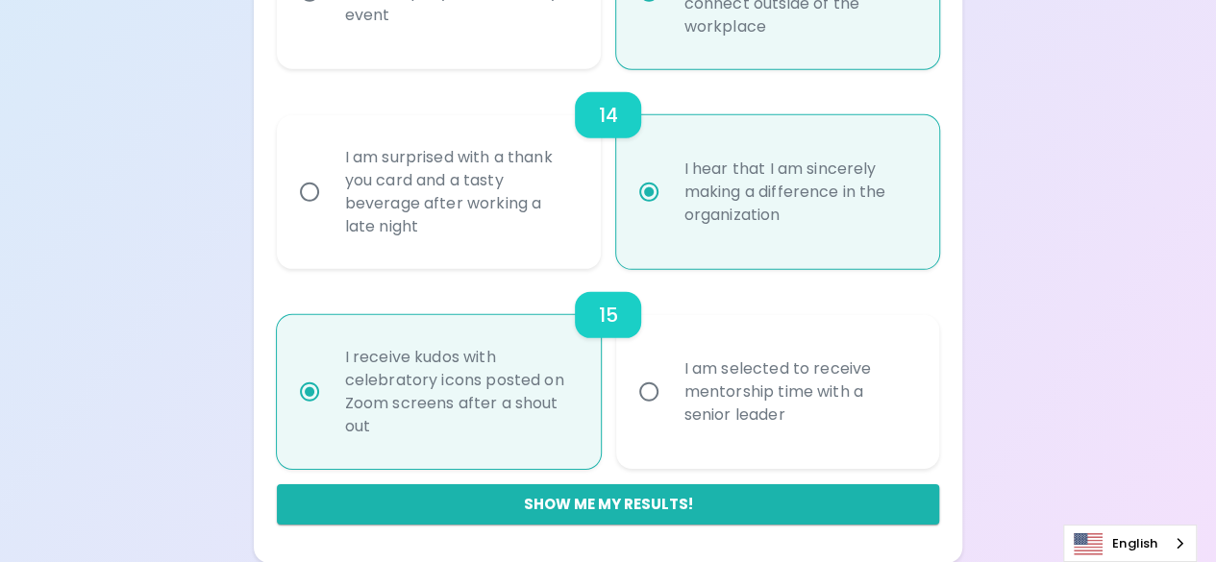
radio input "false"
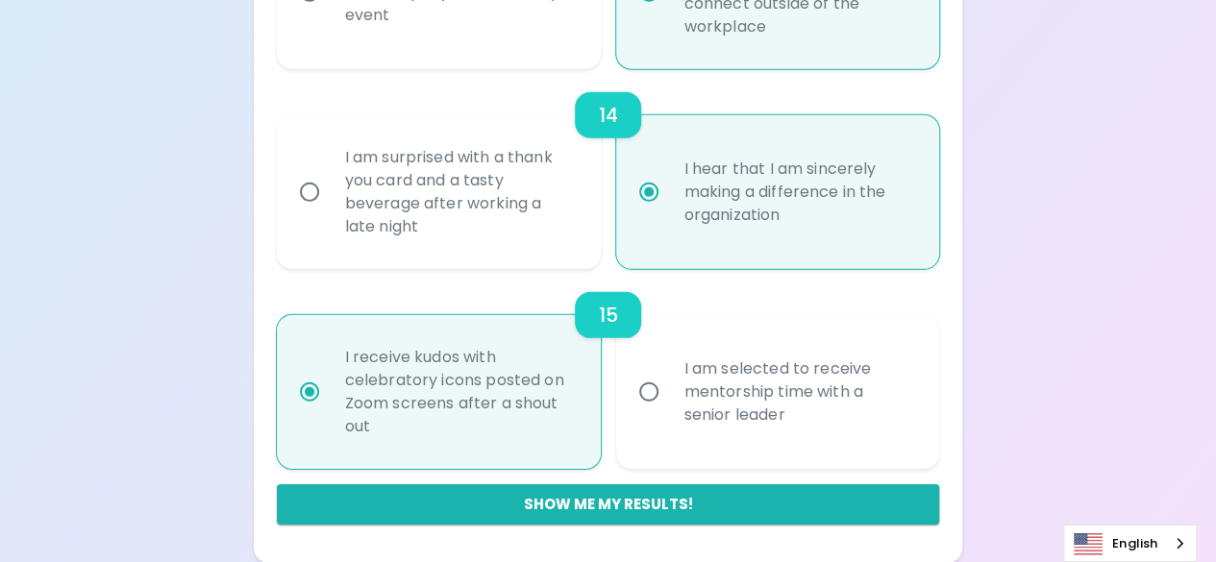
radio input "false"
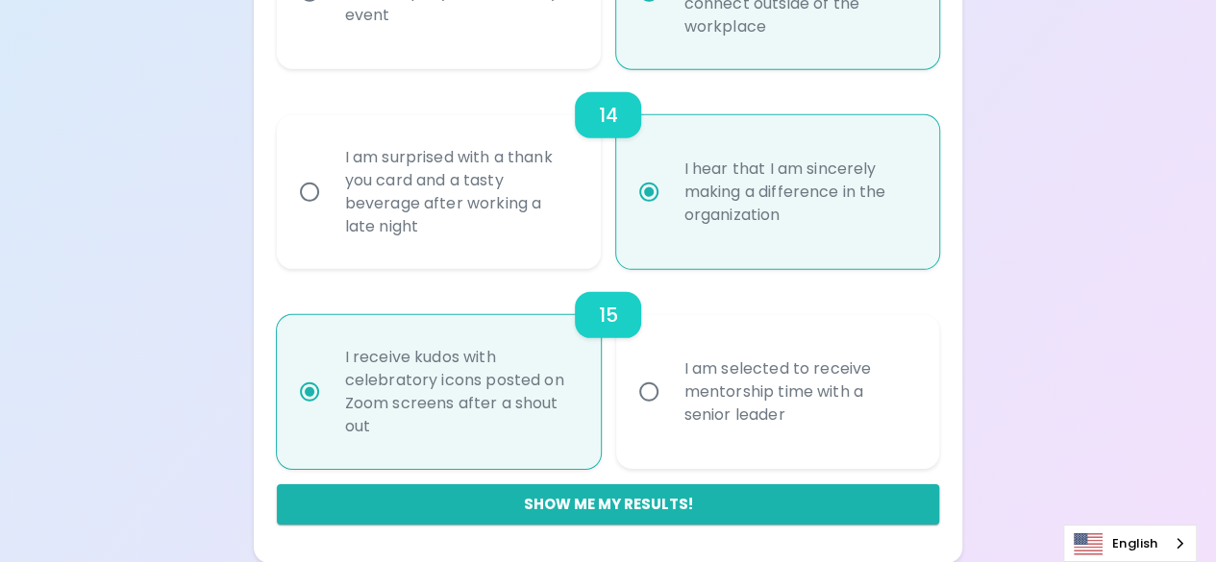
radio input "false"
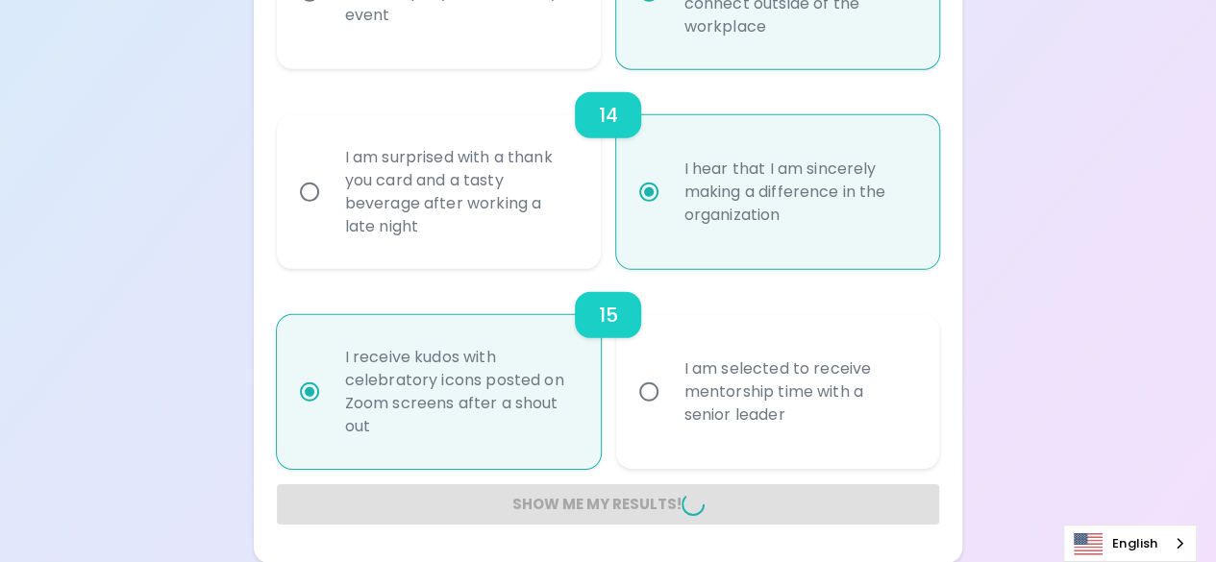
radio input "false"
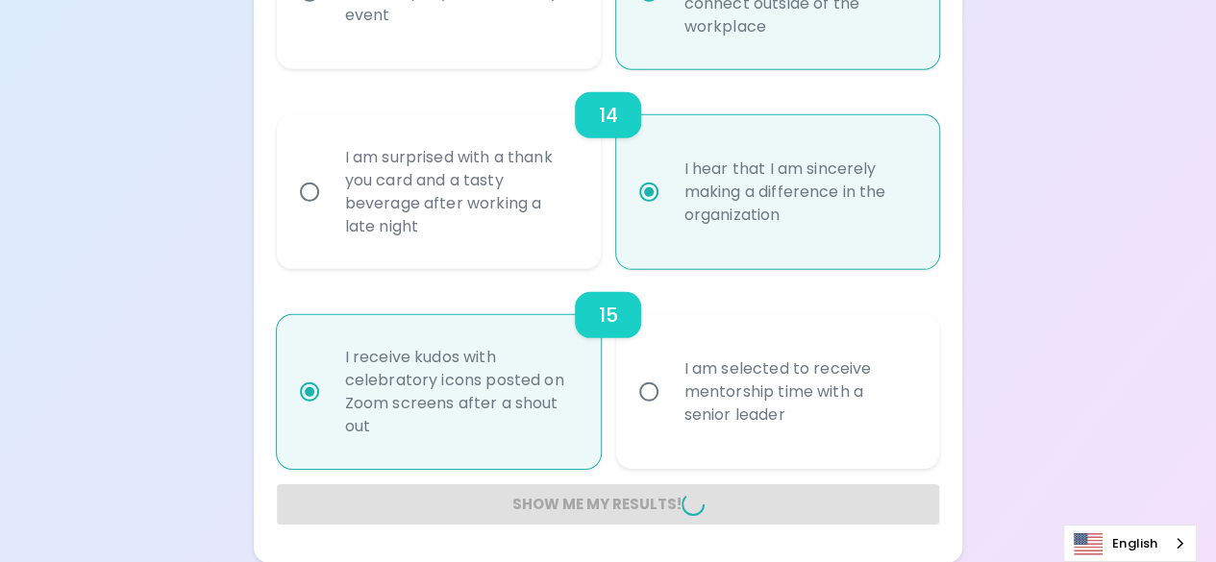
radio input "false"
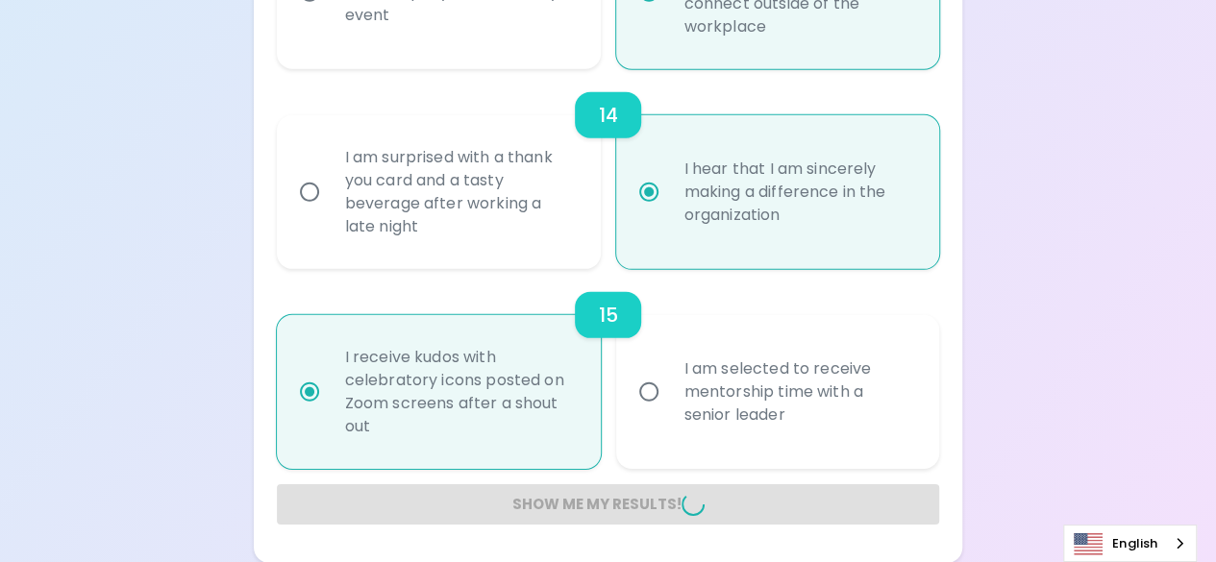
radio input "false"
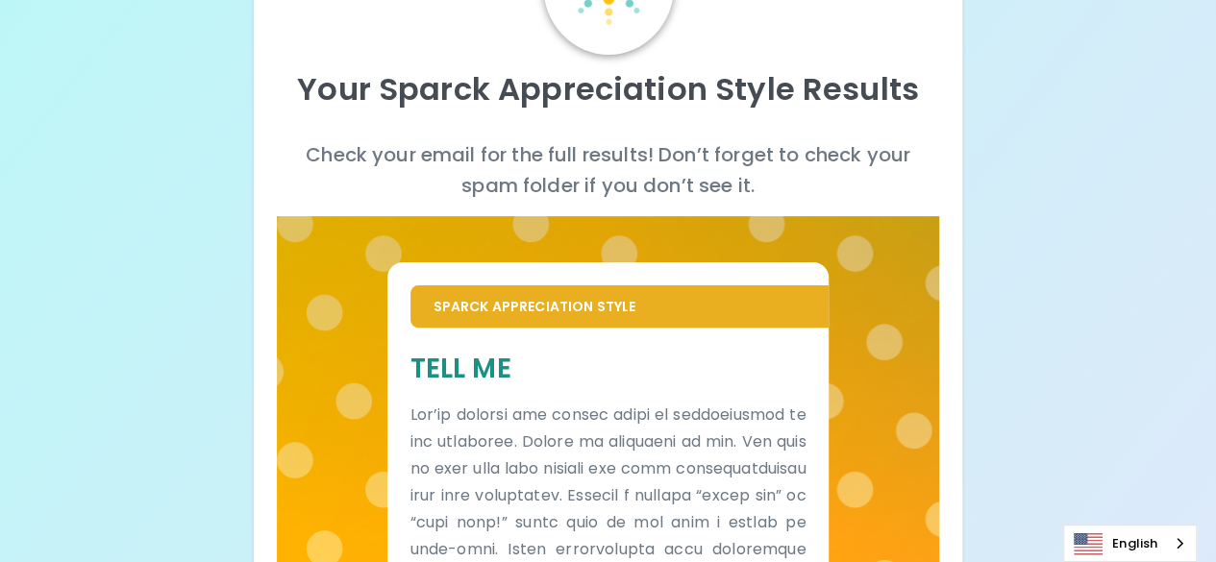
scroll to position [96, 0]
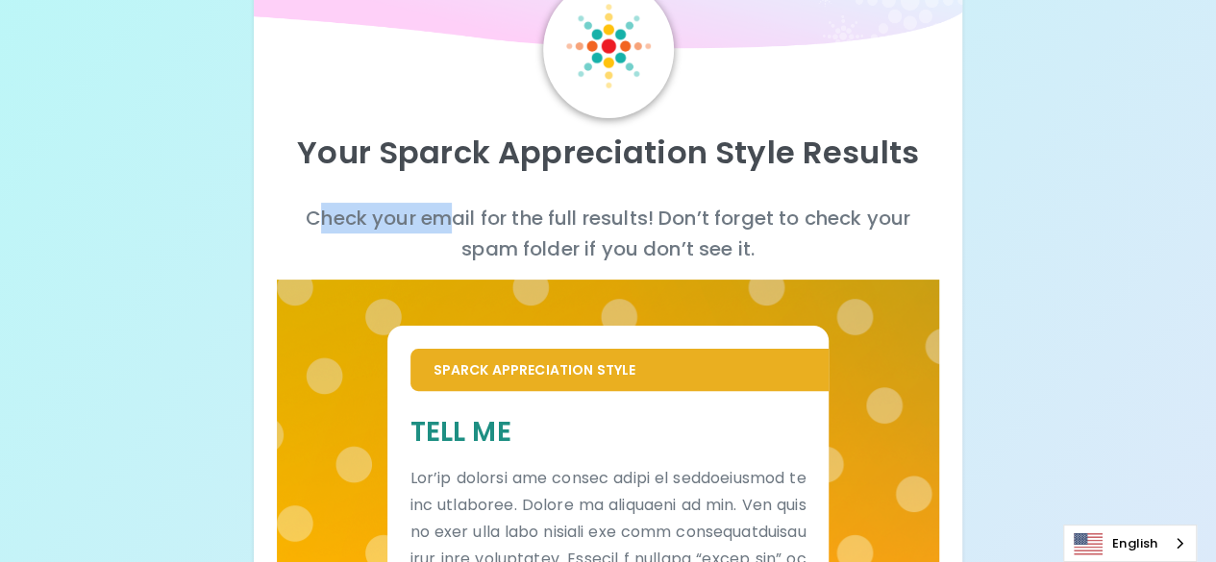
drag, startPoint x: 316, startPoint y: 216, endPoint x: 479, endPoint y: 205, distance: 162.8
click at [479, 205] on p "Check your email for the full results! Don’t forget to check your spam folder i…" at bounding box center [608, 234] width 663 height 62
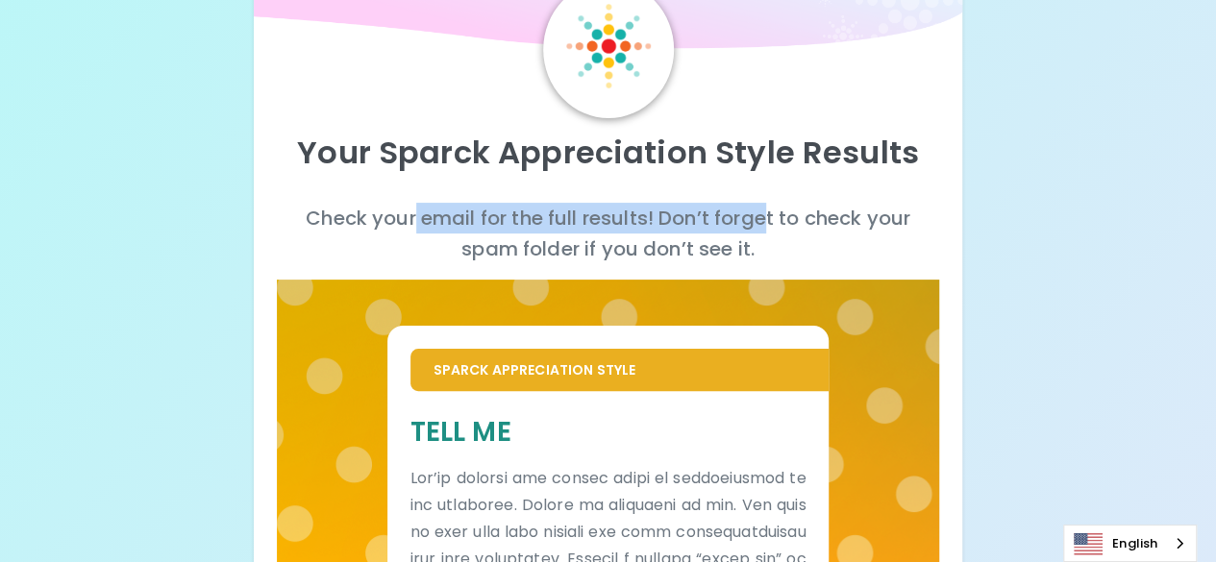
drag, startPoint x: 764, startPoint y: 214, endPoint x: 411, endPoint y: 210, distance: 352.8
click at [411, 210] on p "Check your email for the full results! Don’t forget to check your spam folder i…" at bounding box center [608, 234] width 663 height 62
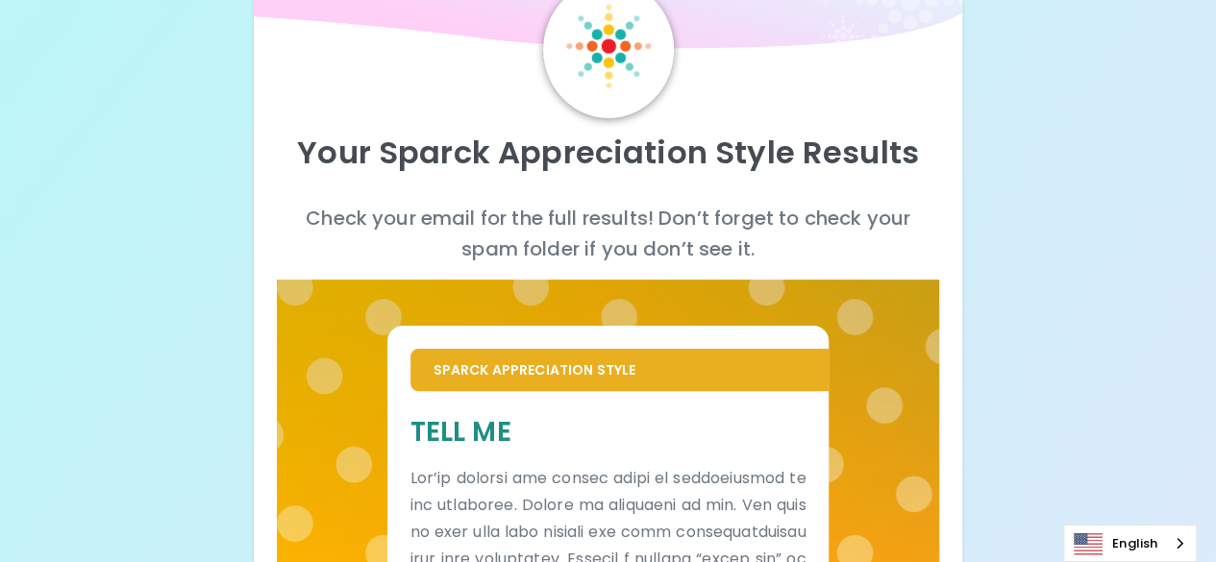
drag, startPoint x: 656, startPoint y: 250, endPoint x: 926, endPoint y: 238, distance: 270.3
click at [657, 249] on p "Check your email for the full results! Don’t forget to check your spam folder i…" at bounding box center [608, 234] width 663 height 62
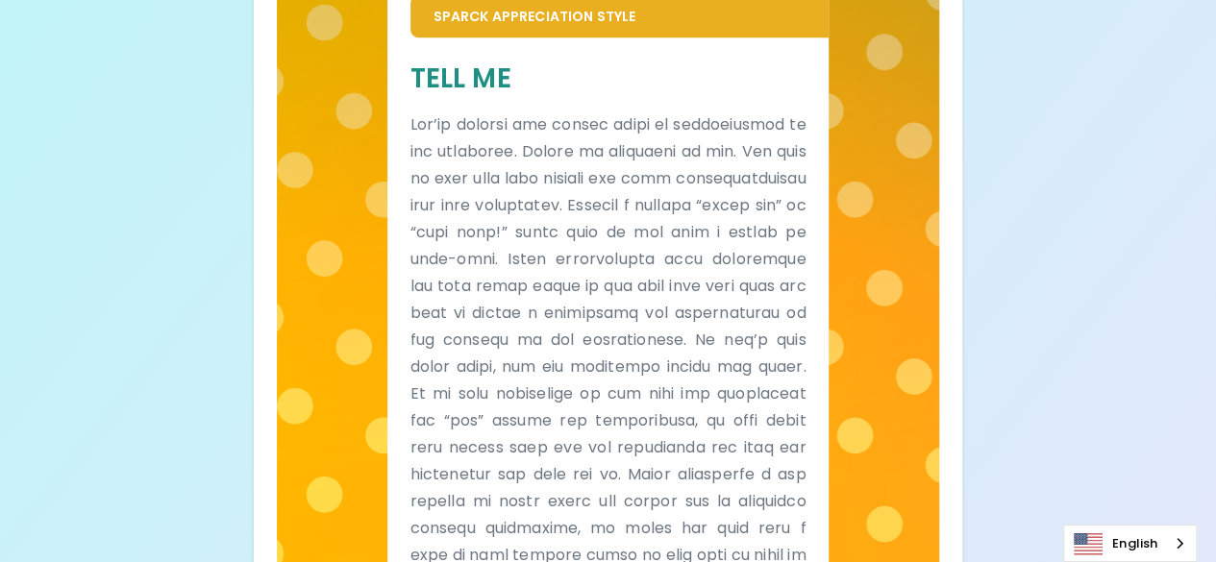
scroll to position [481, 0]
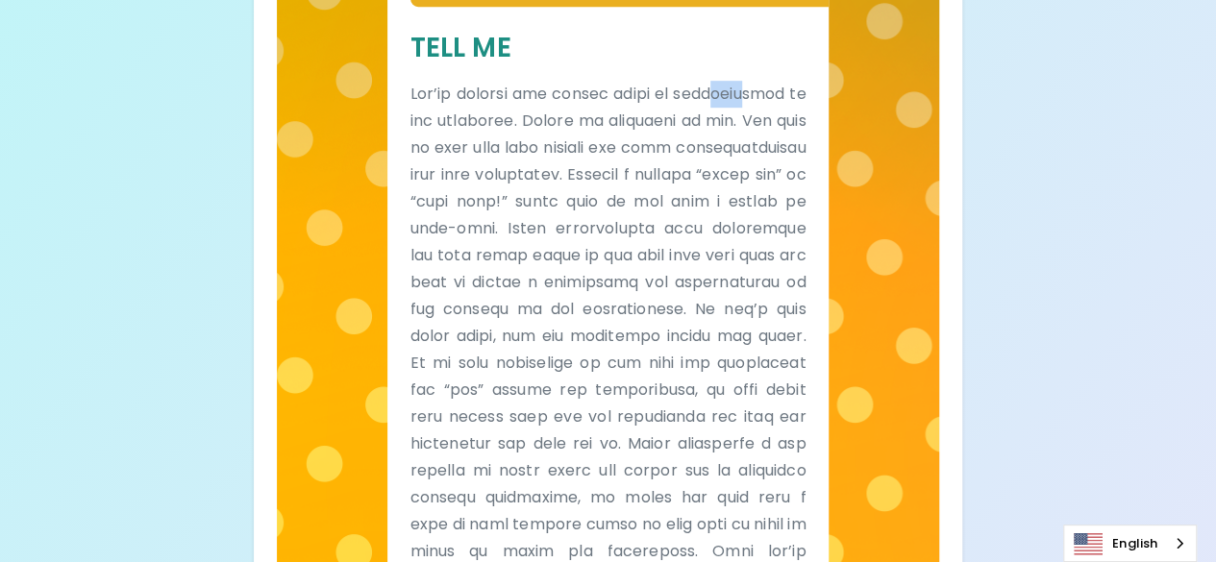
drag, startPoint x: 773, startPoint y: 101, endPoint x: 769, endPoint y: 145, distance: 44.4
click at [777, 97] on p at bounding box center [608, 404] width 396 height 646
drag, startPoint x: 450, startPoint y: 128, endPoint x: 622, endPoint y: 134, distance: 172.1
click at [617, 132] on p at bounding box center [608, 404] width 396 height 646
click at [703, 136] on p at bounding box center [608, 404] width 396 height 646
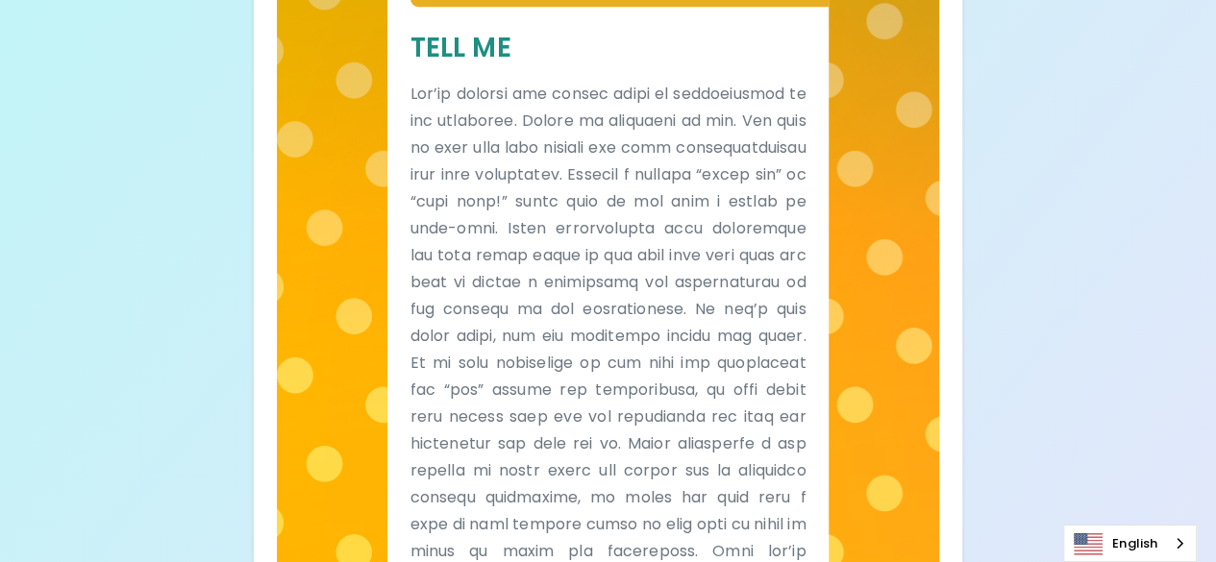
drag, startPoint x: 557, startPoint y: 135, endPoint x: 675, endPoint y: 128, distance: 117.5
click at [636, 112] on p at bounding box center [608, 404] width 396 height 646
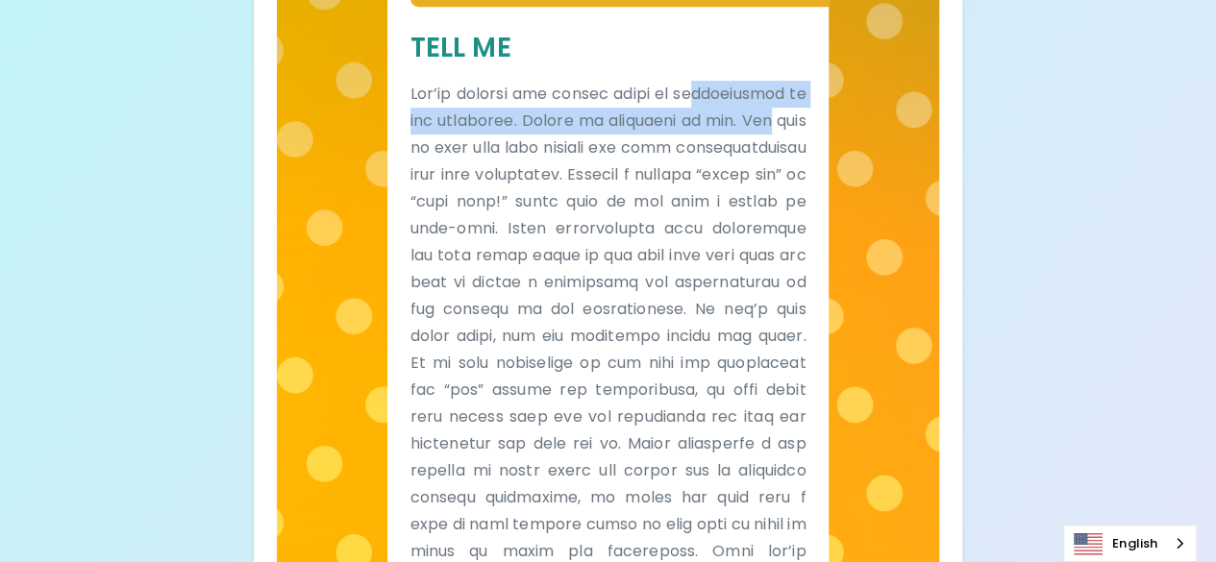
drag, startPoint x: 722, startPoint y: 107, endPoint x: 831, endPoint y: 109, distance: 109.6
click at [831, 109] on div "Sparck Appreciation Style Tell Me" at bounding box center [608, 322] width 663 height 854
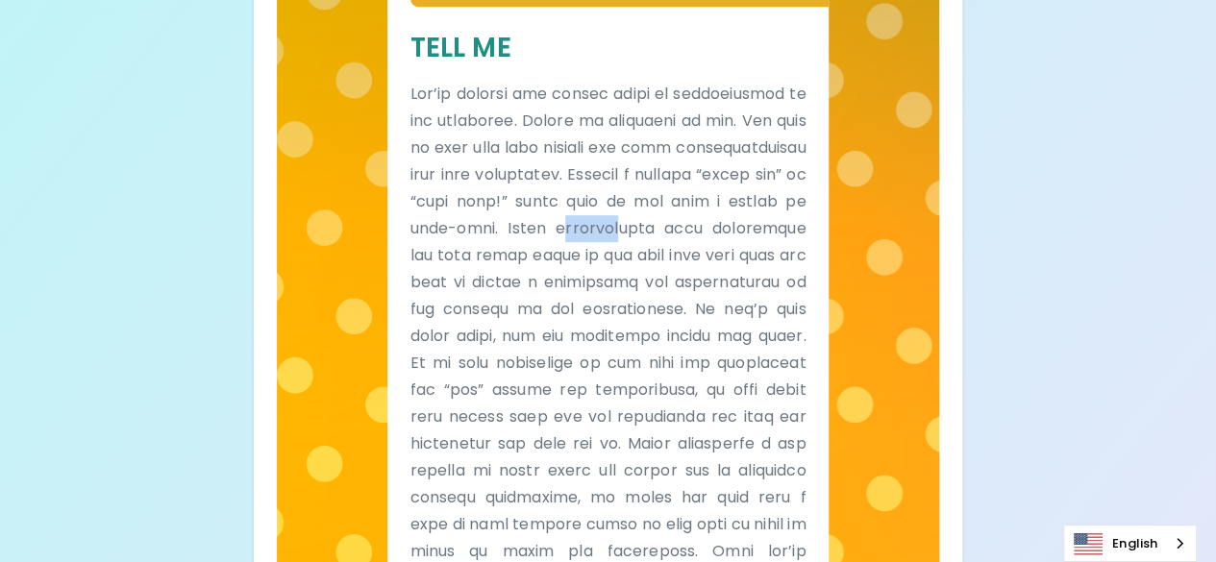
drag, startPoint x: 419, startPoint y: 260, endPoint x: 474, endPoint y: 256, distance: 55.0
click at [474, 256] on p at bounding box center [608, 404] width 396 height 646
drag, startPoint x: 427, startPoint y: 279, endPoint x: 544, endPoint y: 285, distance: 117.5
click at [544, 285] on p at bounding box center [608, 404] width 396 height 646
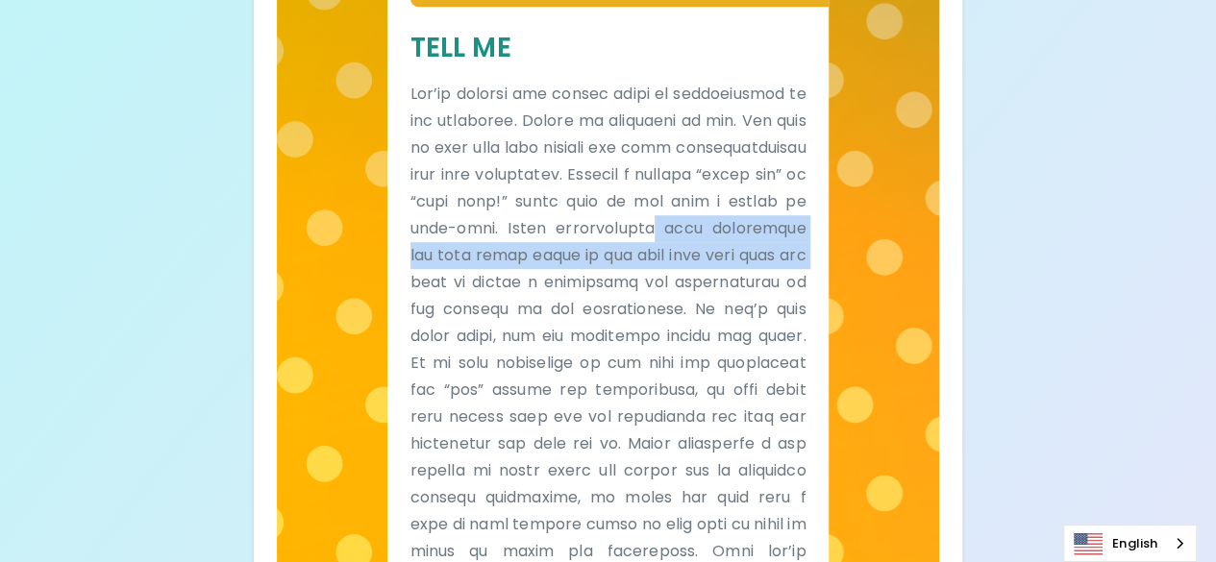
drag, startPoint x: 746, startPoint y: 280, endPoint x: 490, endPoint y: 252, distance: 257.2
click at [494, 253] on p at bounding box center [608, 404] width 396 height 646
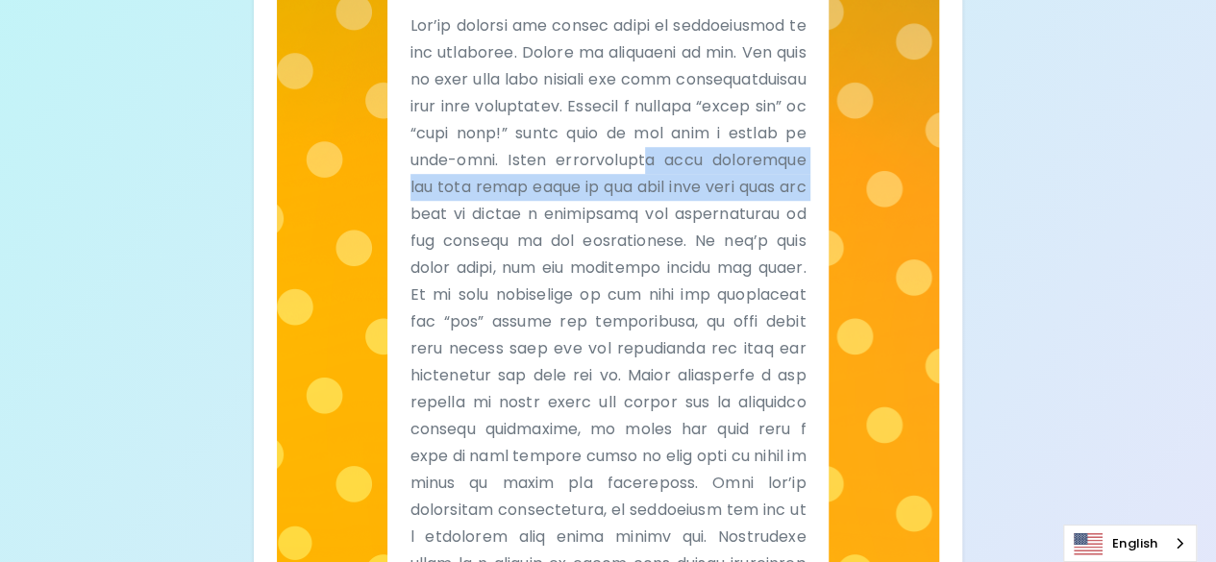
scroll to position [577, 0]
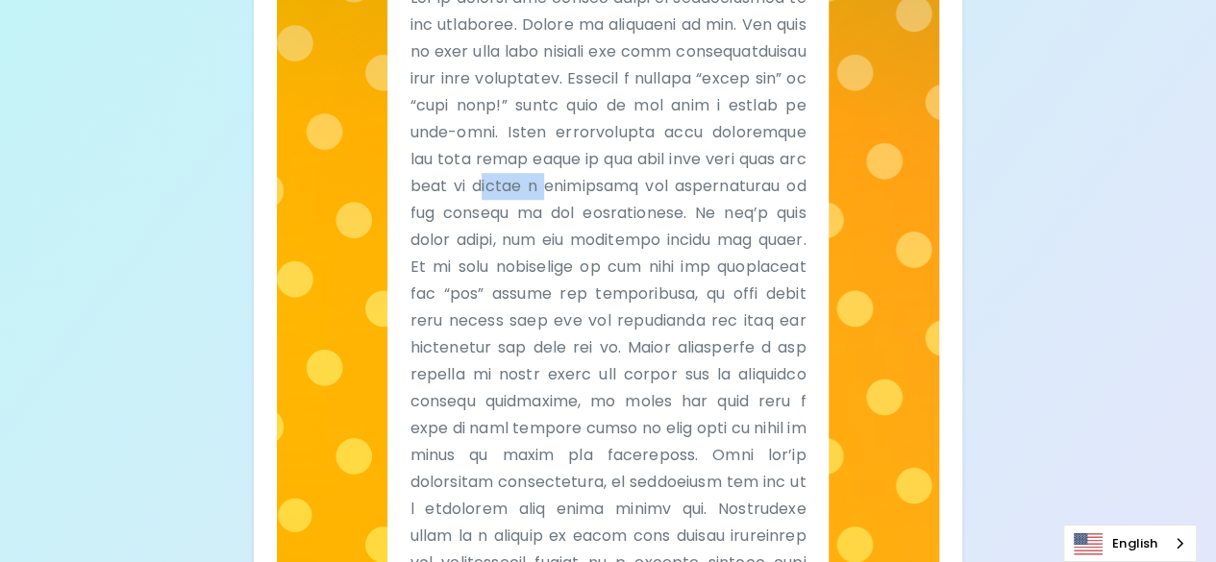
drag, startPoint x: 486, startPoint y: 204, endPoint x: 627, endPoint y: 221, distance: 141.4
click at [508, 205] on p at bounding box center [608, 308] width 396 height 646
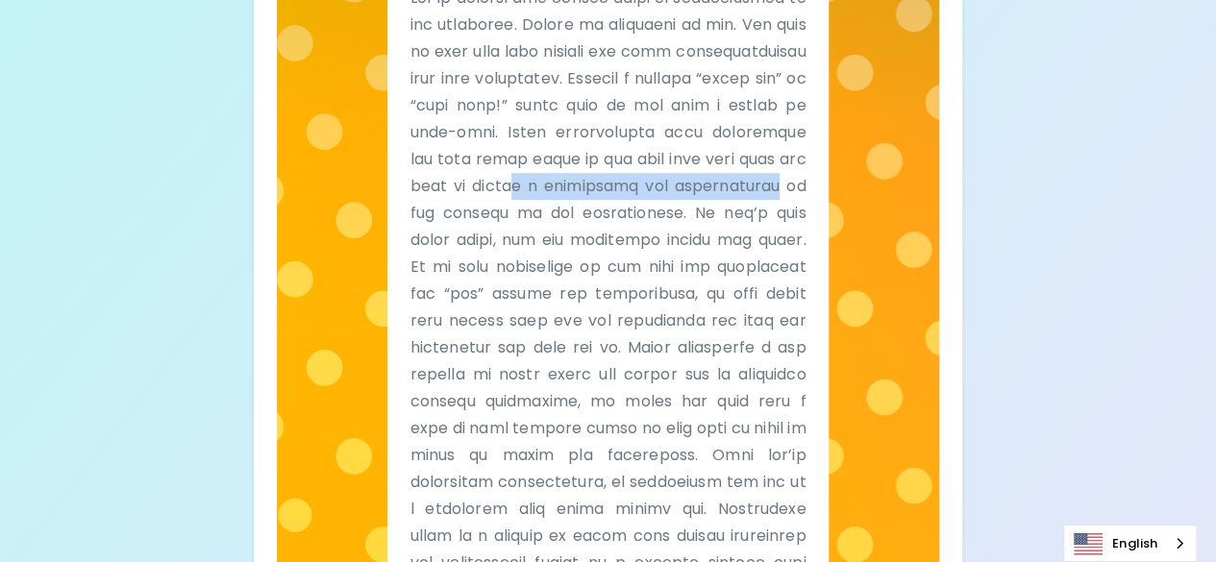
drag, startPoint x: 736, startPoint y: 207, endPoint x: 612, endPoint y: 212, distance: 124.1
click at [454, 199] on p at bounding box center [608, 308] width 396 height 646
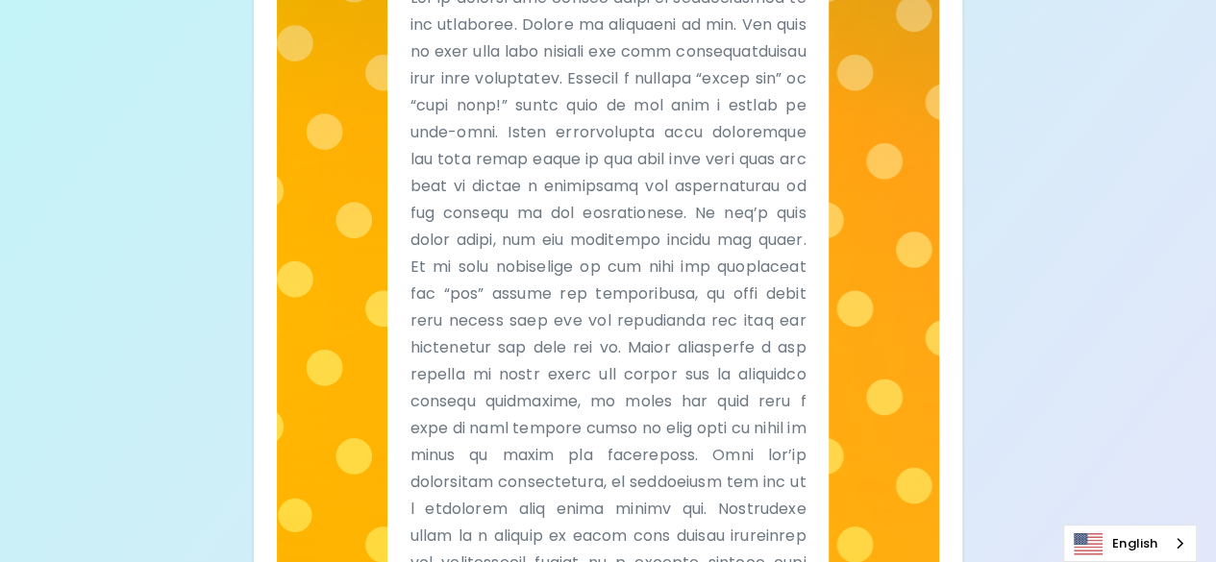
drag, startPoint x: 764, startPoint y: 211, endPoint x: 820, endPoint y: 209, distance: 55.8
click at [821, 208] on div "Tell Me" at bounding box center [608, 282] width 442 height 743
drag, startPoint x: 388, startPoint y: 234, endPoint x: 556, endPoint y: 251, distance: 168.1
click at [484, 239] on div "Tell Me" at bounding box center [608, 282] width 442 height 743
drag, startPoint x: 516, startPoint y: 241, endPoint x: 620, endPoint y: 243, distance: 103.8
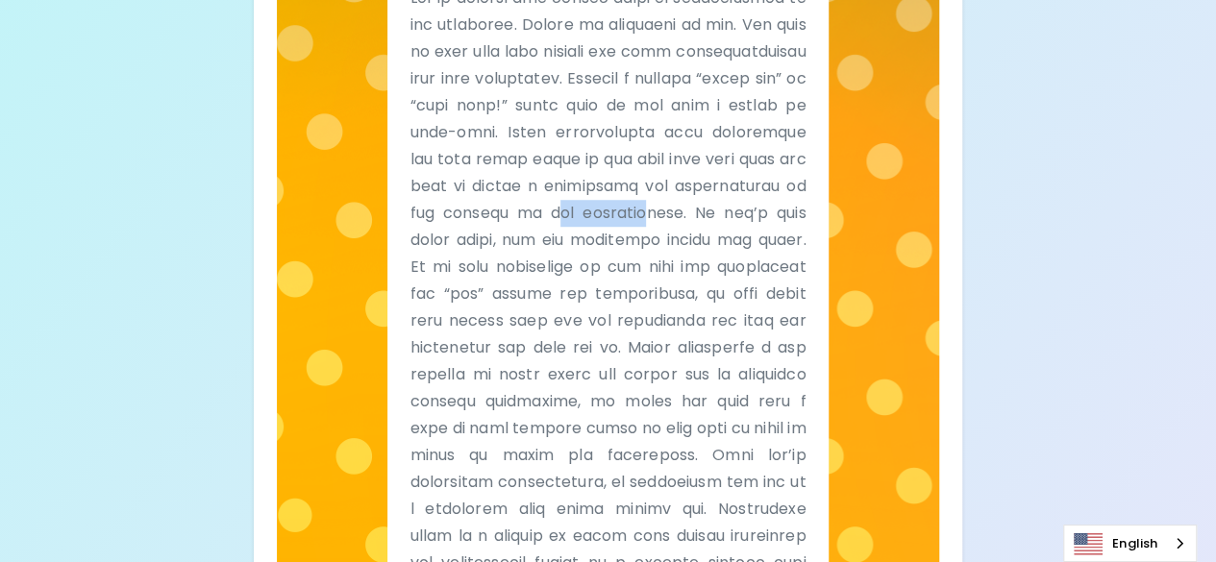
click at [614, 244] on p at bounding box center [608, 308] width 396 height 646
click at [842, 283] on div "Sparck Appreciation Style Tell Me" at bounding box center [608, 226] width 663 height 854
drag, startPoint x: 683, startPoint y: 237, endPoint x: 777, endPoint y: 246, distance: 93.6
click at [777, 246] on p at bounding box center [608, 308] width 396 height 646
drag, startPoint x: 421, startPoint y: 269, endPoint x: 449, endPoint y: 269, distance: 27.9
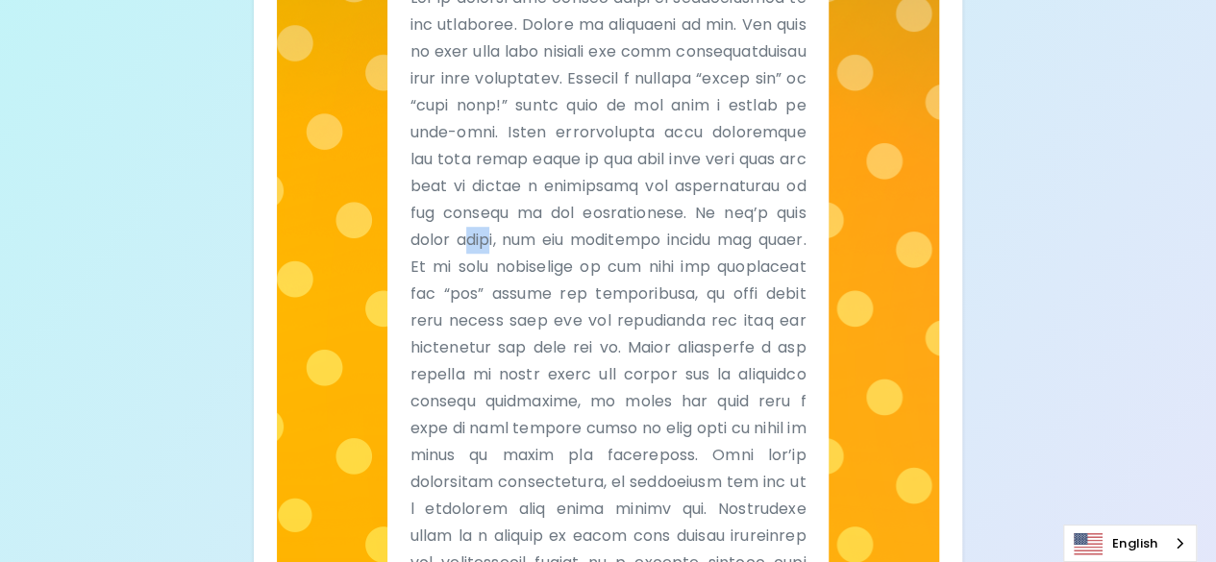
click at [449, 269] on p at bounding box center [608, 308] width 396 height 646
drag, startPoint x: 516, startPoint y: 271, endPoint x: 620, endPoint y: 264, distance: 104.0
click at [620, 264] on p at bounding box center [608, 308] width 396 height 646
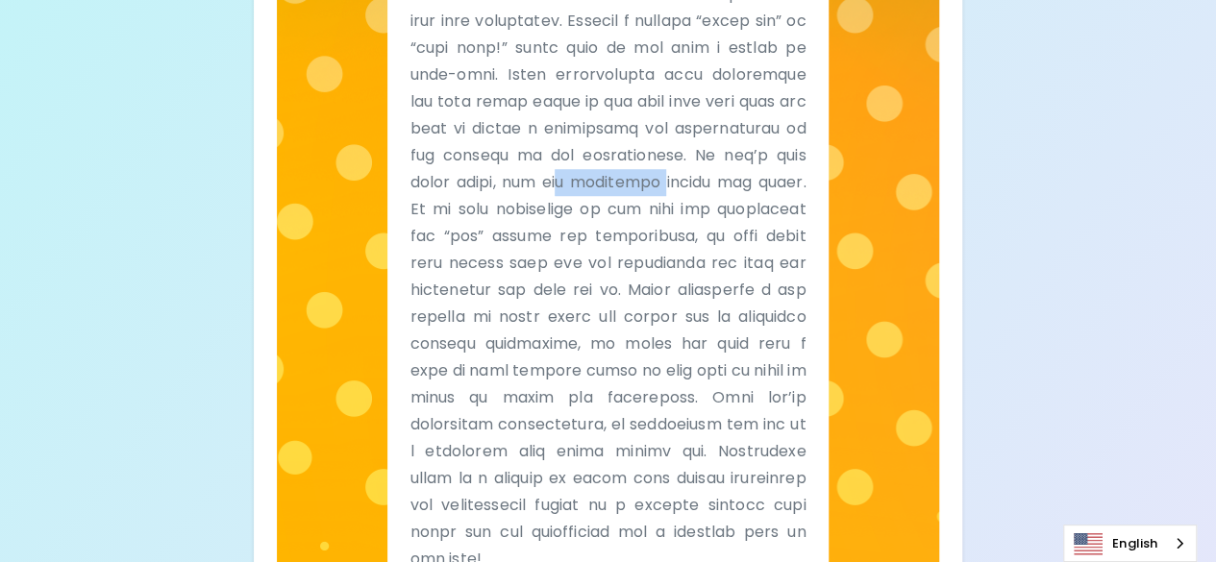
scroll to position [673, 0]
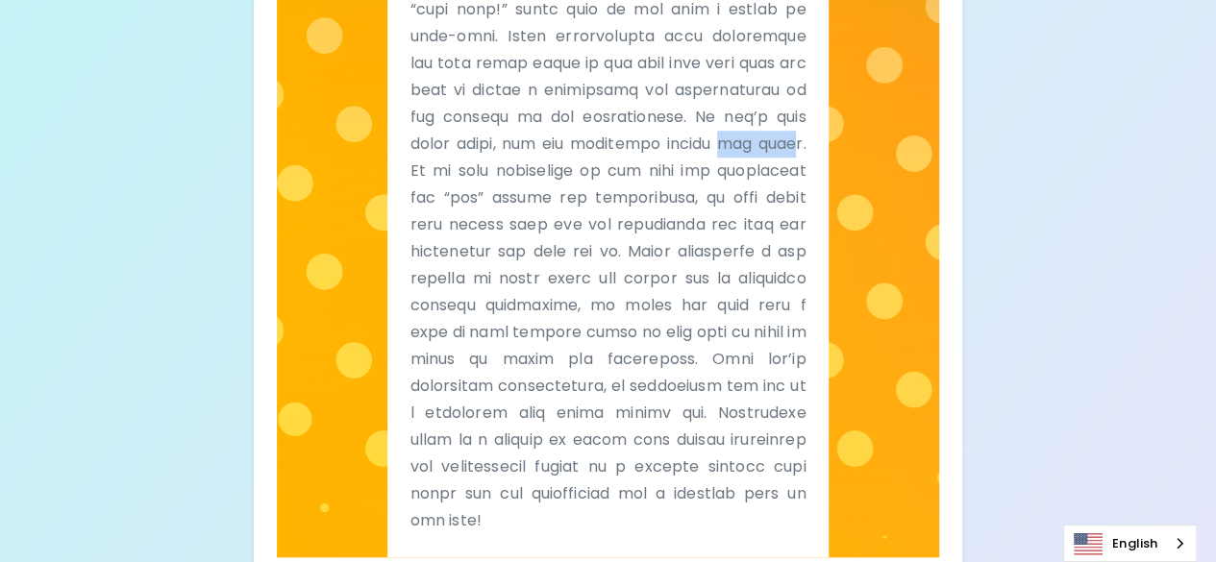
drag, startPoint x: 679, startPoint y: 177, endPoint x: 793, endPoint y: 180, distance: 114.4
click at [768, 177] on p at bounding box center [608, 212] width 396 height 646
drag, startPoint x: 436, startPoint y: 194, endPoint x: 602, endPoint y: 189, distance: 165.4
click at [598, 189] on p at bounding box center [608, 212] width 396 height 646
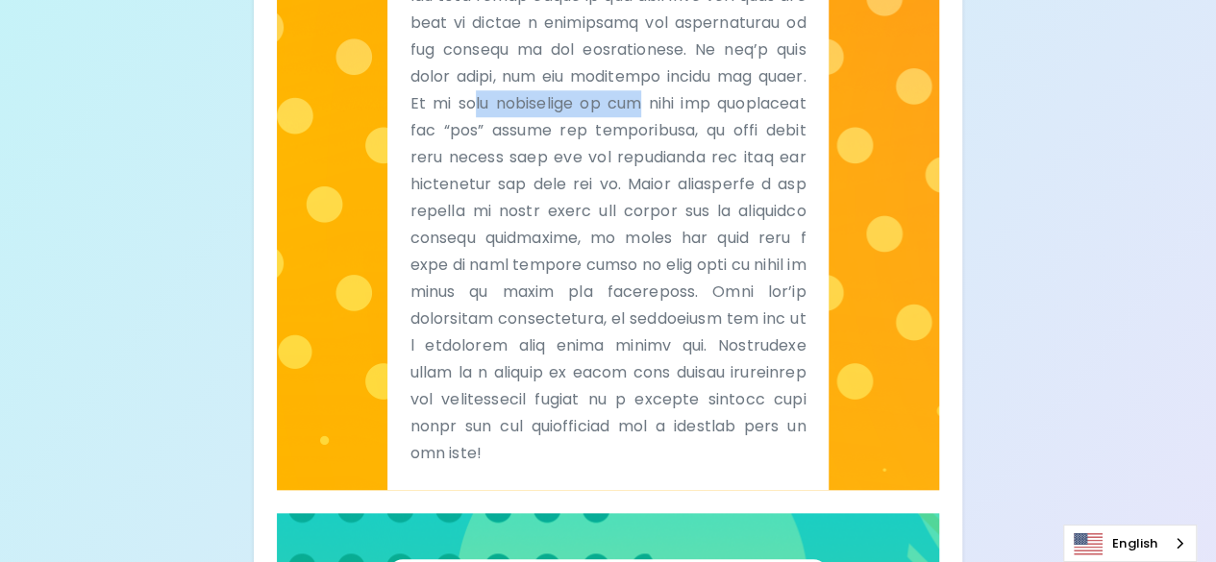
scroll to position [769, 0]
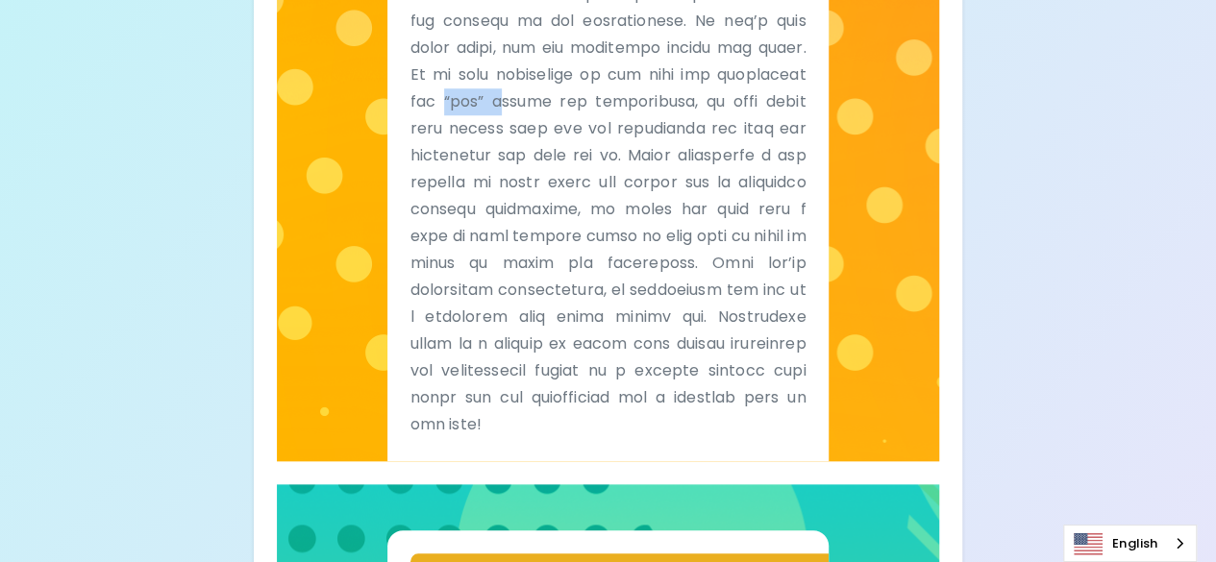
drag, startPoint x: 408, startPoint y: 139, endPoint x: 556, endPoint y: 128, distance: 148.5
click at [506, 126] on div "Tell Me" at bounding box center [608, 89] width 442 height 743
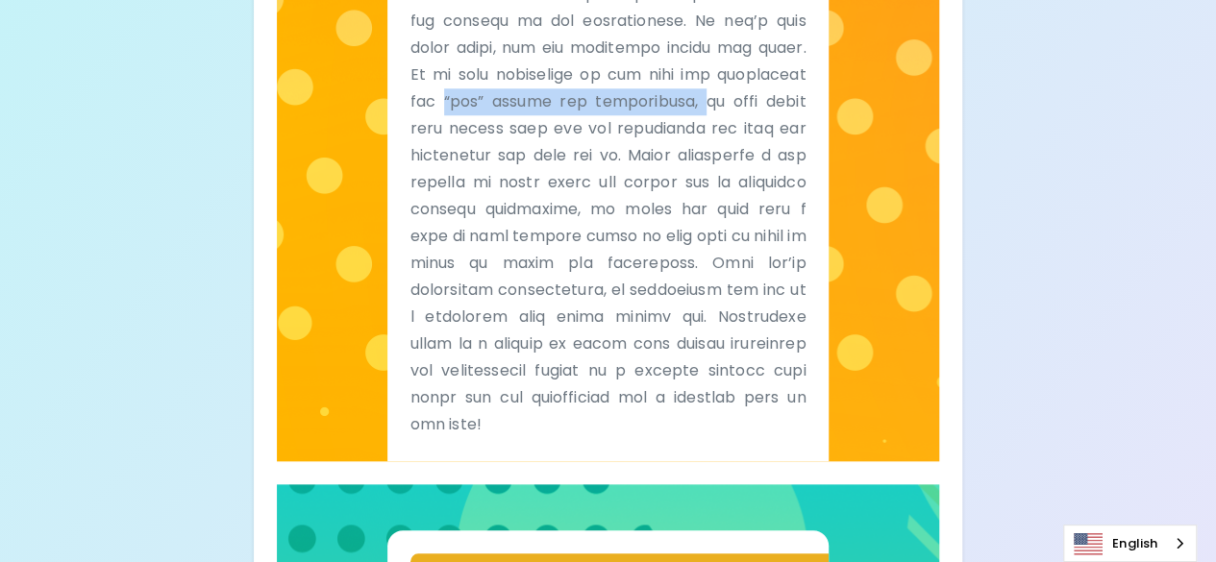
drag, startPoint x: 654, startPoint y: 126, endPoint x: 376, endPoint y: 116, distance: 277.9
click at [377, 116] on div "Sparck Appreciation Style Tell Me" at bounding box center [608, 34] width 663 height 854
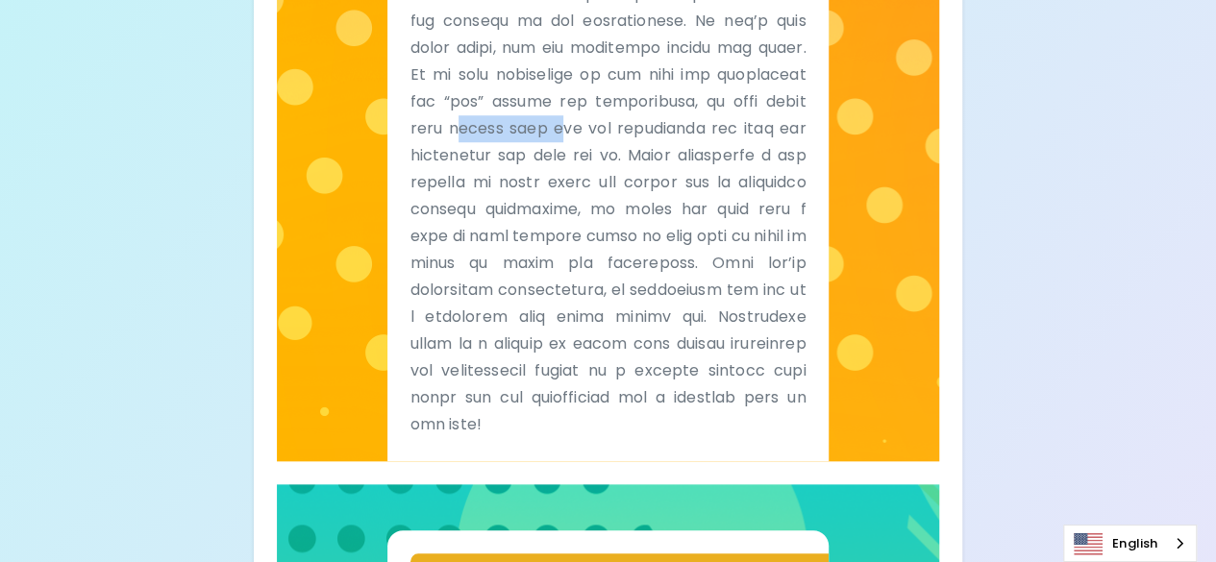
drag, startPoint x: 420, startPoint y: 159, endPoint x: 534, endPoint y: 159, distance: 114.4
click at [528, 155] on p at bounding box center [608, 115] width 396 height 646
drag, startPoint x: 602, startPoint y: 163, endPoint x: 822, endPoint y: 155, distance: 220.3
click at [821, 155] on div "Tell Me" at bounding box center [608, 89] width 442 height 743
drag, startPoint x: 466, startPoint y: 184, endPoint x: 586, endPoint y: 188, distance: 120.2
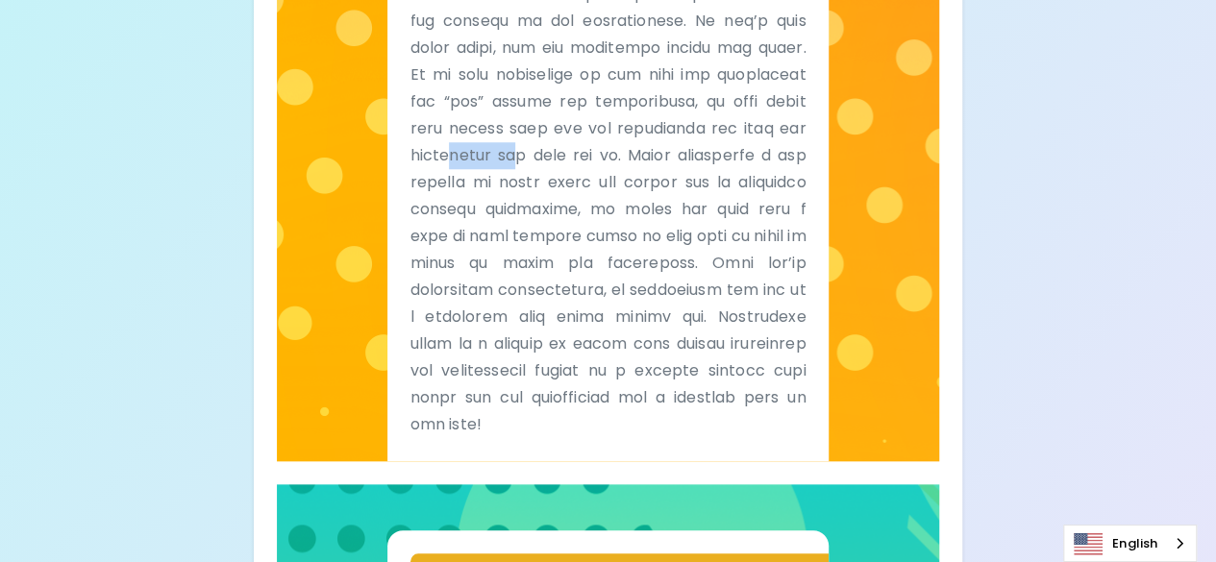
click at [581, 184] on p at bounding box center [608, 115] width 396 height 646
click at [638, 166] on p at bounding box center [608, 115] width 396 height 646
drag, startPoint x: 656, startPoint y: 173, endPoint x: 767, endPoint y: 182, distance: 111.8
click at [746, 169] on p at bounding box center [608, 115] width 396 height 646
click at [819, 311] on div "Tell Me" at bounding box center [608, 89] width 442 height 743
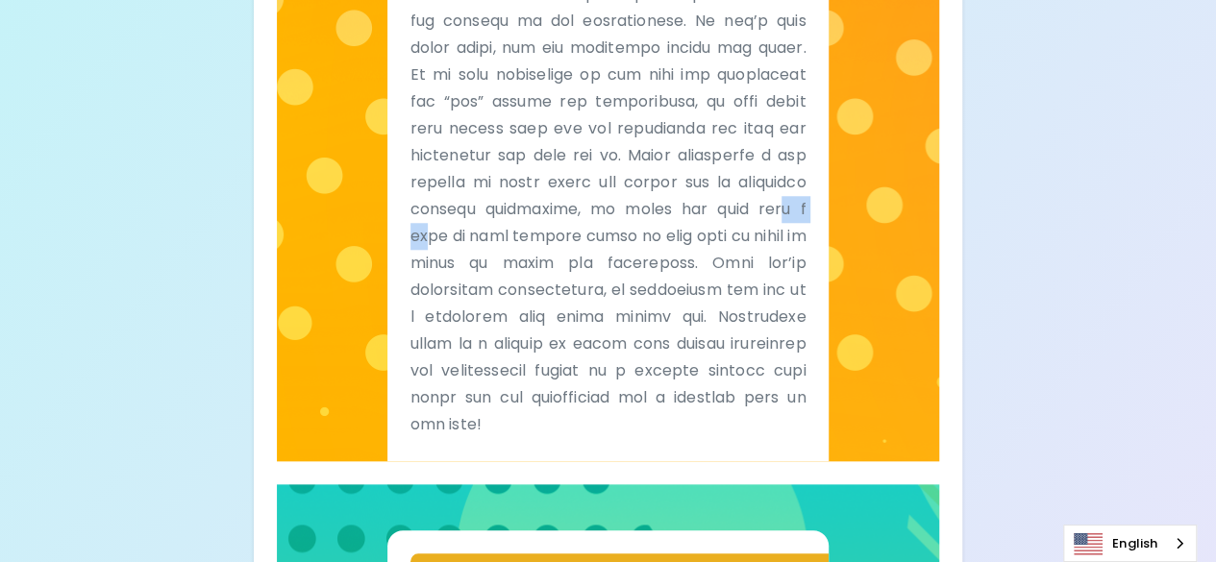
drag, startPoint x: 447, startPoint y: 266, endPoint x: 514, endPoint y: 264, distance: 67.3
click at [514, 264] on p at bounding box center [608, 115] width 396 height 646
drag, startPoint x: 648, startPoint y: 267, endPoint x: 671, endPoint y: 266, distance: 23.1
click at [671, 266] on p at bounding box center [608, 115] width 396 height 646
drag, startPoint x: 783, startPoint y: 264, endPoint x: 590, endPoint y: 247, distance: 194.0
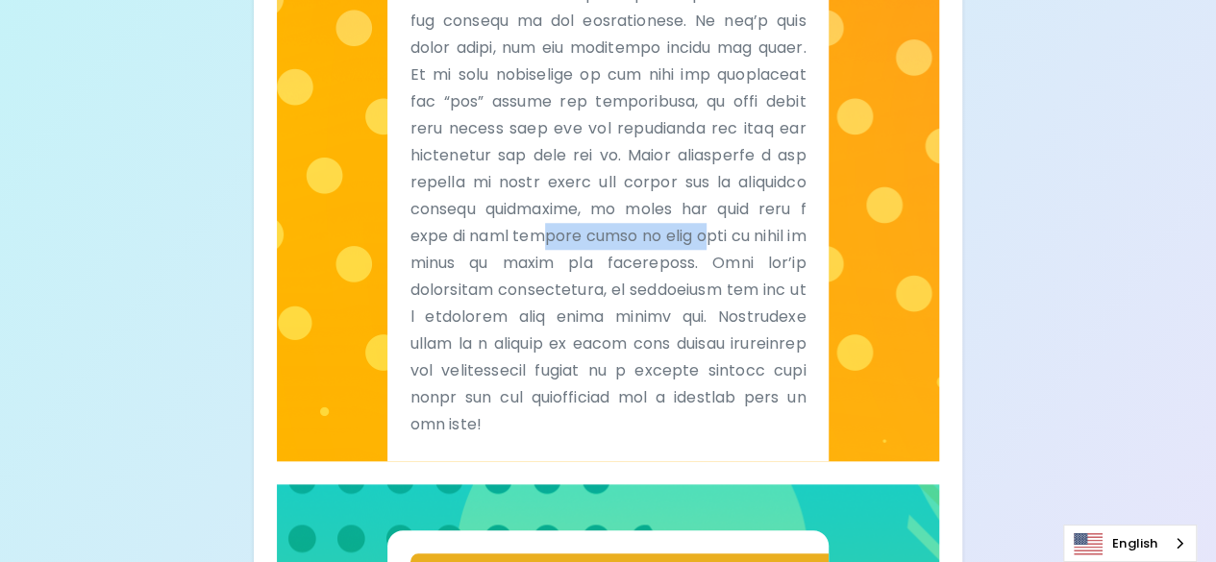
click at [590, 247] on p at bounding box center [608, 115] width 396 height 646
drag, startPoint x: 429, startPoint y: 294, endPoint x: 461, endPoint y: 293, distance: 32.7
click at [461, 293] on p at bounding box center [608, 115] width 396 height 646
drag, startPoint x: 529, startPoint y: 289, endPoint x: 463, endPoint y: 284, distance: 65.6
click at [463, 284] on p at bounding box center [608, 115] width 396 height 646
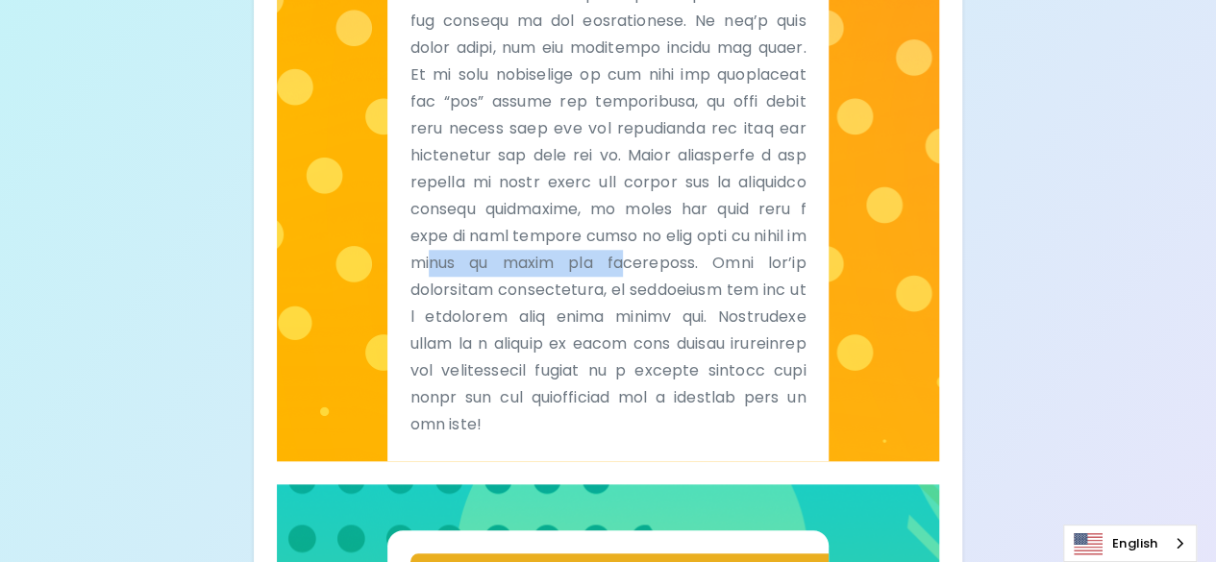
drag, startPoint x: 687, startPoint y: 293, endPoint x: 427, endPoint y: 283, distance: 260.7
click at [442, 285] on p at bounding box center [608, 115] width 396 height 646
drag, startPoint x: 713, startPoint y: 354, endPoint x: 712, endPoint y: 339, distance: 14.4
click at [715, 355] on p at bounding box center [608, 115] width 396 height 646
drag, startPoint x: 713, startPoint y: 294, endPoint x: 617, endPoint y: 287, distance: 96.4
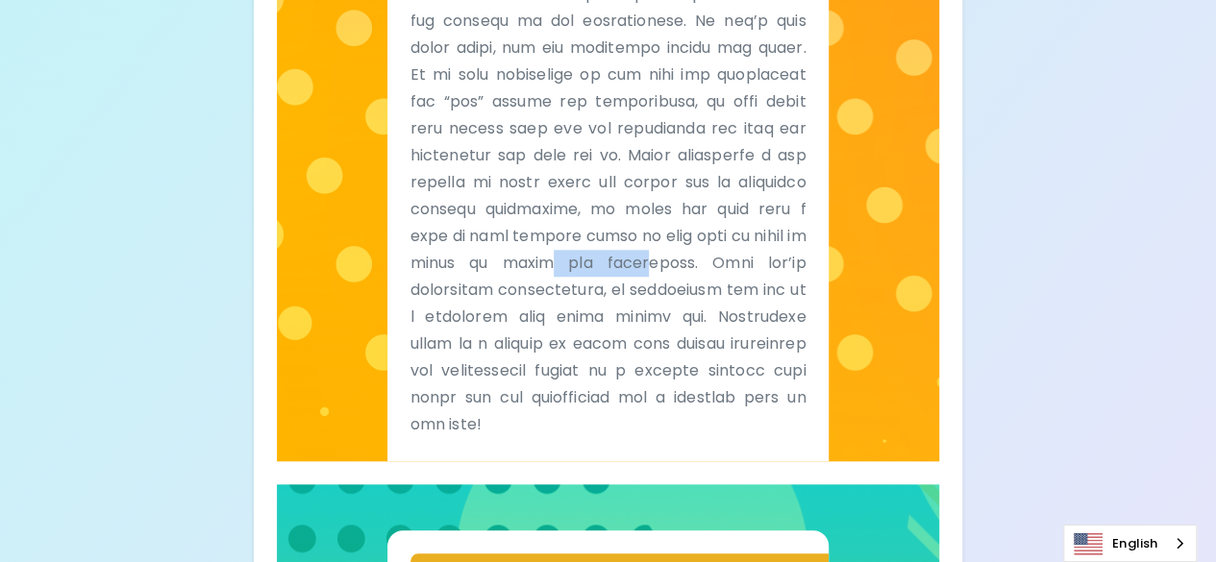
click at [619, 286] on p at bounding box center [608, 115] width 396 height 646
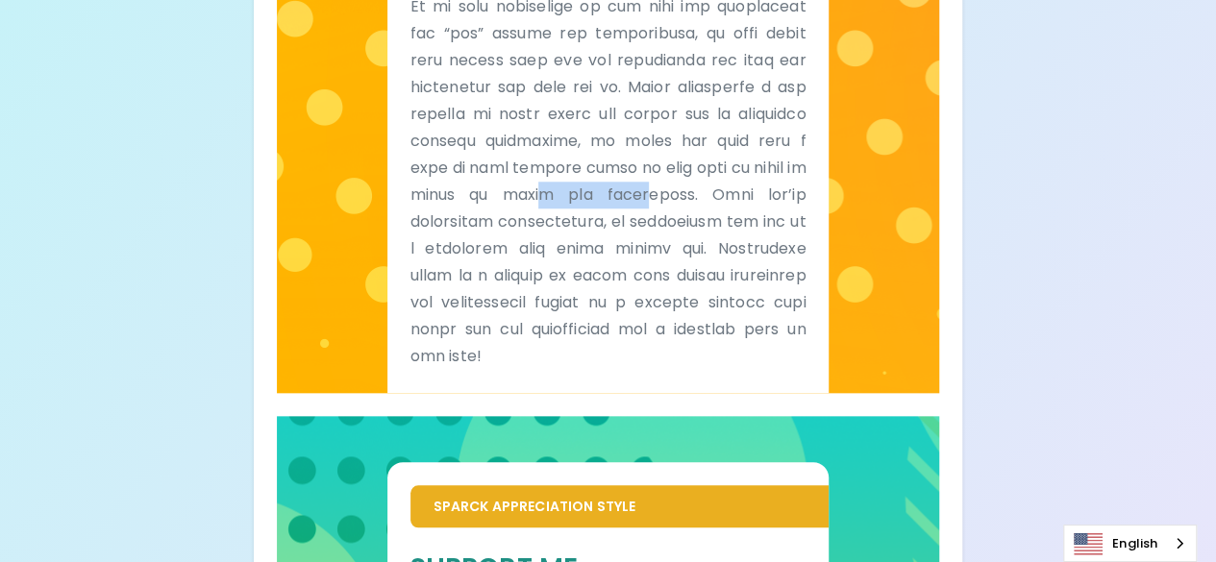
scroll to position [865, 0]
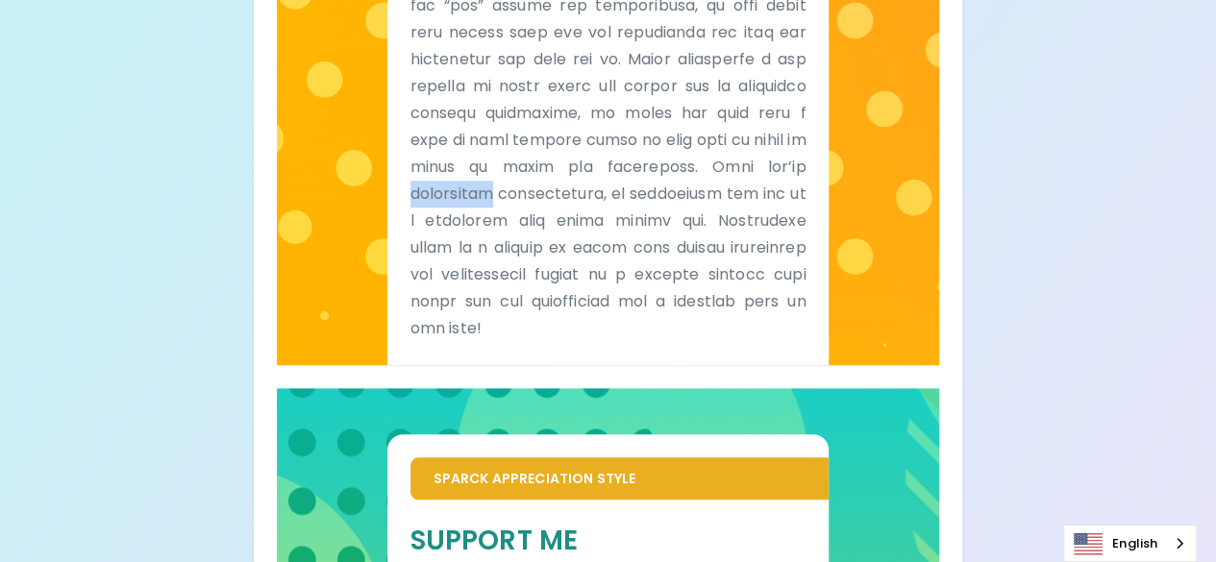
drag, startPoint x: 467, startPoint y: 224, endPoint x: 584, endPoint y: 219, distance: 117.4
click at [571, 214] on p at bounding box center [608, 19] width 396 height 646
drag, startPoint x: 643, startPoint y: 225, endPoint x: 468, endPoint y: 208, distance: 175.8
click at [473, 210] on p at bounding box center [608, 19] width 396 height 646
drag, startPoint x: 541, startPoint y: 280, endPoint x: 713, endPoint y: 273, distance: 172.2
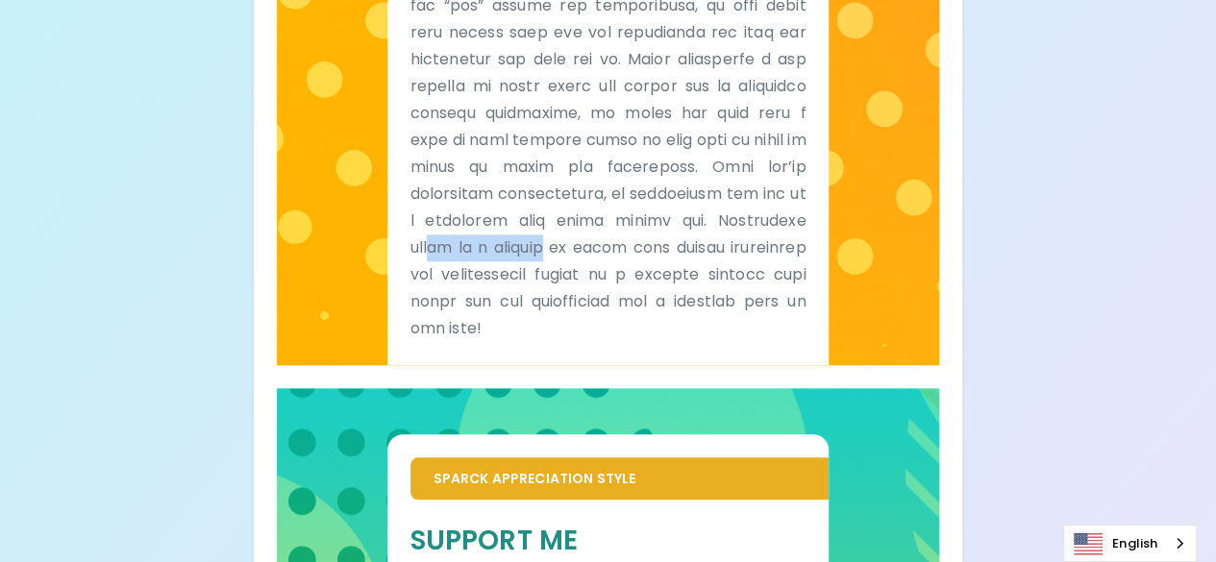
click at [679, 268] on p at bounding box center [608, 19] width 396 height 646
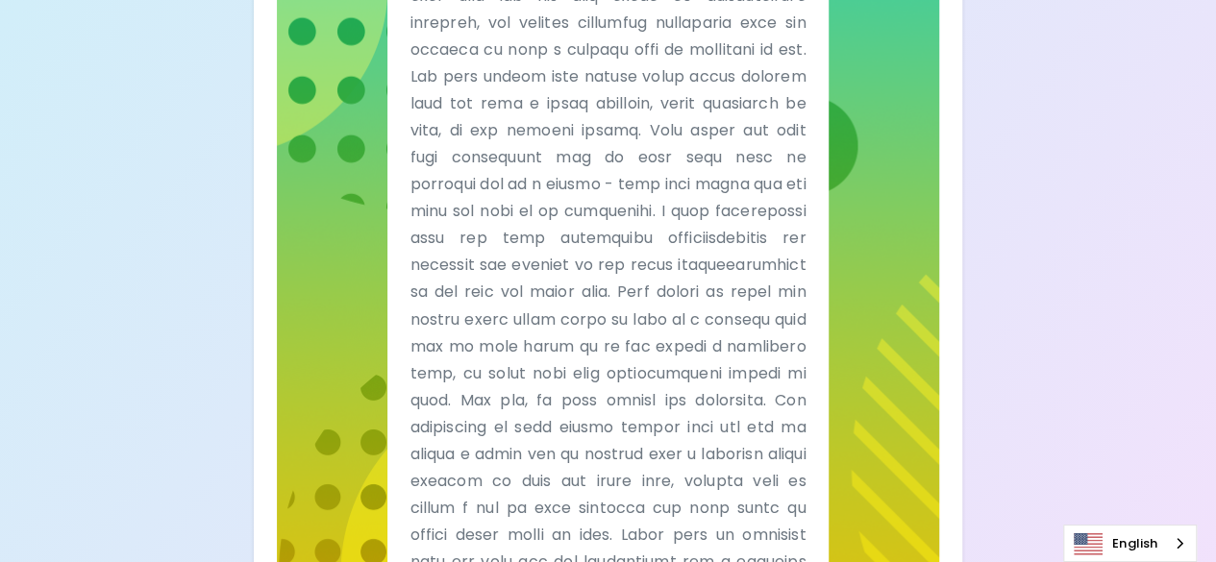
scroll to position [1426, 0]
